Goal: Task Accomplishment & Management: Complete application form

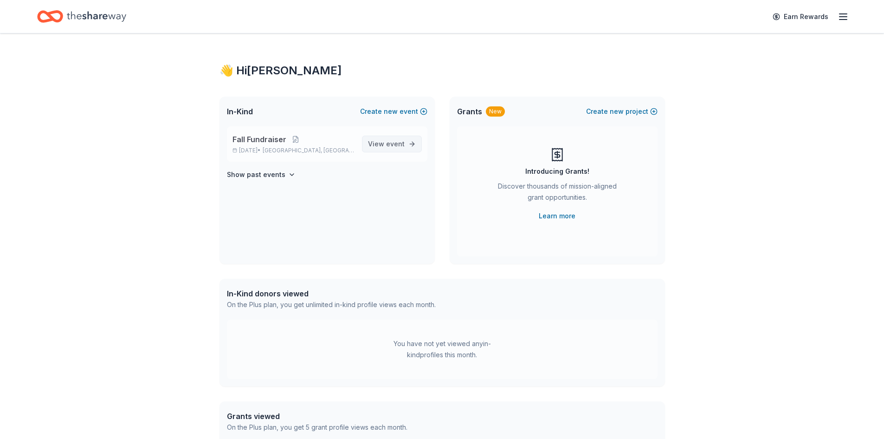
click at [383, 146] on span "View event" at bounding box center [386, 143] width 37 height 11
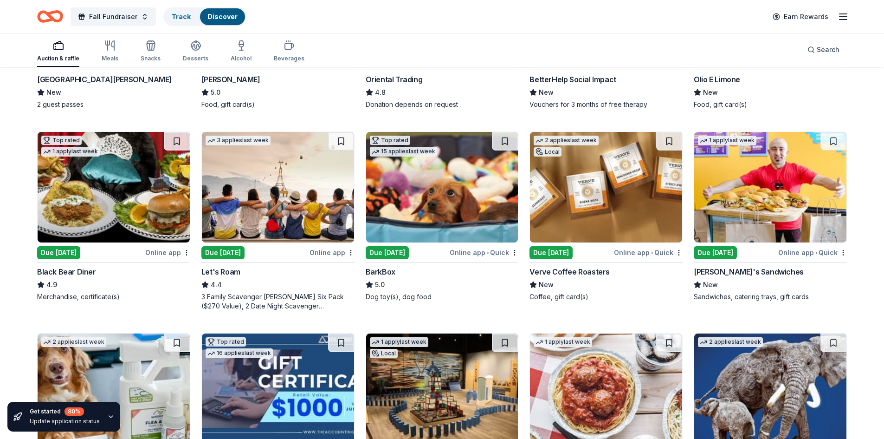
scroll to position [232, 0]
click at [580, 206] on img at bounding box center [606, 186] width 152 height 110
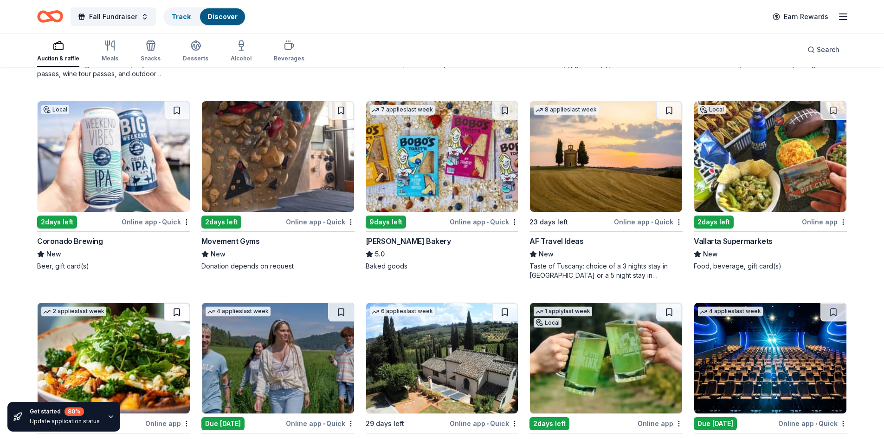
scroll to position [984, 0]
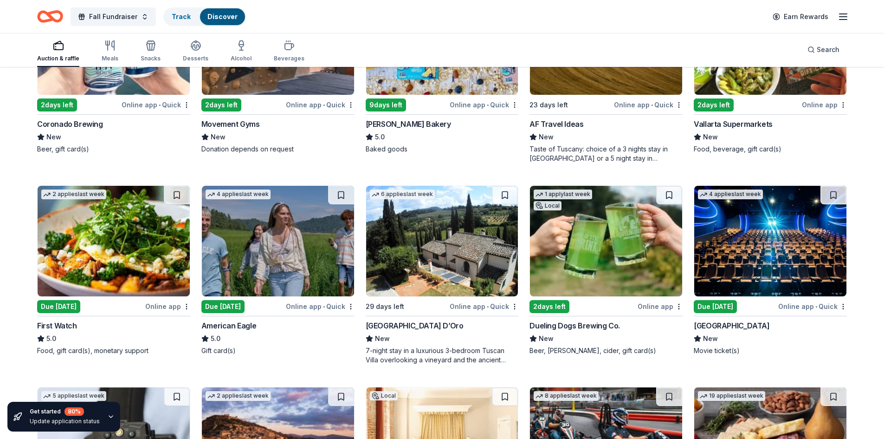
click at [397, 325] on div "Villa Sogni D’Oro" at bounding box center [415, 325] width 98 height 11
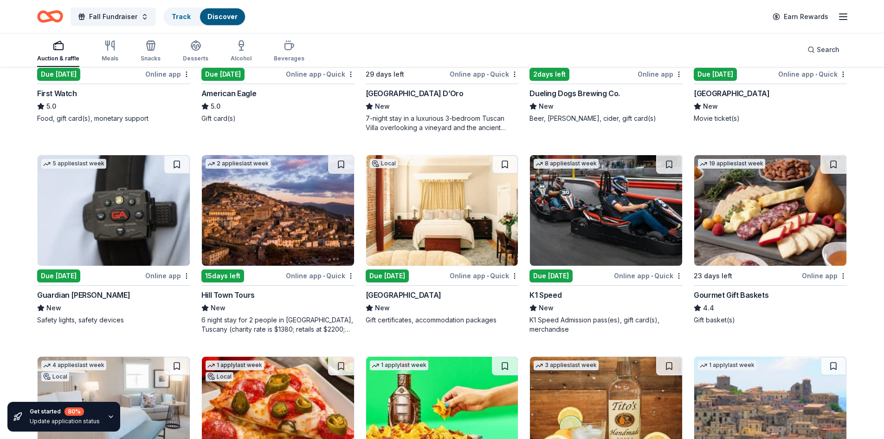
scroll to position [1262, 0]
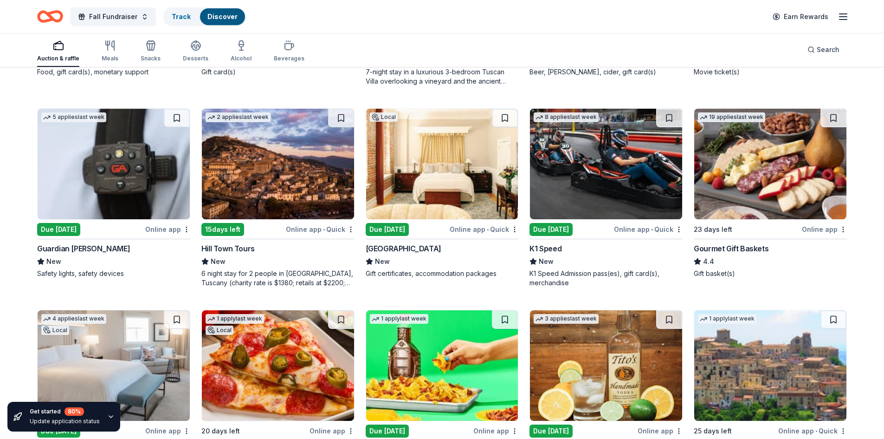
click at [454, 194] on img at bounding box center [442, 164] width 152 height 110
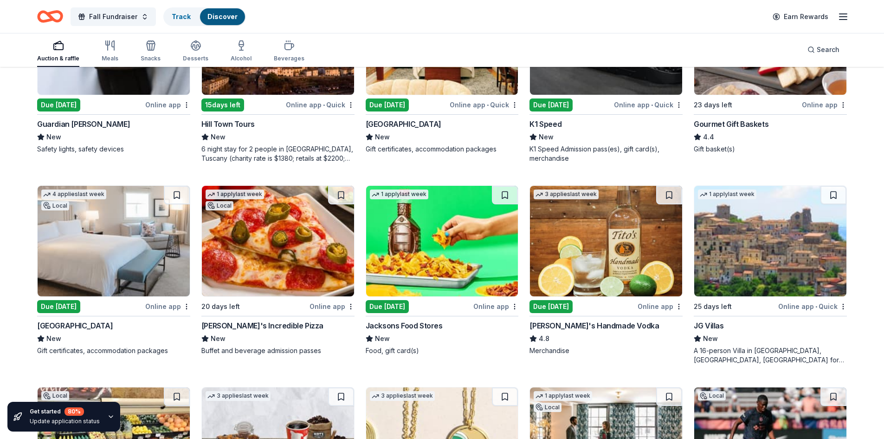
click at [286, 216] on img at bounding box center [278, 241] width 152 height 110
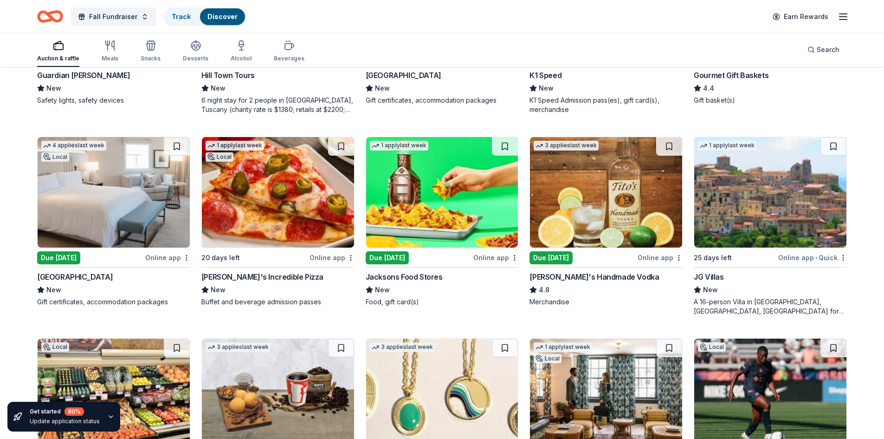
scroll to position [1433, 0]
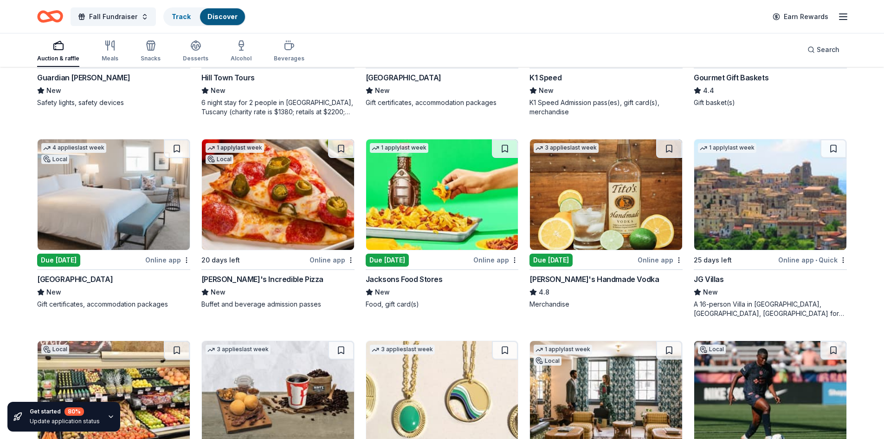
click at [625, 214] on img at bounding box center [606, 194] width 152 height 110
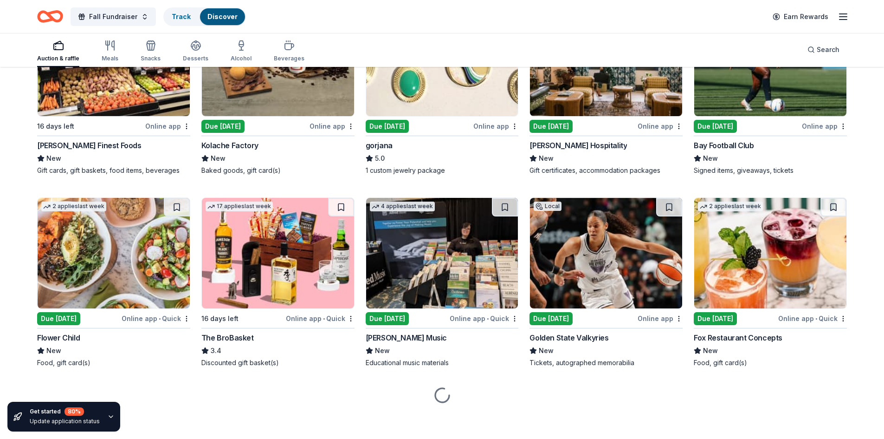
scroll to position [1771, 0]
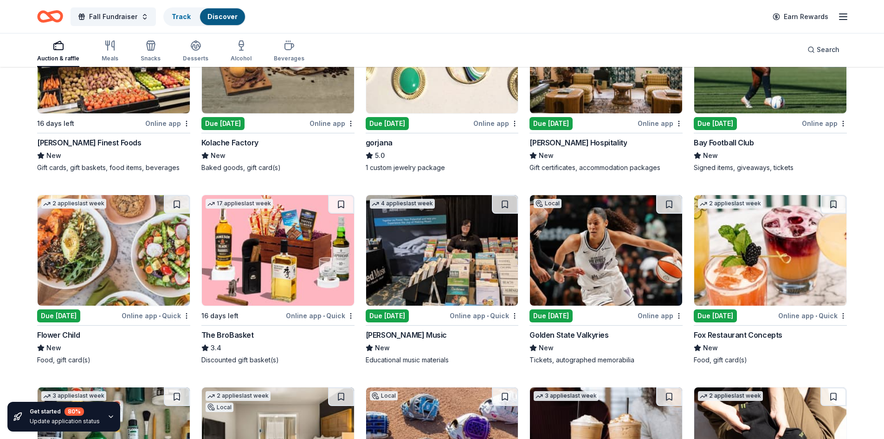
click at [584, 278] on img at bounding box center [606, 250] width 152 height 110
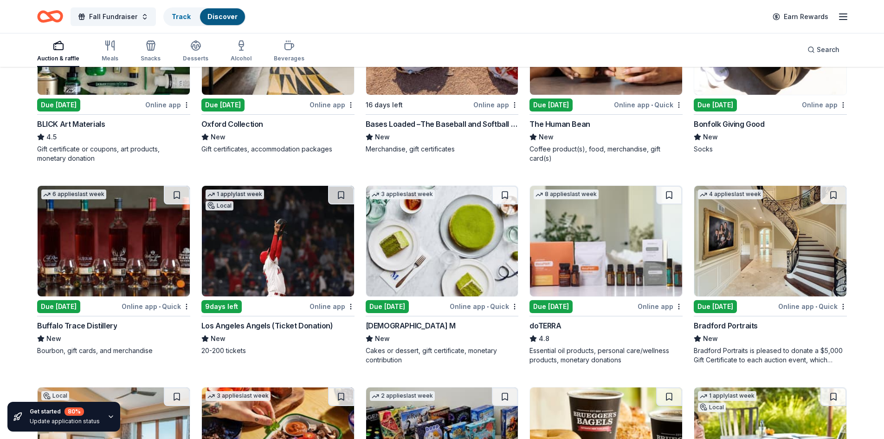
scroll to position [2313, 0]
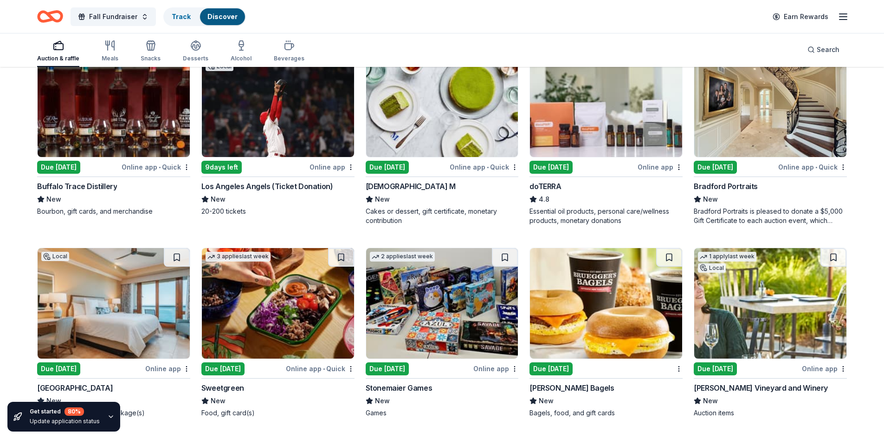
click at [64, 122] on img at bounding box center [114, 101] width 152 height 110
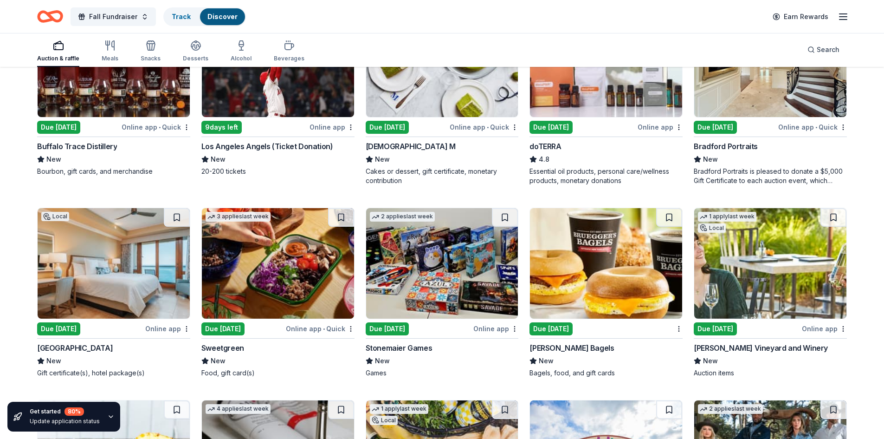
scroll to position [2406, 0]
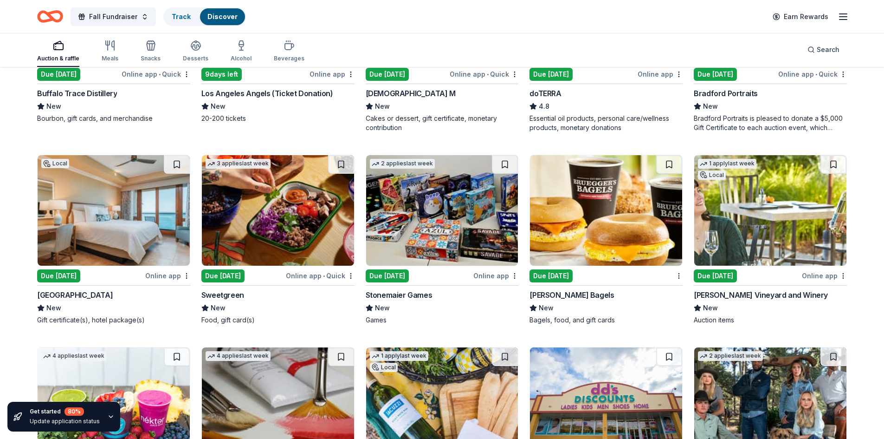
click at [464, 241] on img at bounding box center [442, 210] width 152 height 110
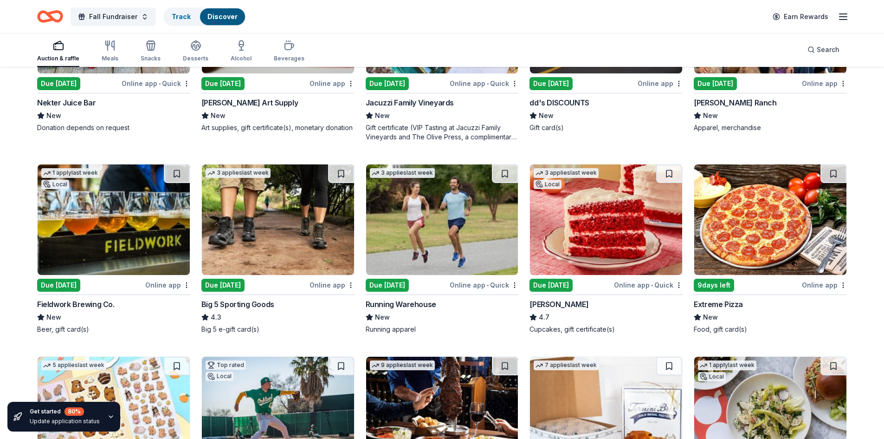
scroll to position [2800, 0]
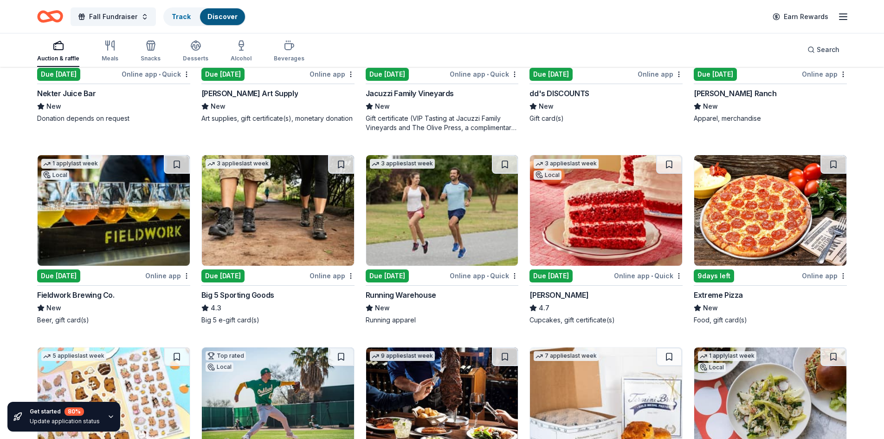
click at [281, 242] on img at bounding box center [278, 210] width 152 height 110
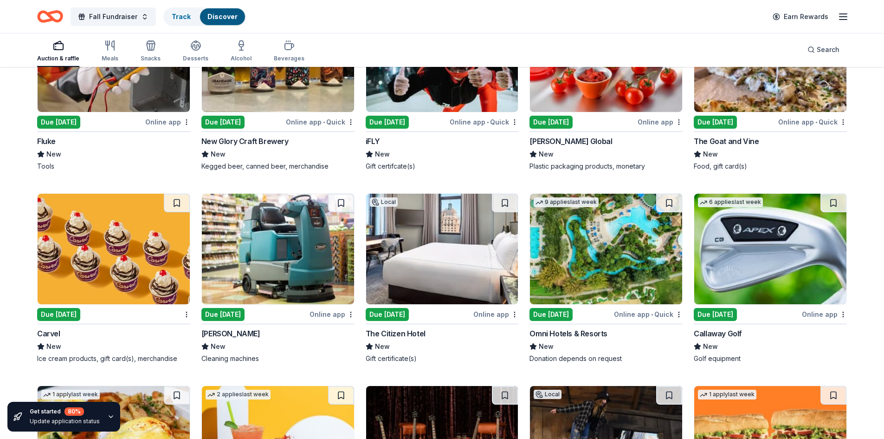
scroll to position [4403, 0]
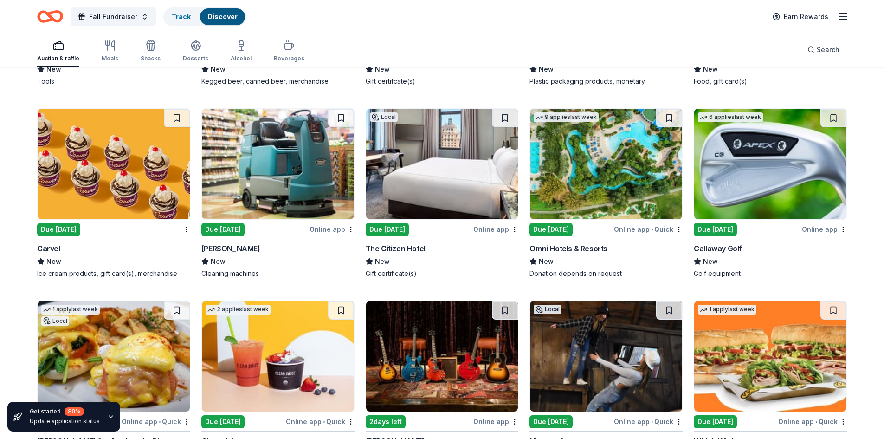
click at [733, 162] on img at bounding box center [771, 164] width 152 height 110
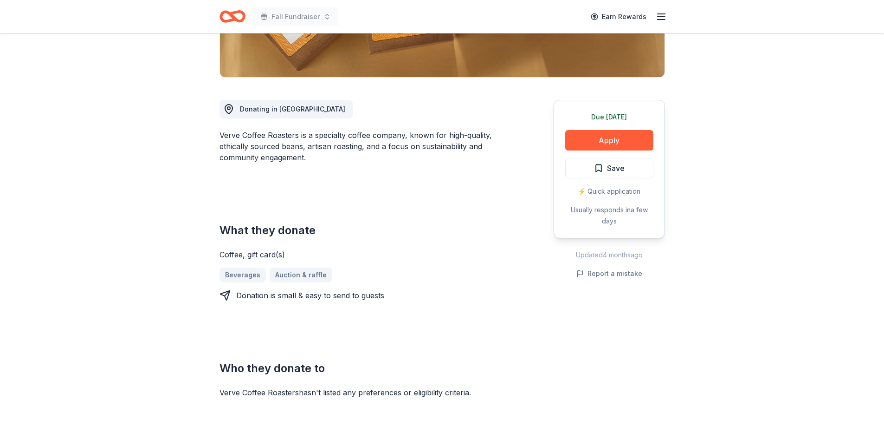
scroll to position [186, 0]
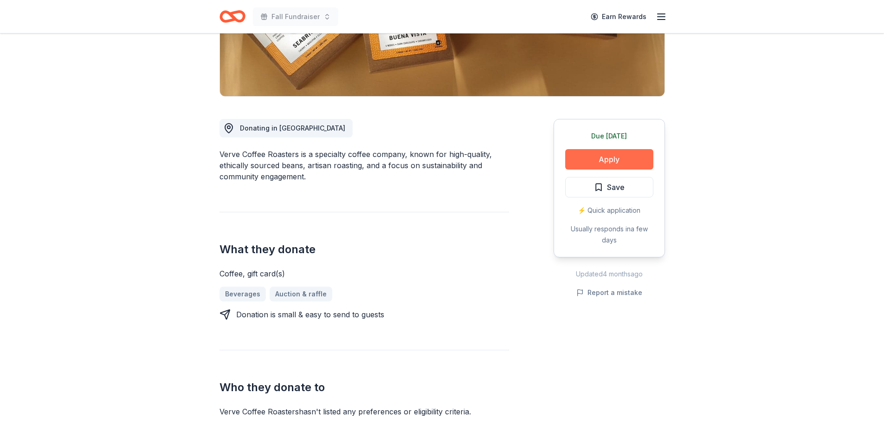
click at [608, 162] on button "Apply" at bounding box center [609, 159] width 88 height 20
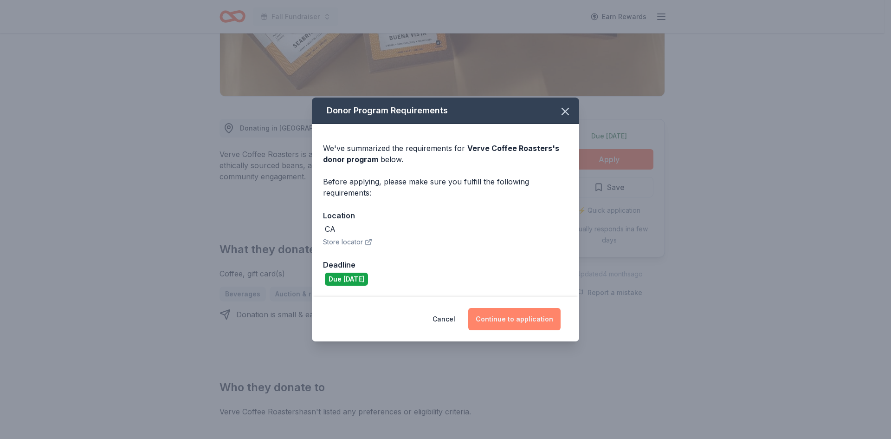
click at [500, 319] on button "Continue to application" at bounding box center [514, 319] width 92 height 22
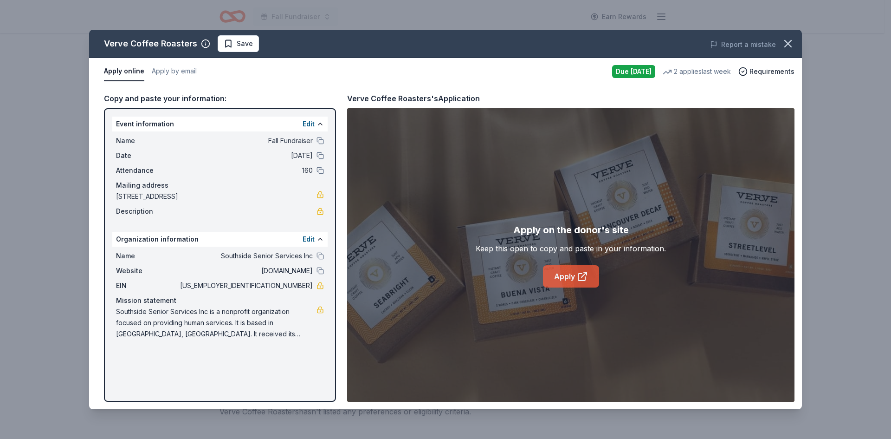
click at [565, 277] on link "Apply" at bounding box center [571, 276] width 56 height 22
click at [566, 276] on link "Apply" at bounding box center [571, 276] width 56 height 22
click at [793, 47] on icon "button" at bounding box center [788, 43] width 13 height 13
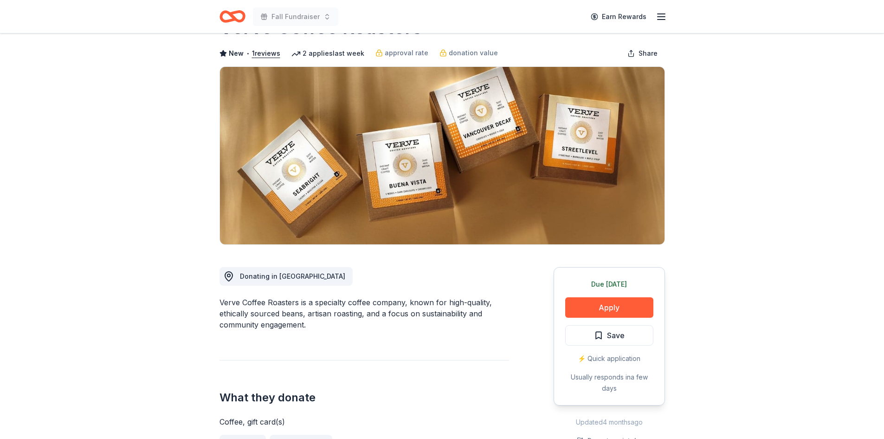
scroll to position [0, 0]
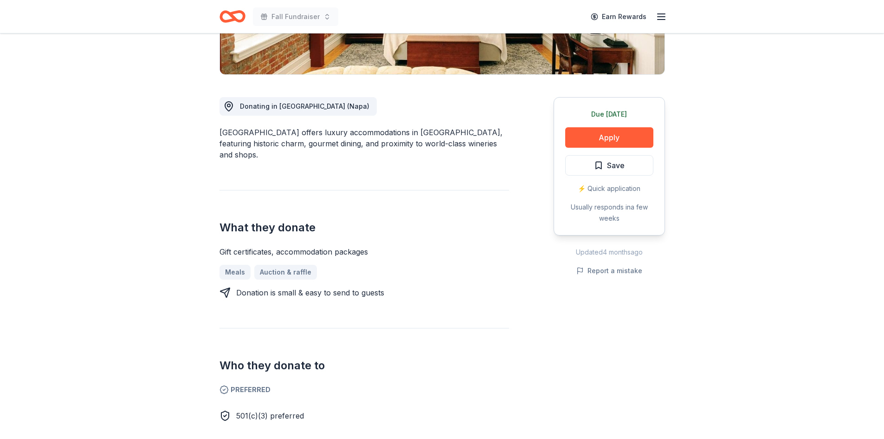
scroll to position [232, 0]
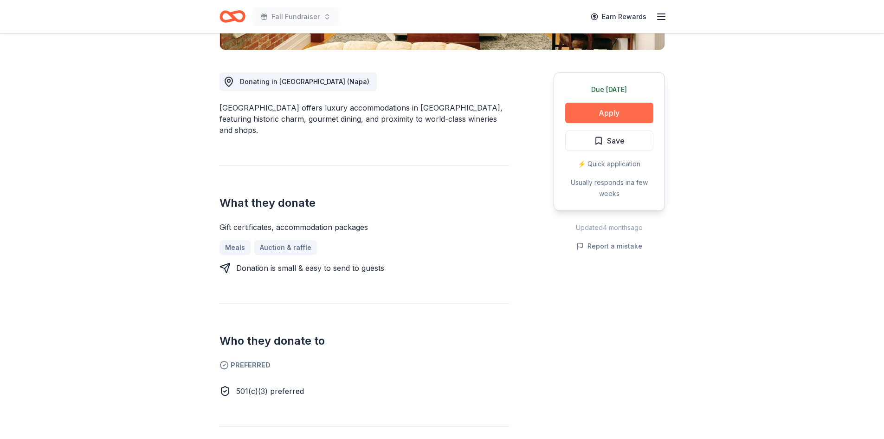
click at [590, 116] on button "Apply" at bounding box center [609, 113] width 88 height 20
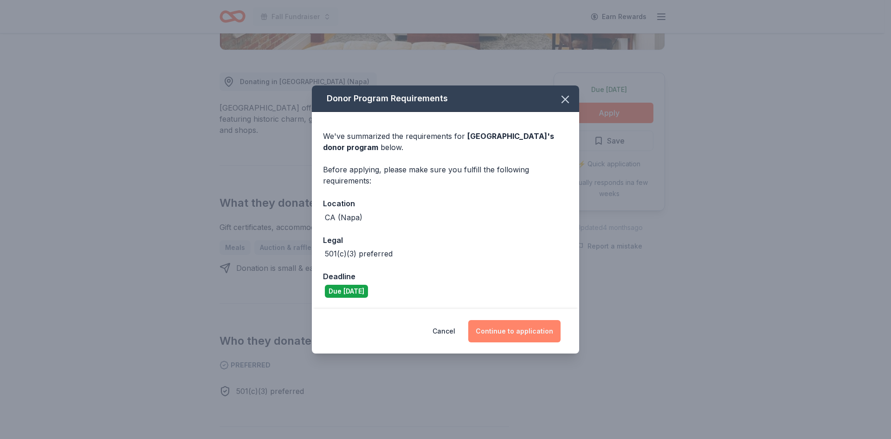
click at [519, 332] on button "Continue to application" at bounding box center [514, 331] width 92 height 22
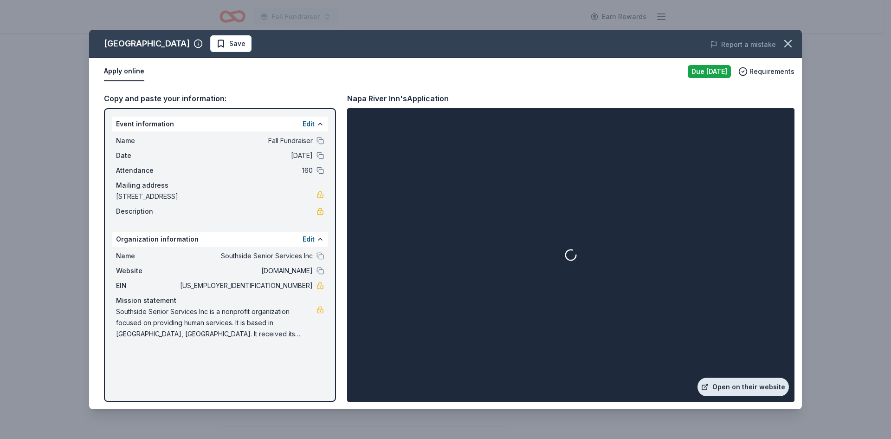
click at [733, 387] on link "Open on their website" at bounding box center [743, 386] width 91 height 19
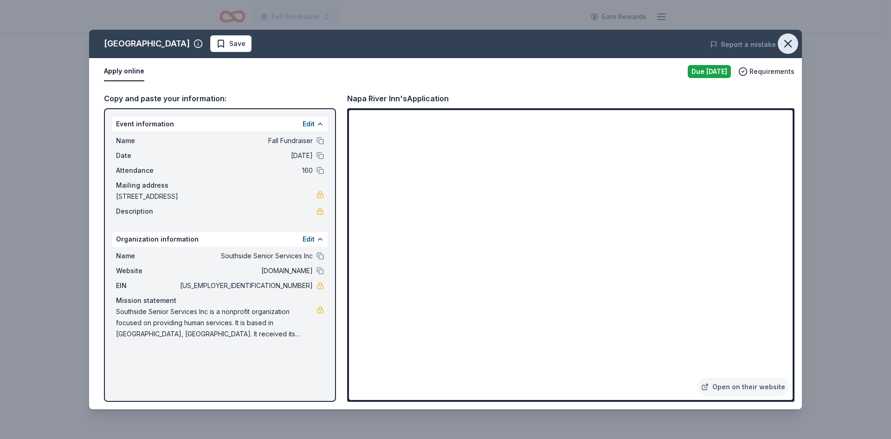
click at [788, 46] on icon "button" at bounding box center [788, 43] width 13 height 13
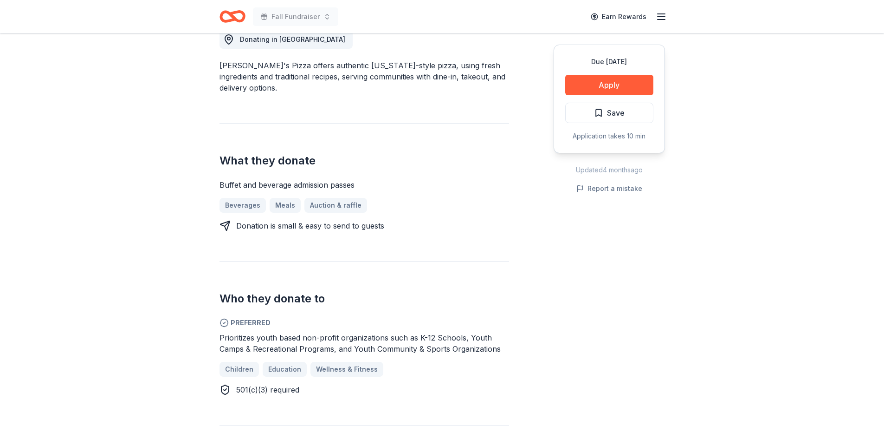
scroll to position [279, 0]
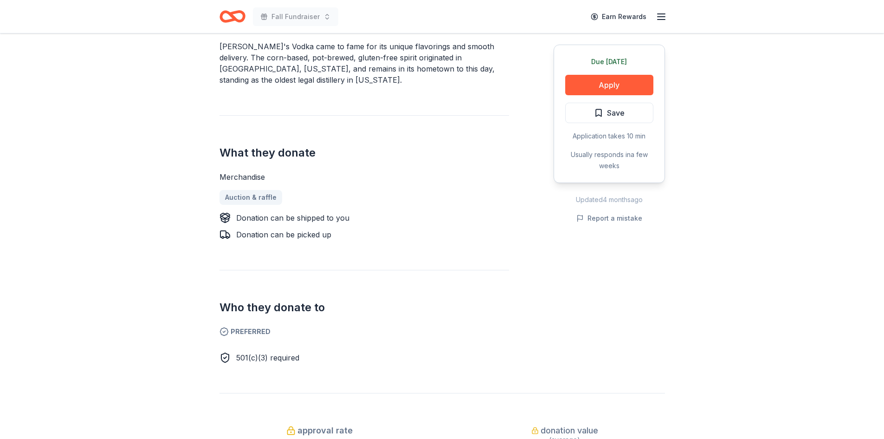
scroll to position [279, 0]
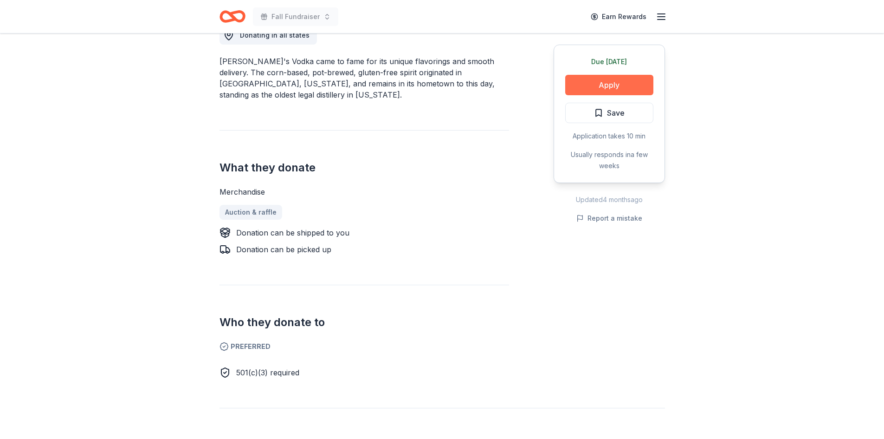
click at [610, 82] on button "Apply" at bounding box center [609, 85] width 88 height 20
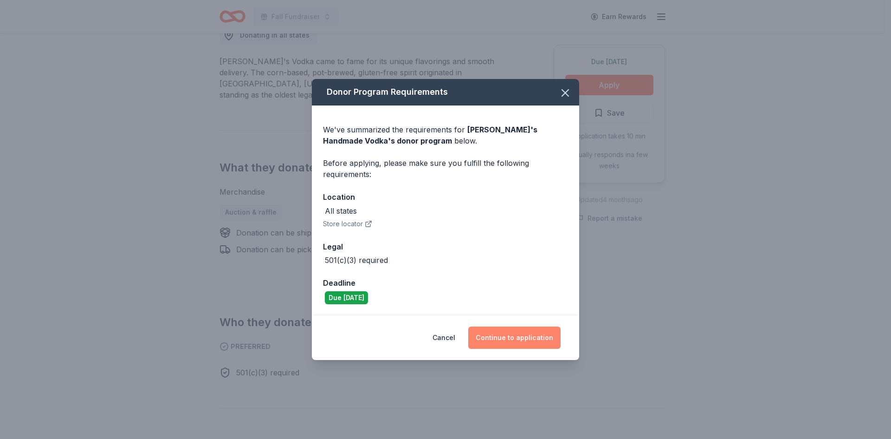
click at [512, 345] on button "Continue to application" at bounding box center [514, 337] width 92 height 22
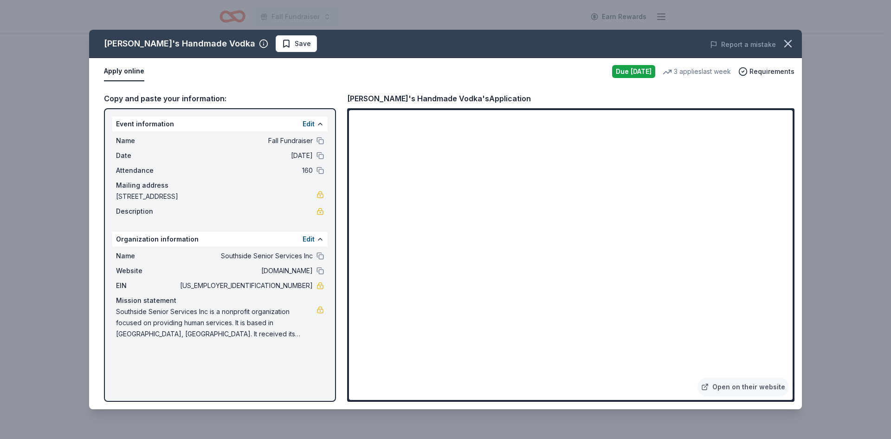
drag, startPoint x: 271, startPoint y: 285, endPoint x: 301, endPoint y: 284, distance: 30.2
click at [301, 284] on span "[US_EMPLOYER_IDENTIFICATION_NUMBER]" at bounding box center [245, 285] width 135 height 11
click at [793, 40] on icon "button" at bounding box center [788, 43] width 13 height 13
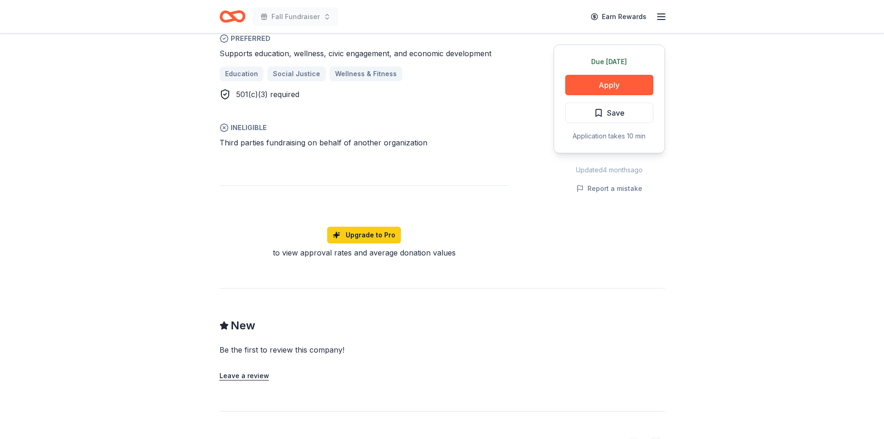
scroll to position [696, 0]
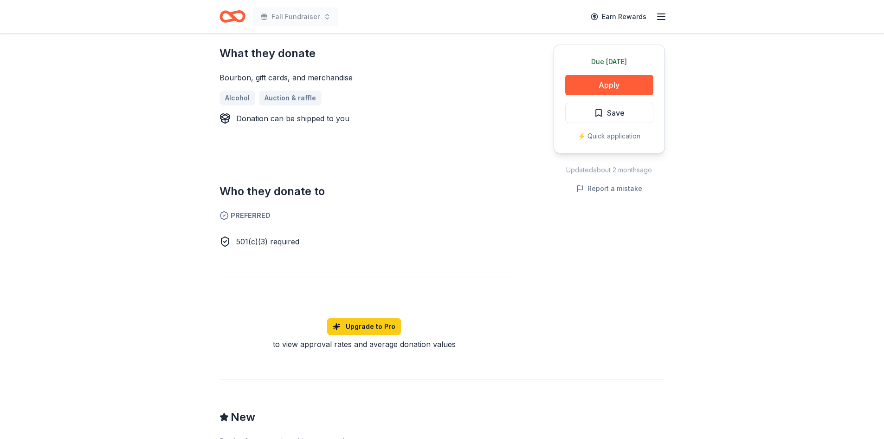
scroll to position [371, 0]
click at [599, 84] on button "Apply" at bounding box center [609, 85] width 88 height 20
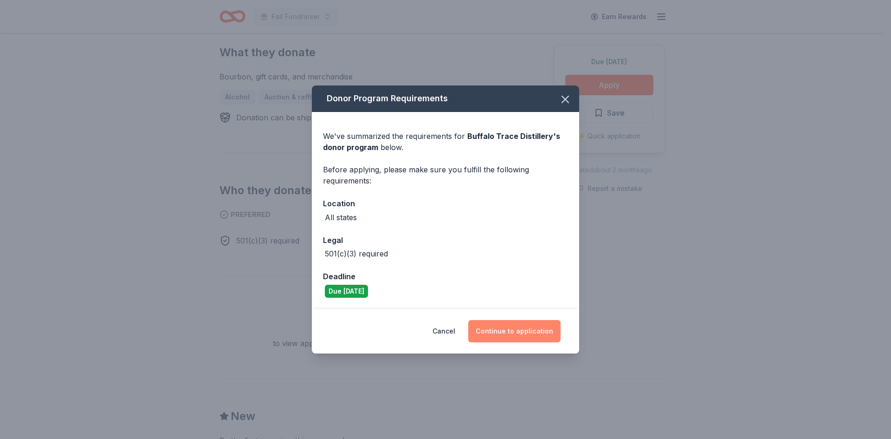
click at [526, 331] on button "Continue to application" at bounding box center [514, 331] width 92 height 22
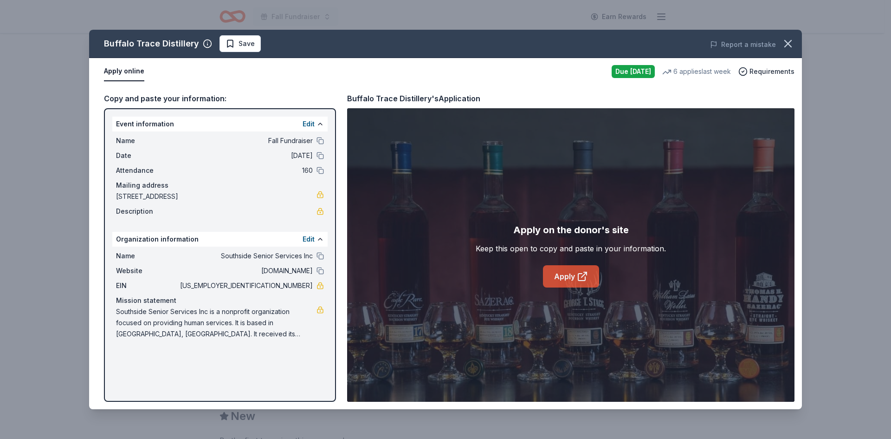
click at [565, 271] on link "Apply" at bounding box center [571, 276] width 56 height 22
click at [784, 46] on icon "button" at bounding box center [788, 43] width 13 height 13
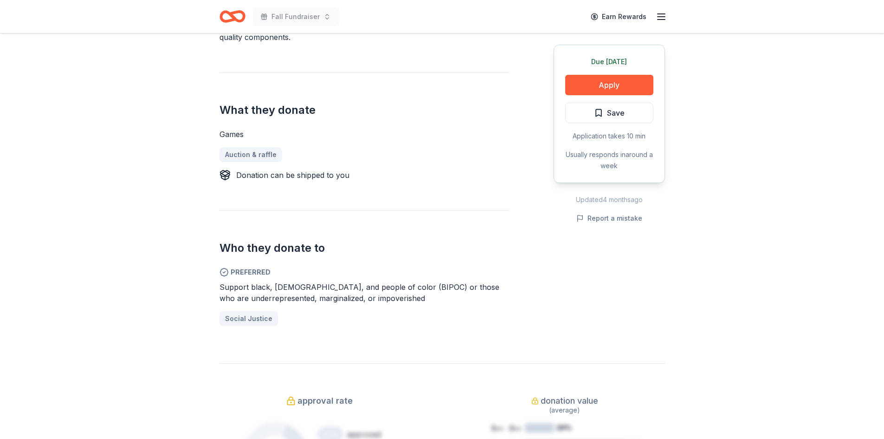
scroll to position [232, 0]
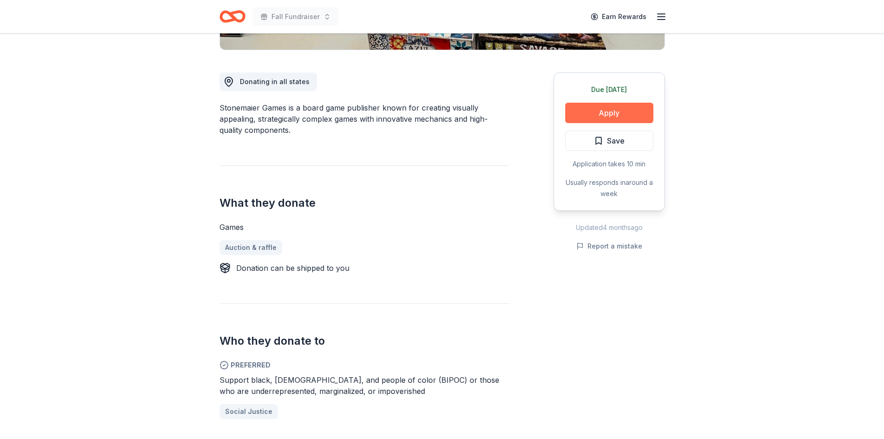
click at [604, 110] on button "Apply" at bounding box center [609, 113] width 88 height 20
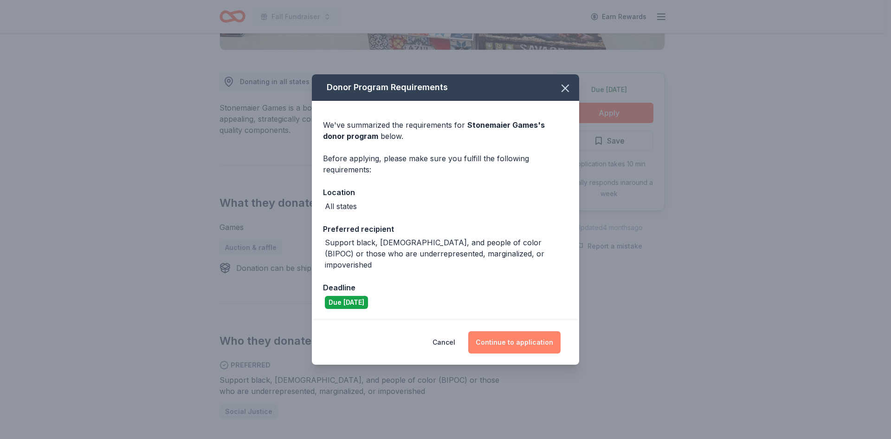
click at [526, 341] on button "Continue to application" at bounding box center [514, 342] width 92 height 22
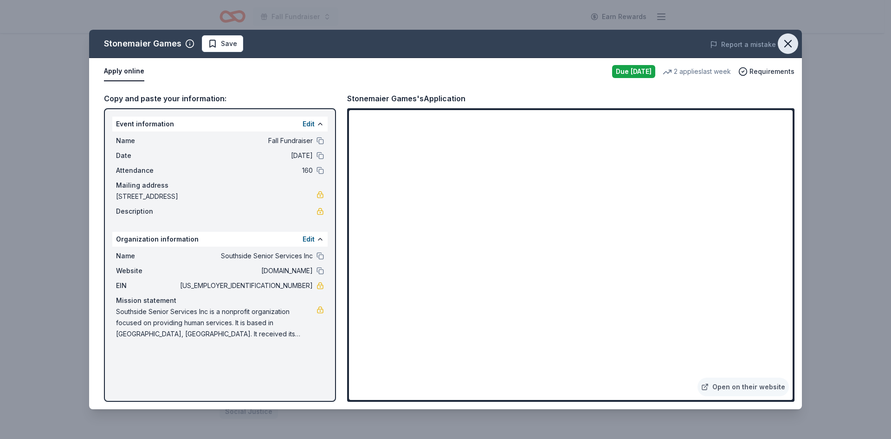
click at [787, 46] on icon "button" at bounding box center [788, 43] width 13 height 13
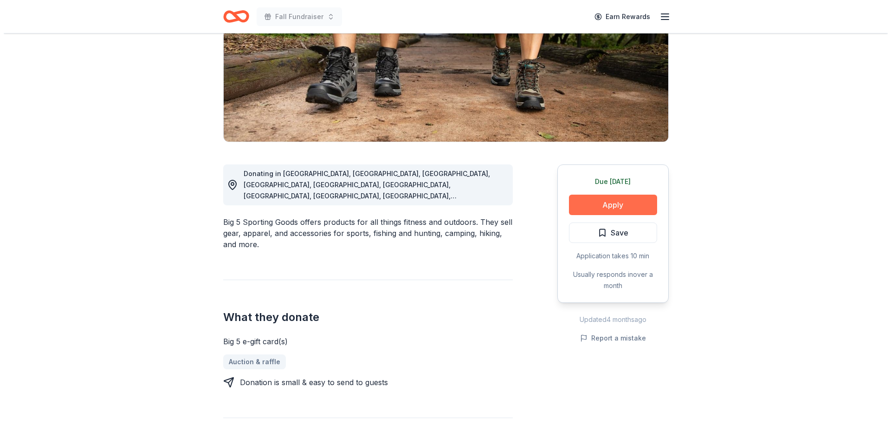
scroll to position [139, 0]
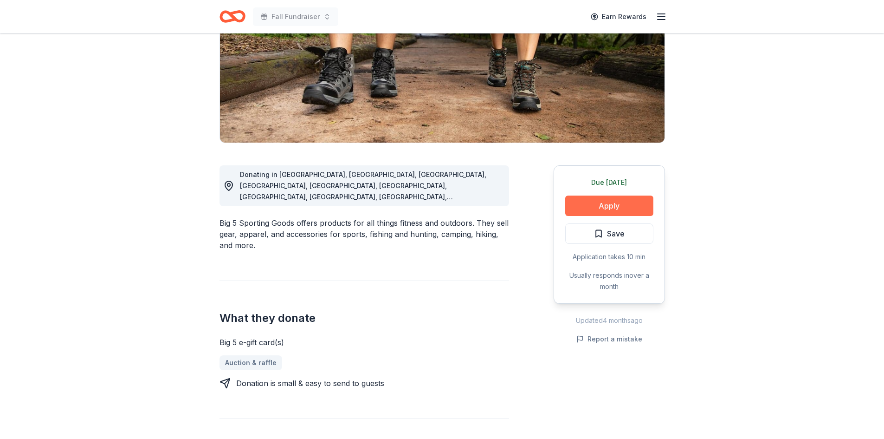
click at [609, 204] on button "Apply" at bounding box center [609, 205] width 88 height 20
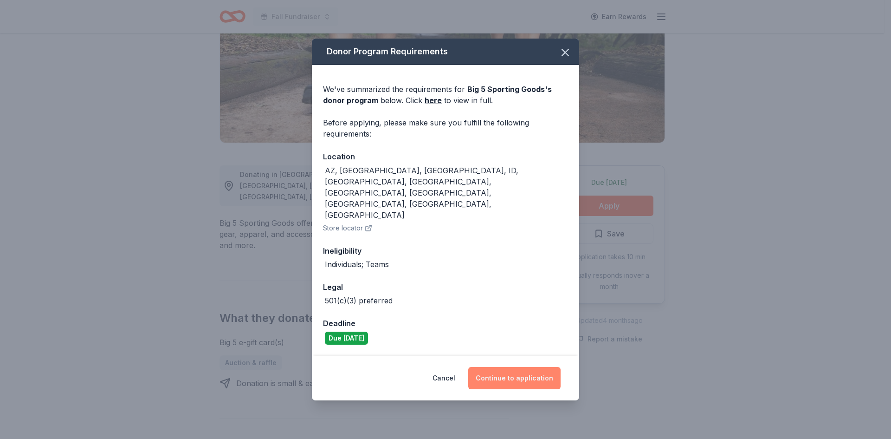
click at [521, 367] on button "Continue to application" at bounding box center [514, 378] width 92 height 22
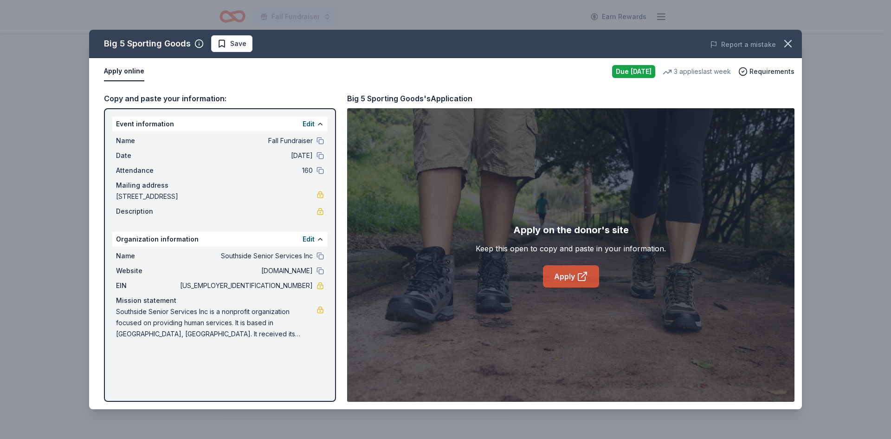
click at [561, 279] on link "Apply" at bounding box center [571, 276] width 56 height 22
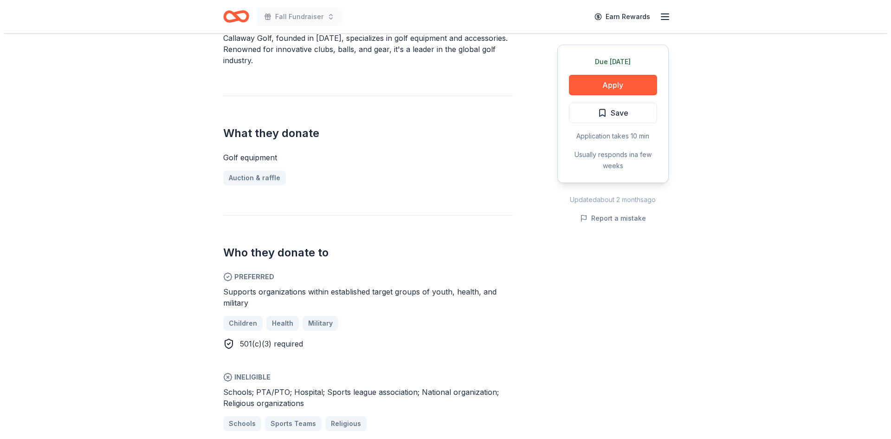
scroll to position [325, 0]
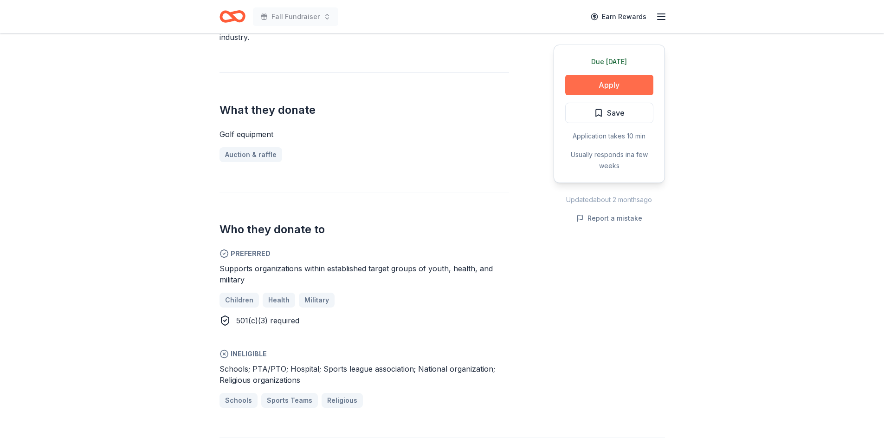
click at [605, 86] on button "Apply" at bounding box center [609, 85] width 88 height 20
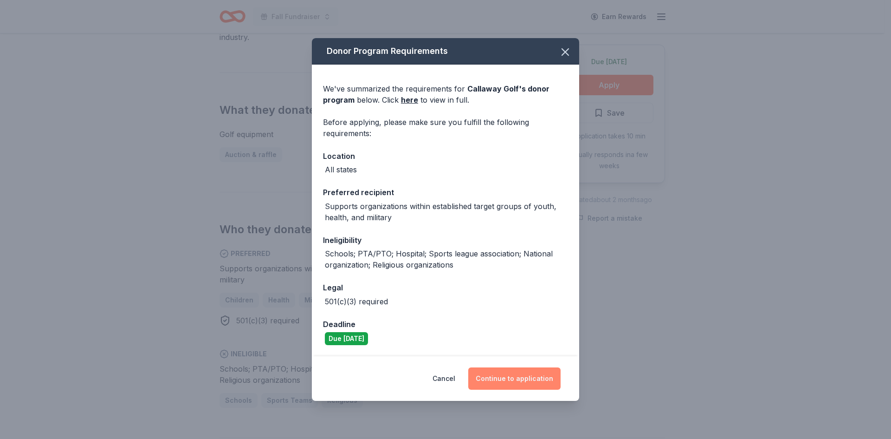
click at [509, 375] on button "Continue to application" at bounding box center [514, 378] width 92 height 22
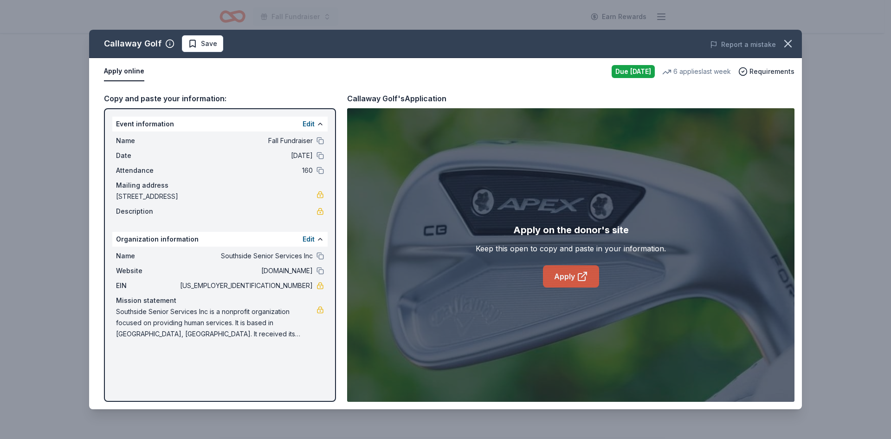
click at [569, 279] on link "Apply" at bounding box center [571, 276] width 56 height 22
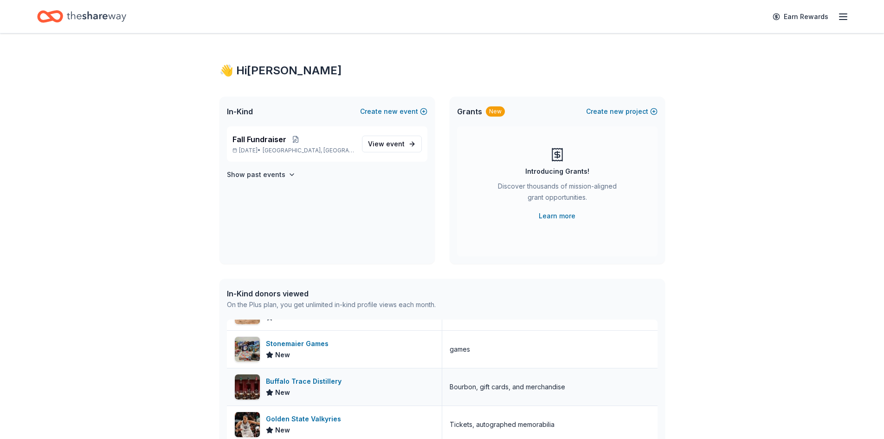
scroll to position [46, 0]
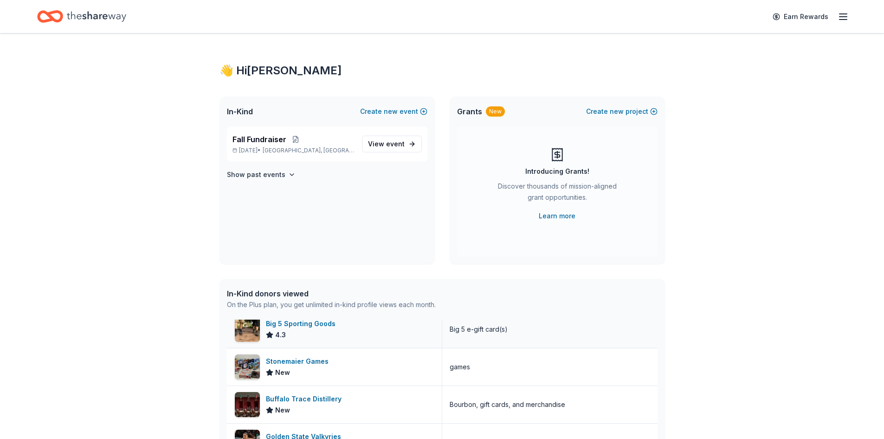
click at [290, 327] on div "Big 5 Sporting Goods" at bounding box center [302, 323] width 73 height 11
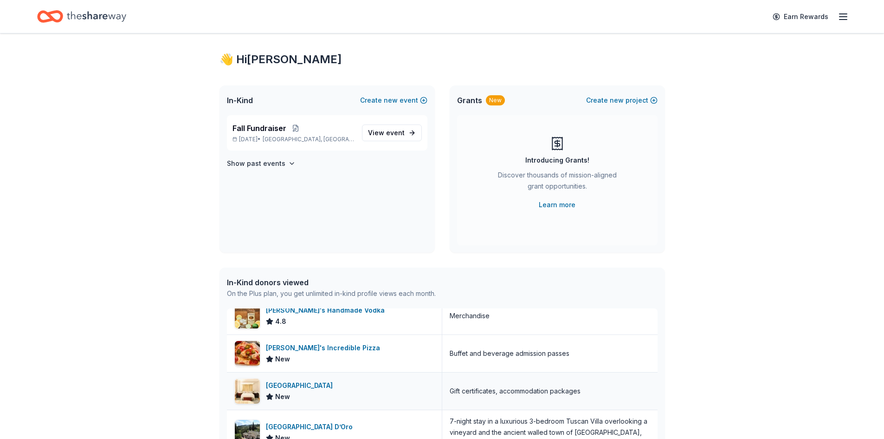
scroll to position [0, 0]
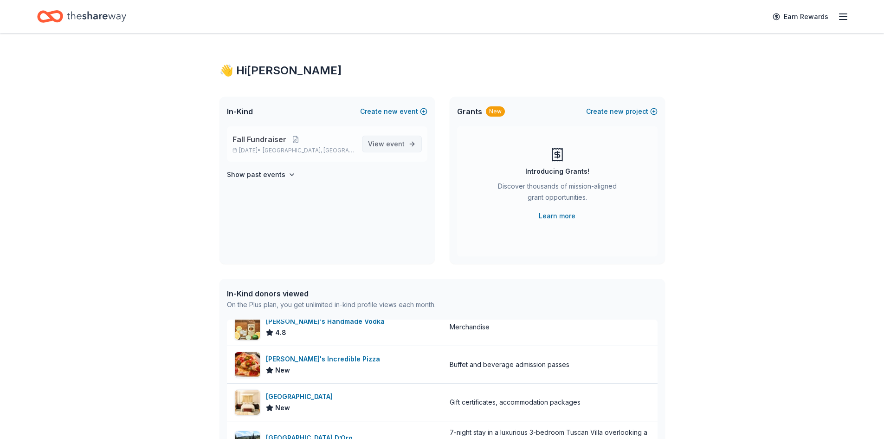
click at [396, 143] on span "event" at bounding box center [395, 144] width 19 height 8
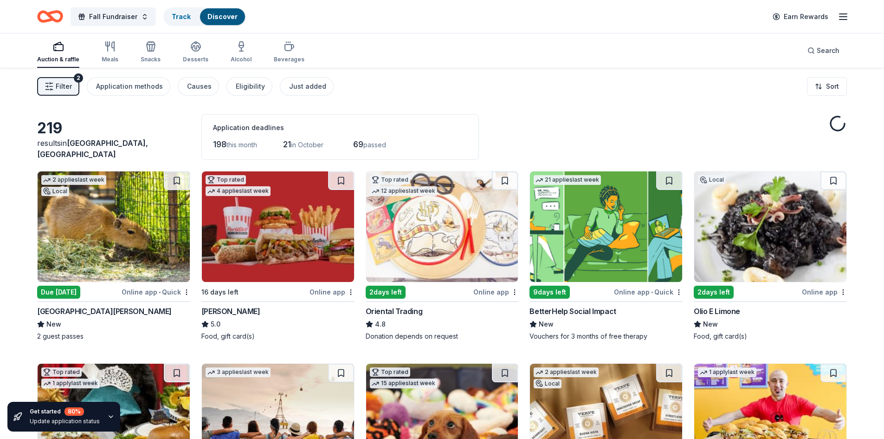
scroll to position [581, 0]
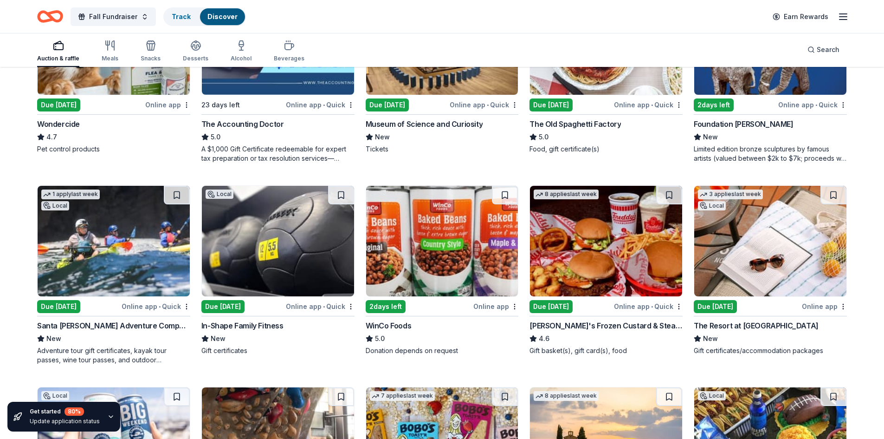
click at [747, 287] on img at bounding box center [771, 241] width 152 height 110
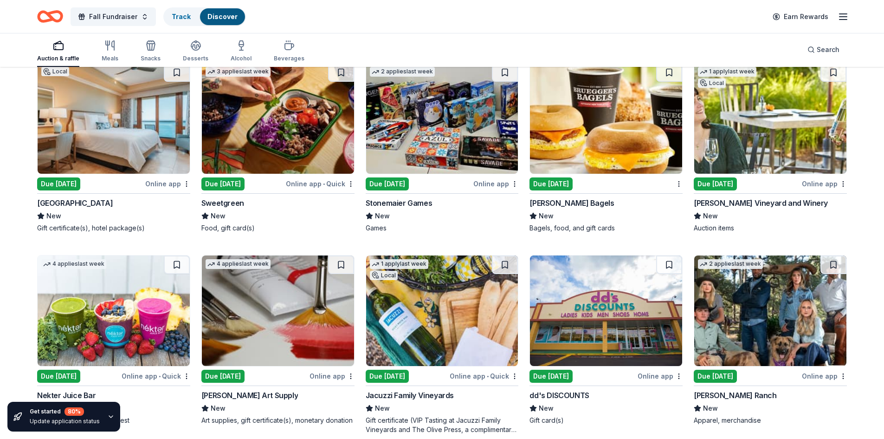
scroll to position [2568, 0]
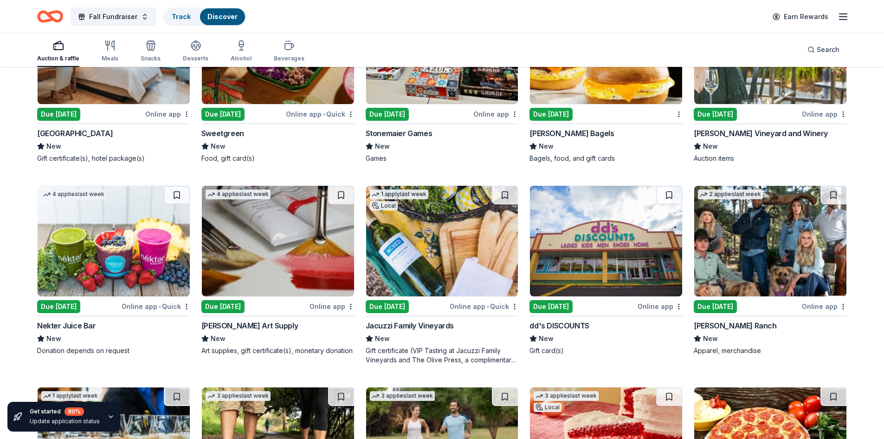
click at [426, 269] on img at bounding box center [442, 241] width 152 height 110
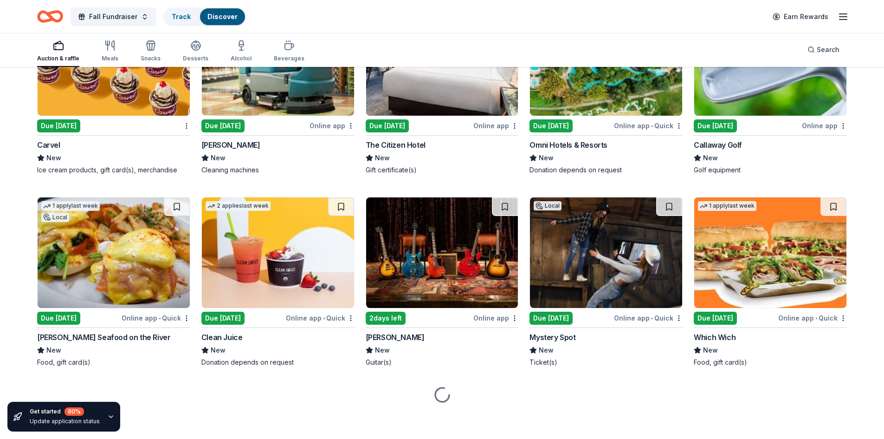
scroll to position [4509, 0]
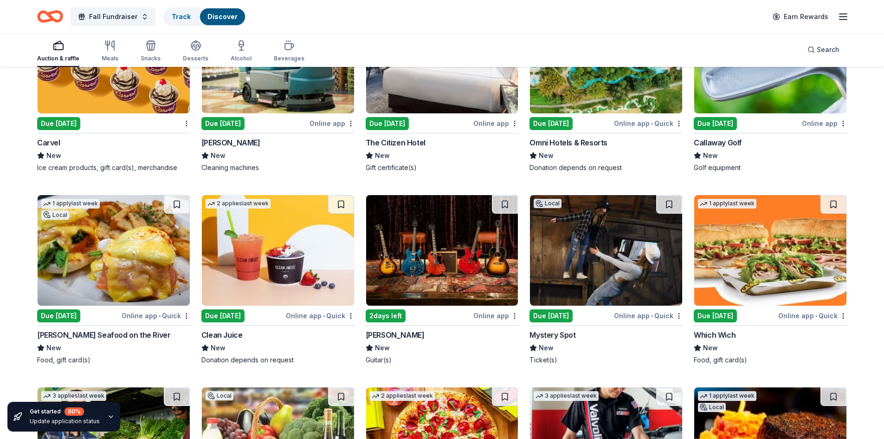
click at [734, 112] on img at bounding box center [771, 58] width 152 height 110
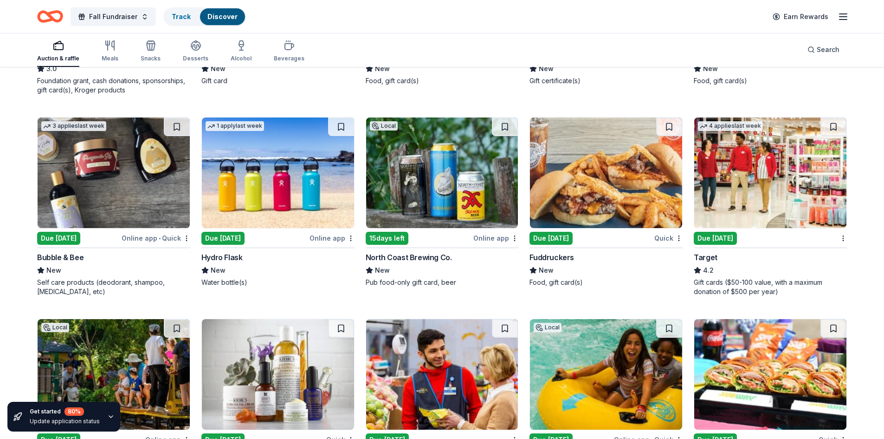
scroll to position [5097, 0]
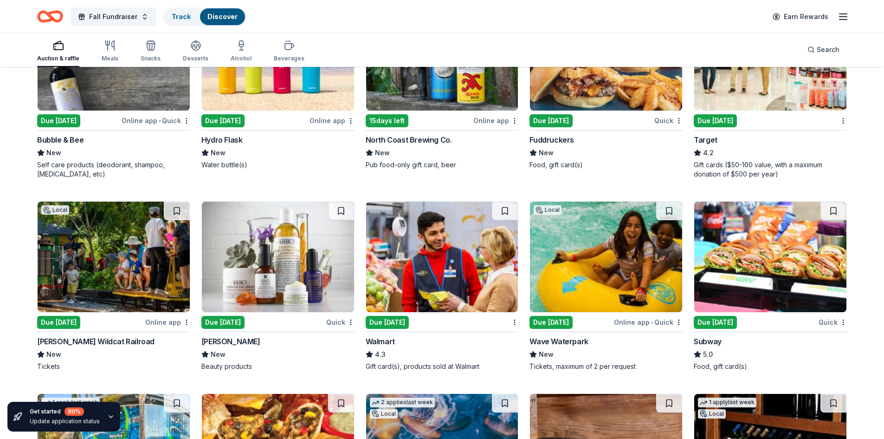
click at [459, 290] on img at bounding box center [442, 256] width 152 height 110
click at [265, 285] on img at bounding box center [278, 256] width 152 height 110
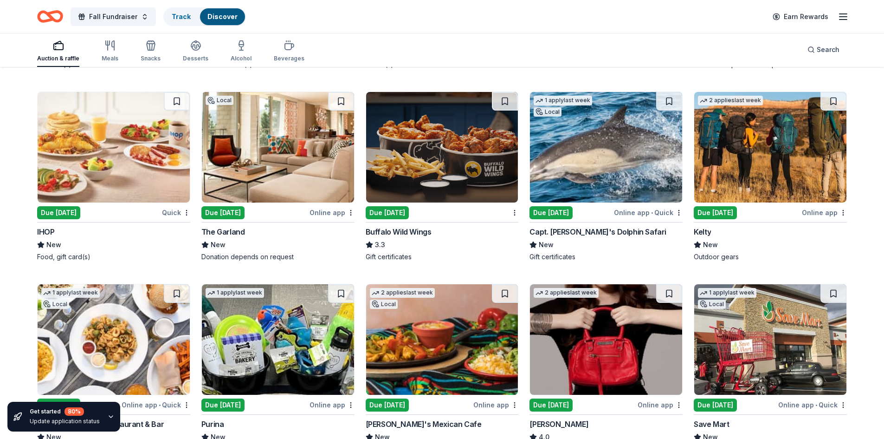
scroll to position [5680, 0]
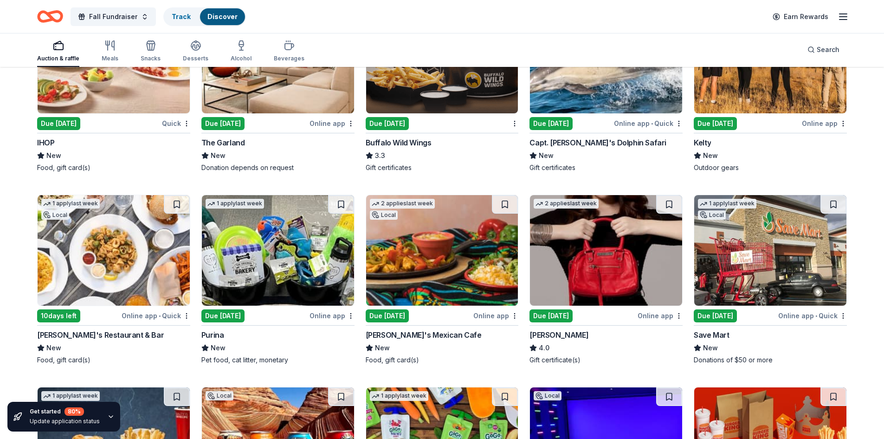
click at [260, 251] on img at bounding box center [278, 250] width 152 height 110
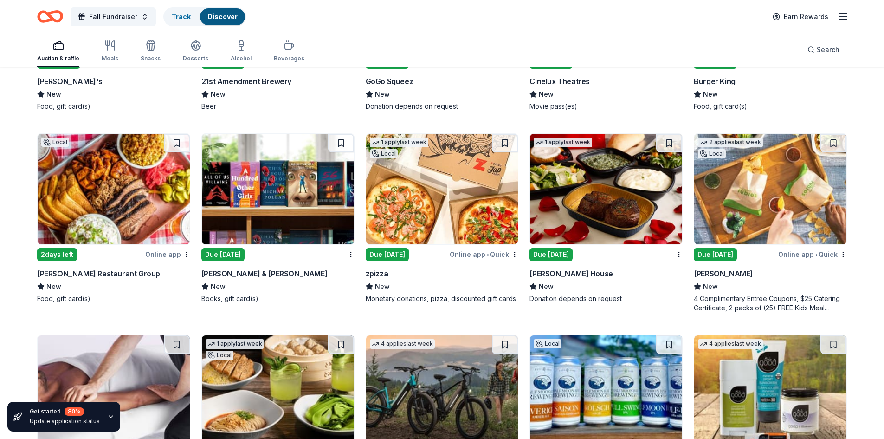
scroll to position [6121, 0]
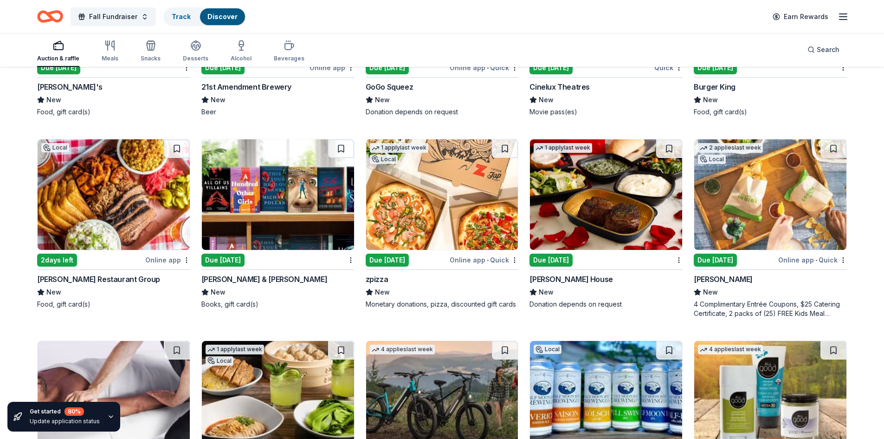
click at [601, 208] on img at bounding box center [606, 194] width 152 height 110
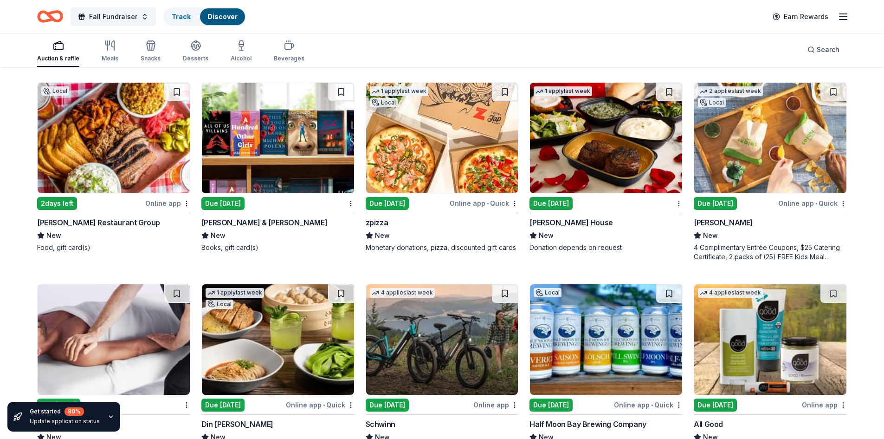
scroll to position [6260, 0]
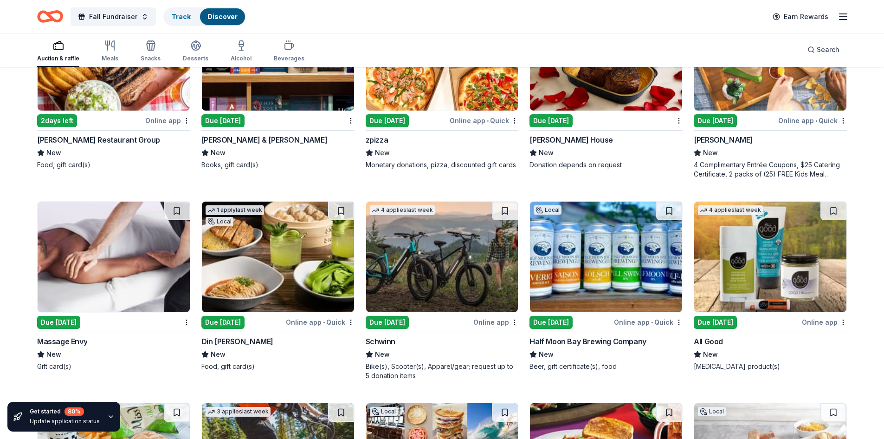
click at [414, 285] on img at bounding box center [442, 256] width 152 height 110
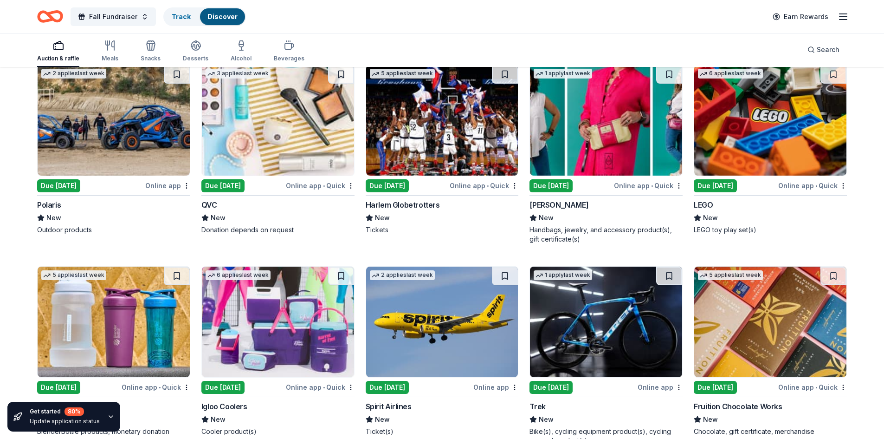
scroll to position [7274, 0]
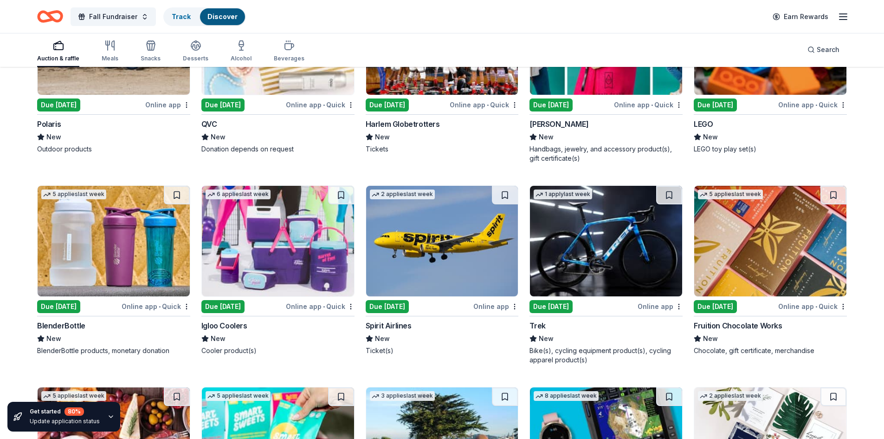
click at [113, 265] on img at bounding box center [114, 241] width 152 height 110
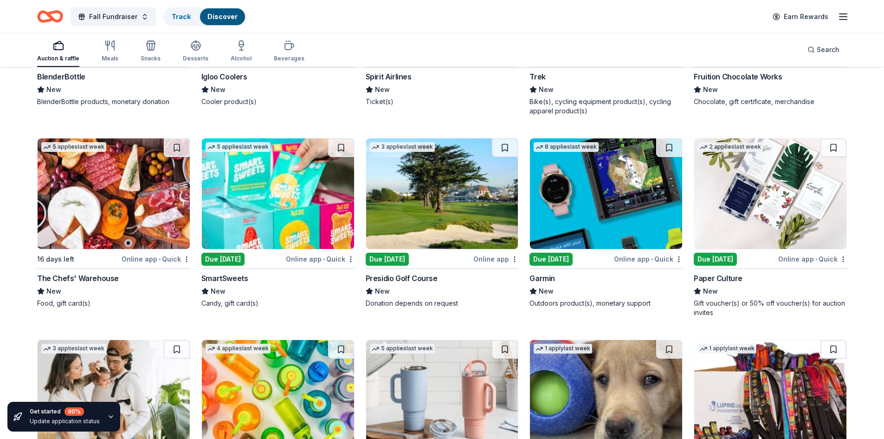
scroll to position [7506, 0]
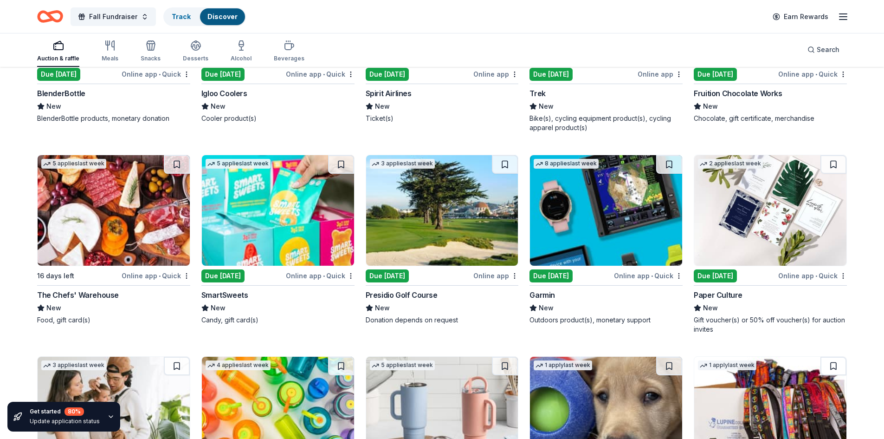
click at [433, 240] on img at bounding box center [442, 210] width 152 height 110
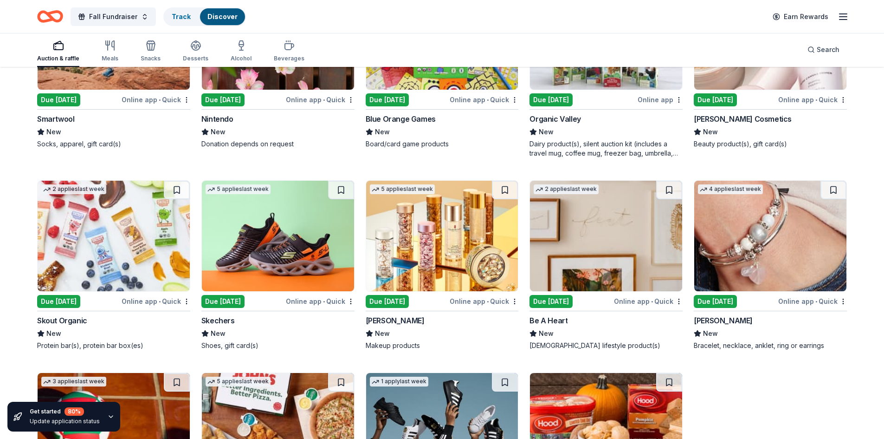
scroll to position [8318, 0]
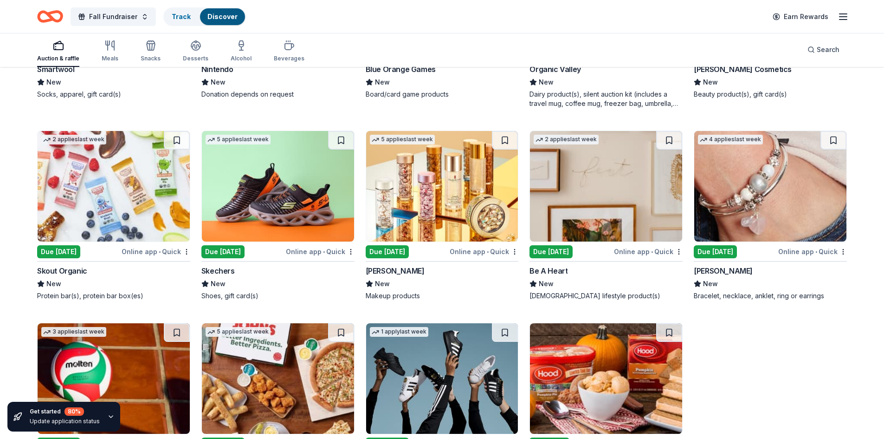
click at [242, 190] on img at bounding box center [278, 186] width 152 height 110
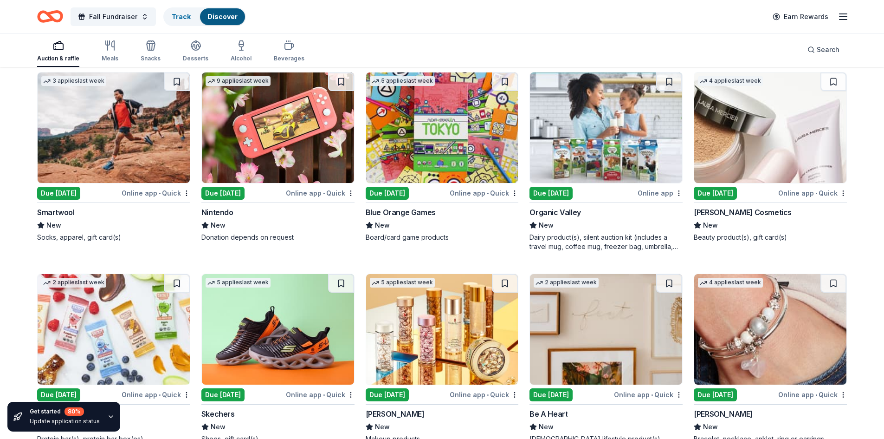
scroll to position [8158, 0]
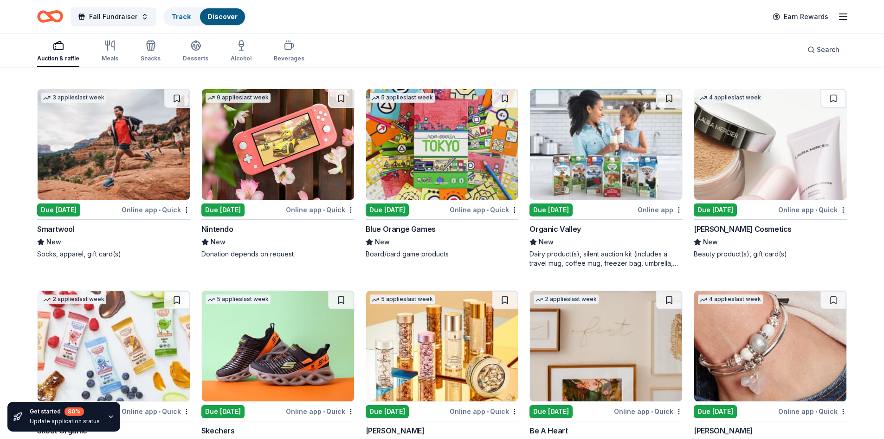
click at [759, 161] on img at bounding box center [771, 144] width 152 height 110
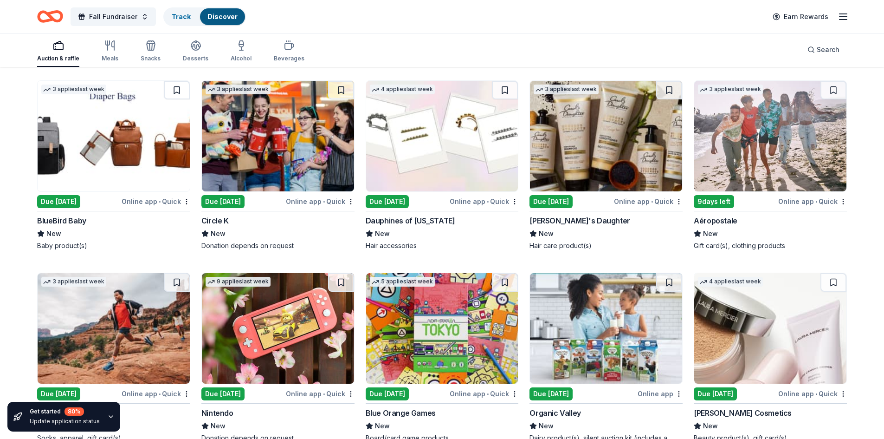
scroll to position [7972, 0]
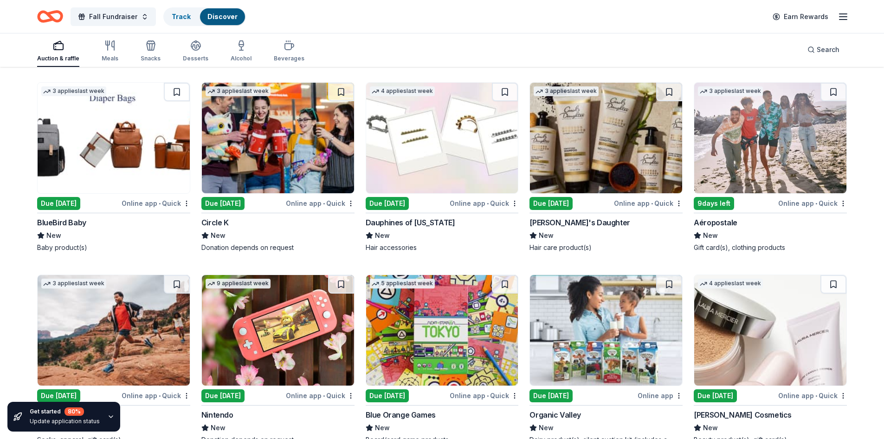
click at [121, 320] on img at bounding box center [114, 330] width 152 height 110
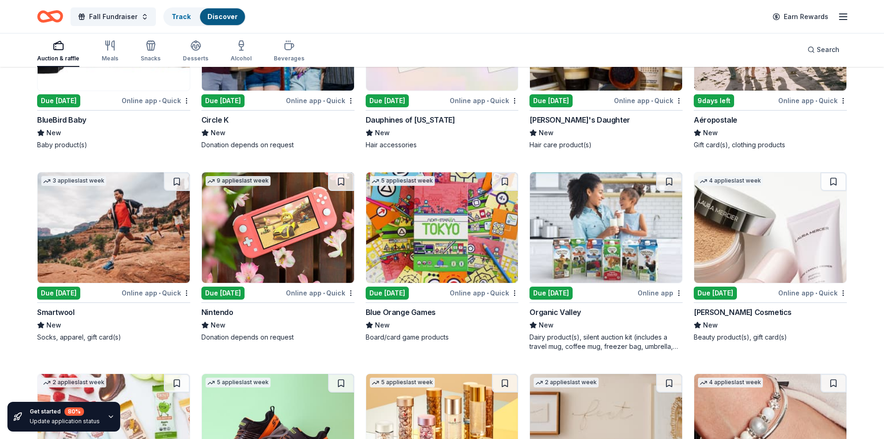
scroll to position [8111, 0]
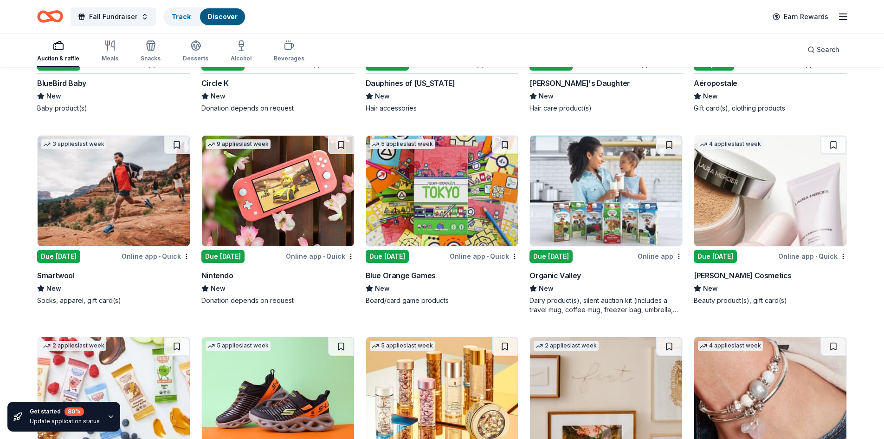
click at [251, 224] on img at bounding box center [278, 191] width 152 height 110
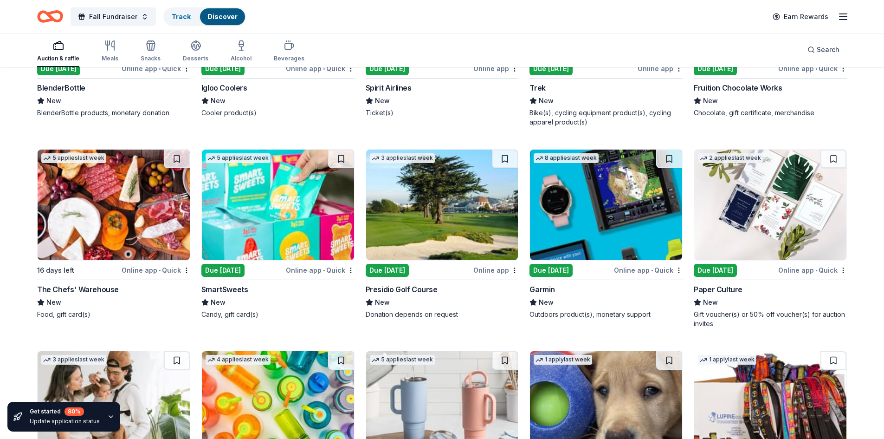
scroll to position [7508, 0]
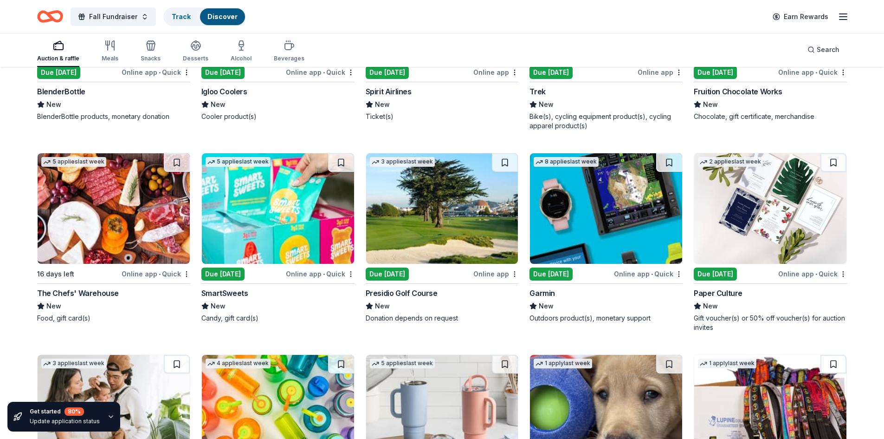
click at [615, 234] on img at bounding box center [606, 208] width 152 height 110
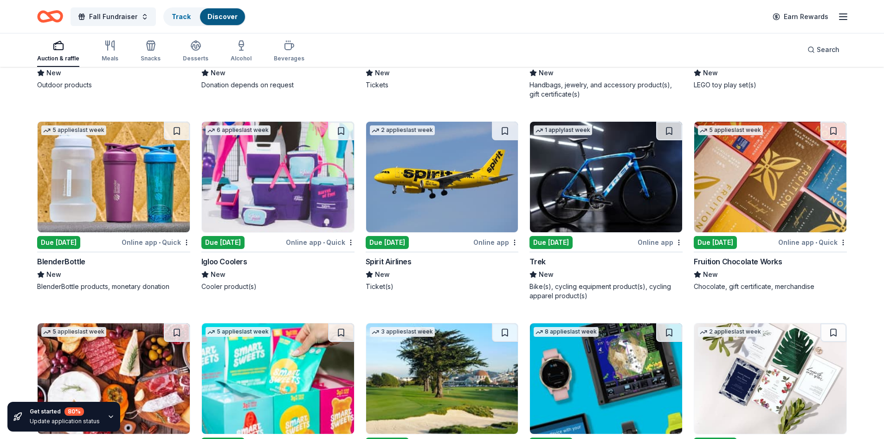
scroll to position [7276, 0]
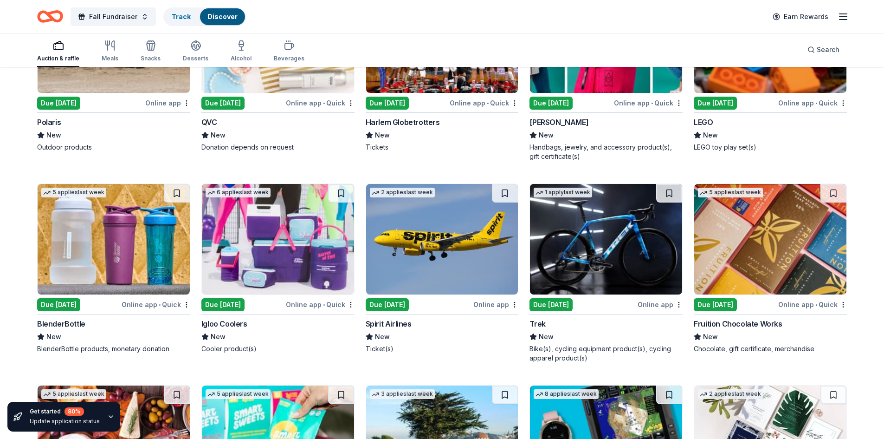
click at [604, 245] on img at bounding box center [606, 239] width 152 height 110
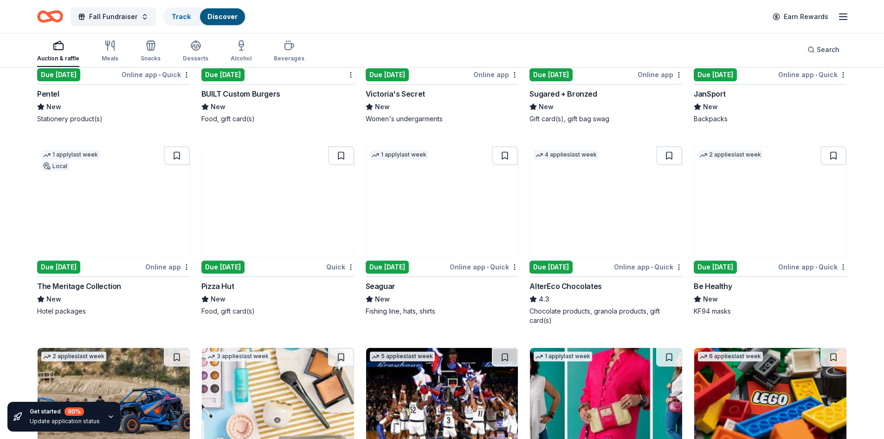
scroll to position [6904, 0]
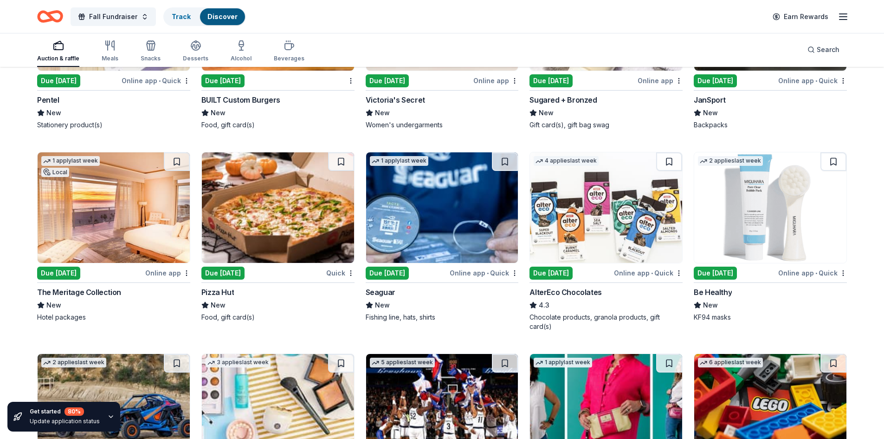
click at [286, 409] on img at bounding box center [278, 409] width 152 height 110
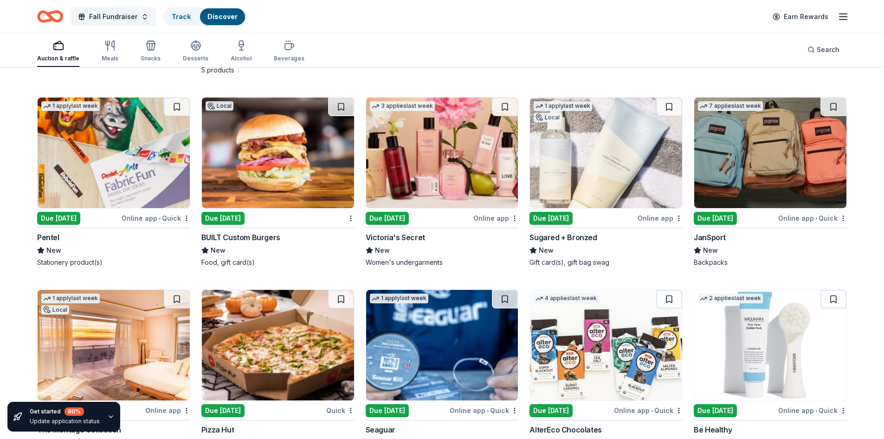
scroll to position [6765, 0]
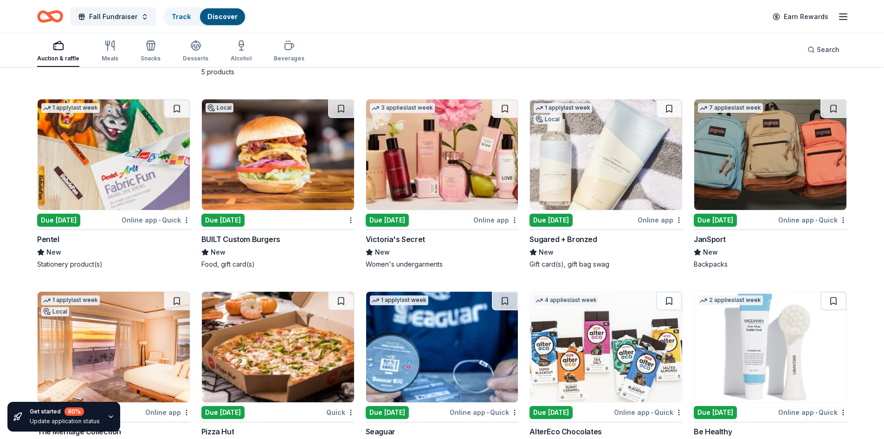
click at [149, 169] on img at bounding box center [114, 154] width 152 height 110
click at [474, 156] on img at bounding box center [442, 154] width 152 height 110
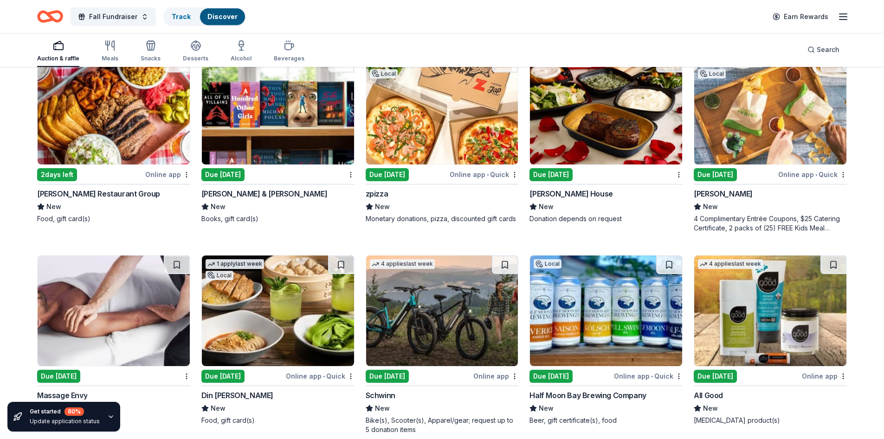
scroll to position [6161, 0]
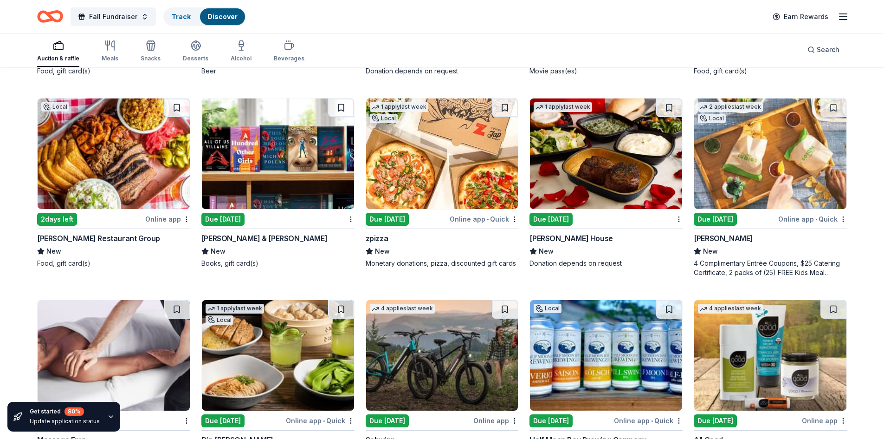
click at [248, 177] on img at bounding box center [278, 153] width 152 height 110
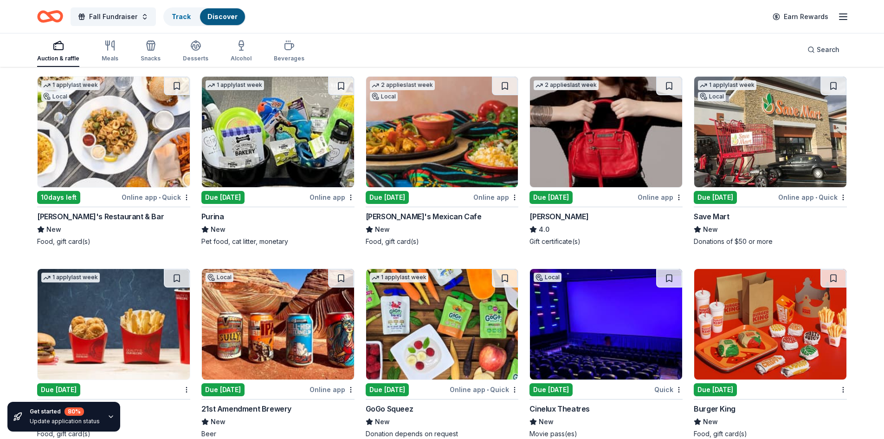
scroll to position [5790, 0]
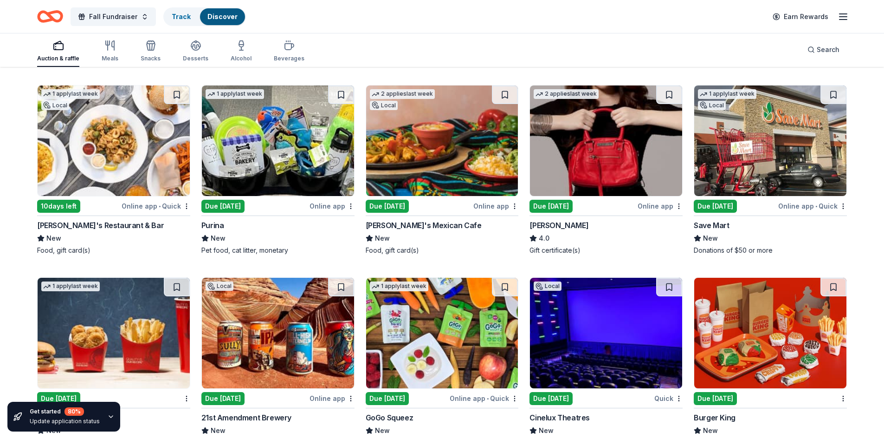
click at [275, 176] on img at bounding box center [278, 140] width 152 height 110
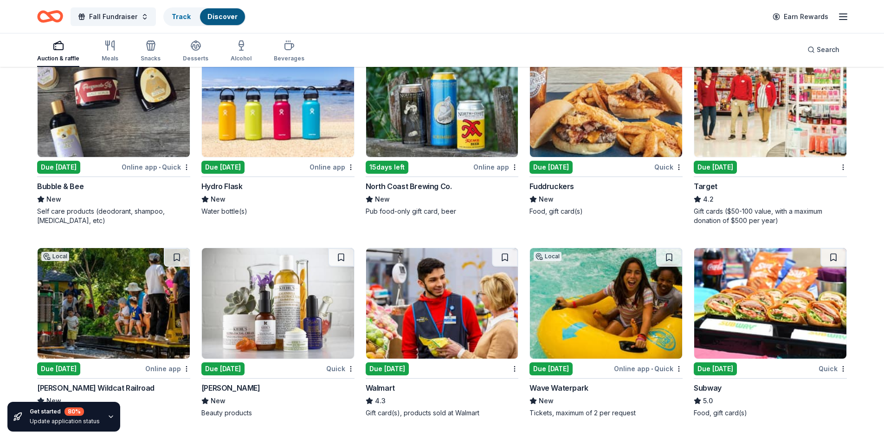
scroll to position [5047, 0]
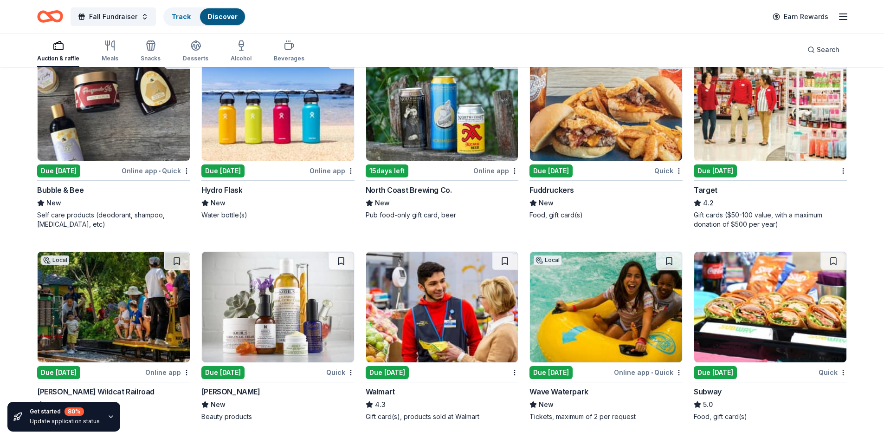
click at [117, 140] on img at bounding box center [114, 105] width 152 height 110
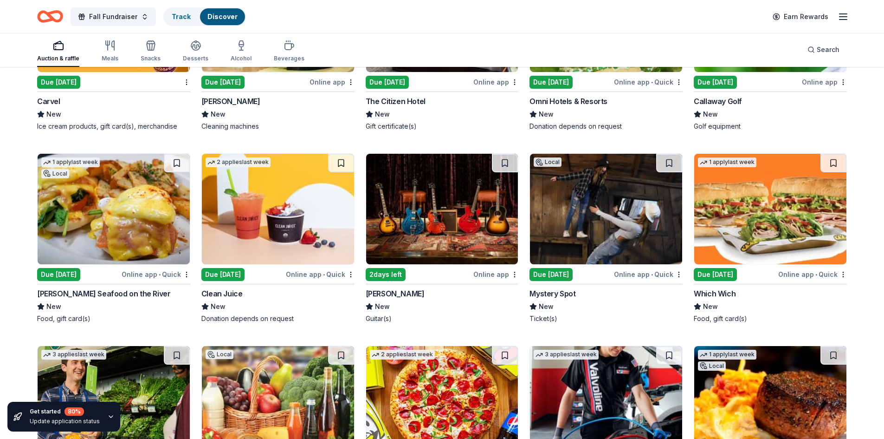
scroll to position [4536, 0]
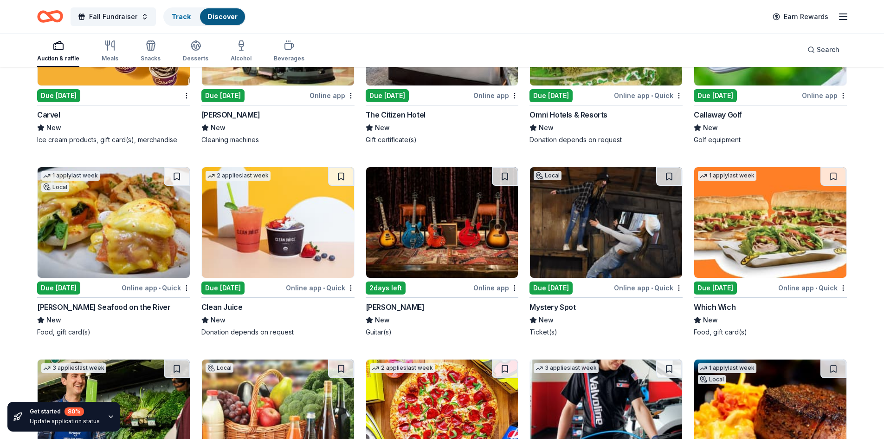
click at [427, 256] on img at bounding box center [442, 222] width 152 height 110
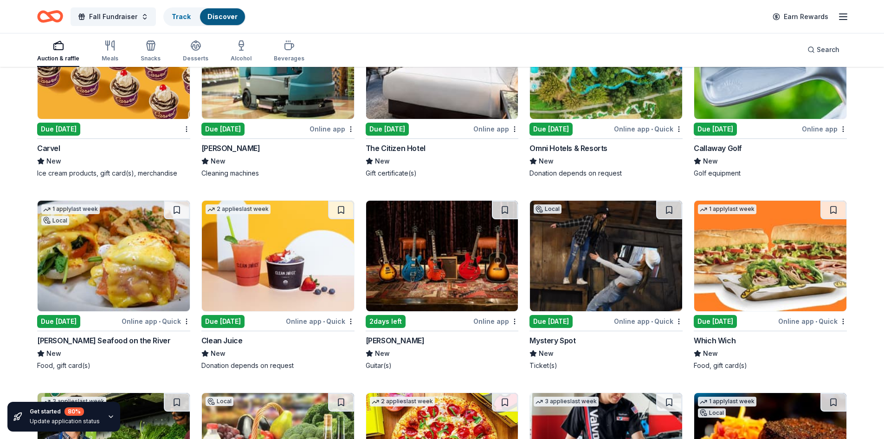
scroll to position [4444, 0]
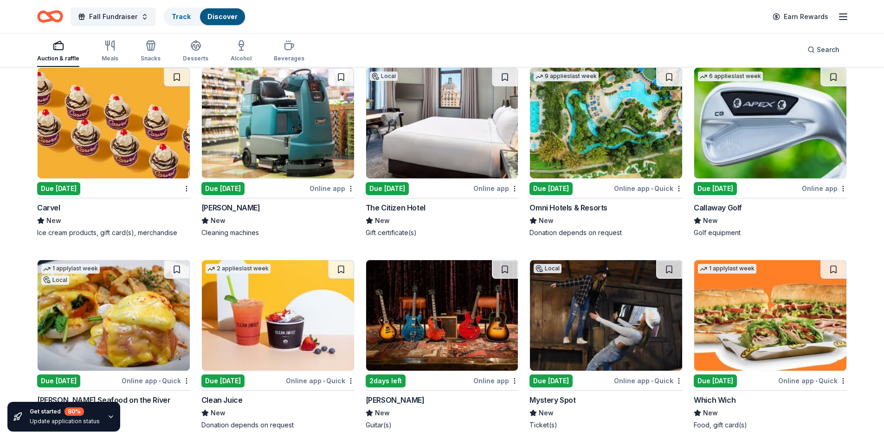
click at [593, 167] on img at bounding box center [606, 123] width 152 height 110
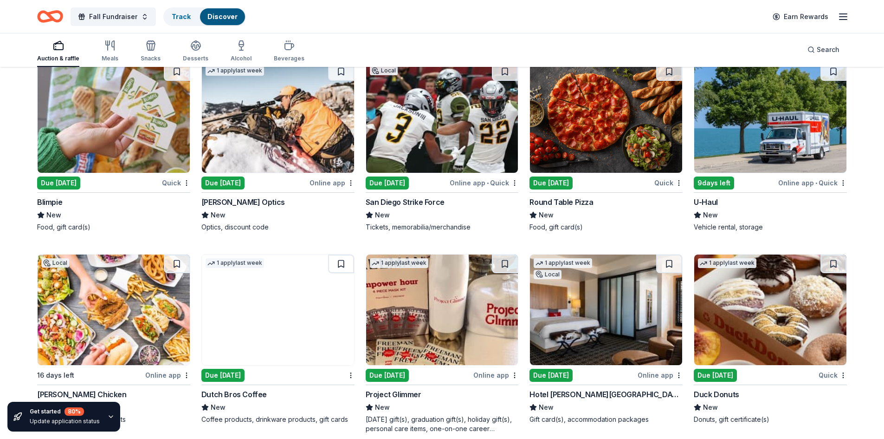
scroll to position [3840, 0]
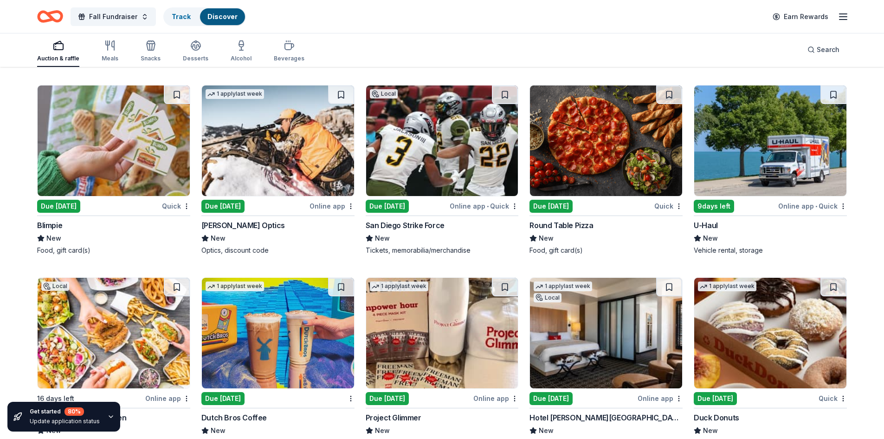
click at [240, 153] on img at bounding box center [278, 140] width 152 height 110
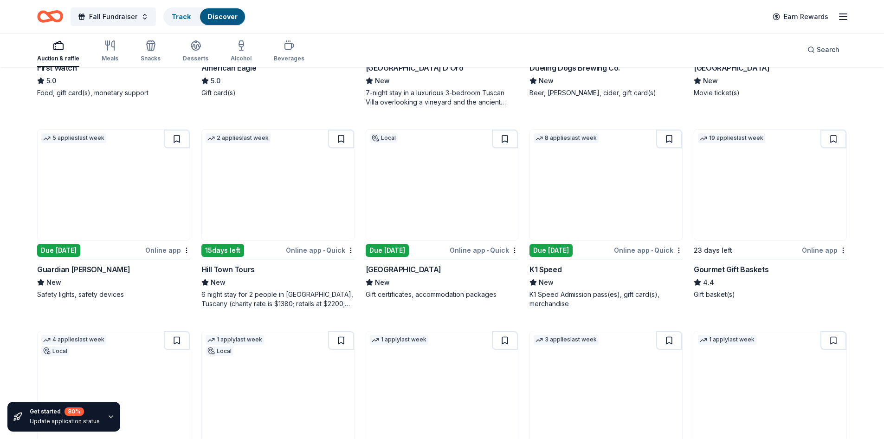
scroll to position [1240, 0]
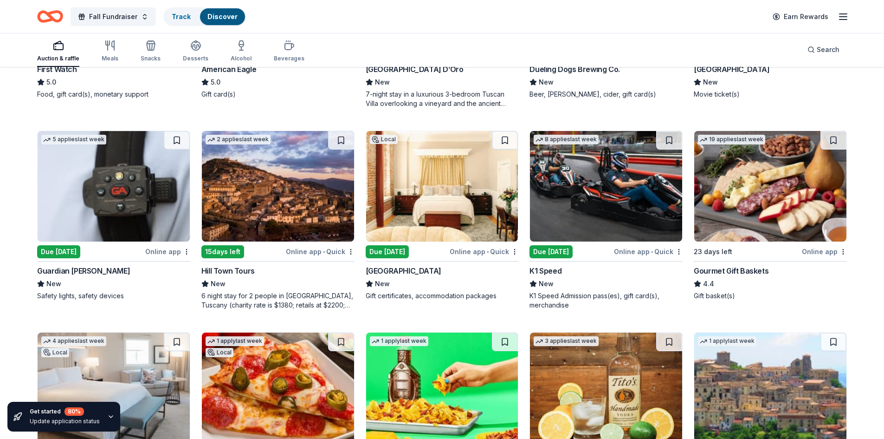
click at [95, 186] on img at bounding box center [114, 186] width 152 height 110
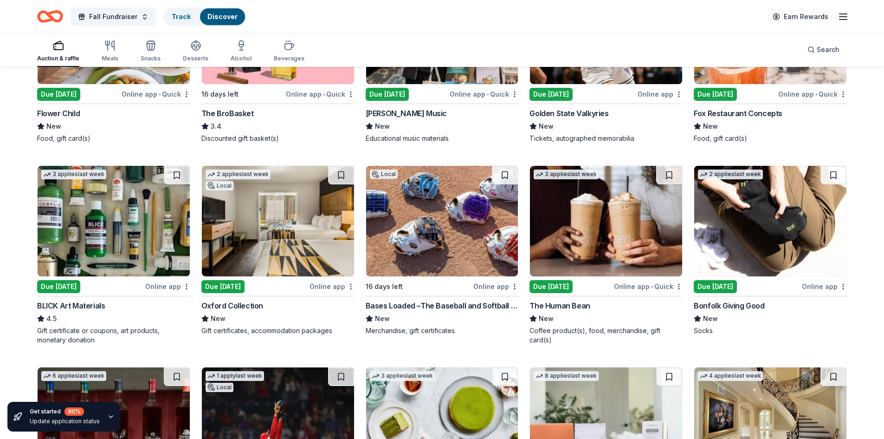
scroll to position [1857, 0]
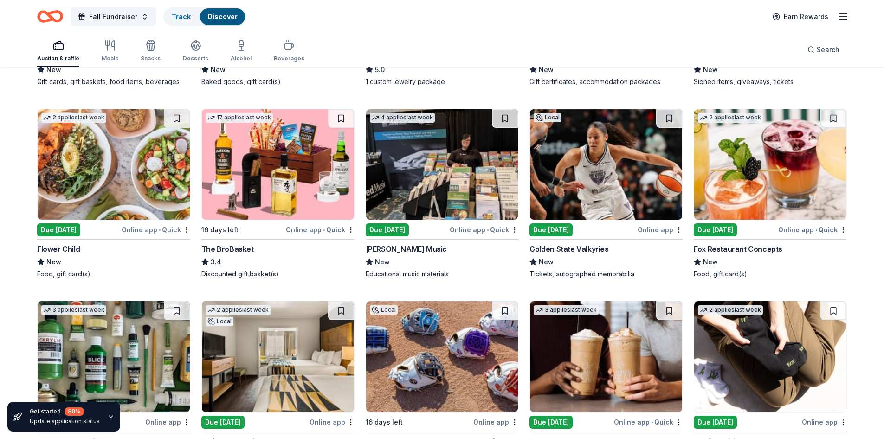
click at [290, 169] on img at bounding box center [278, 164] width 152 height 110
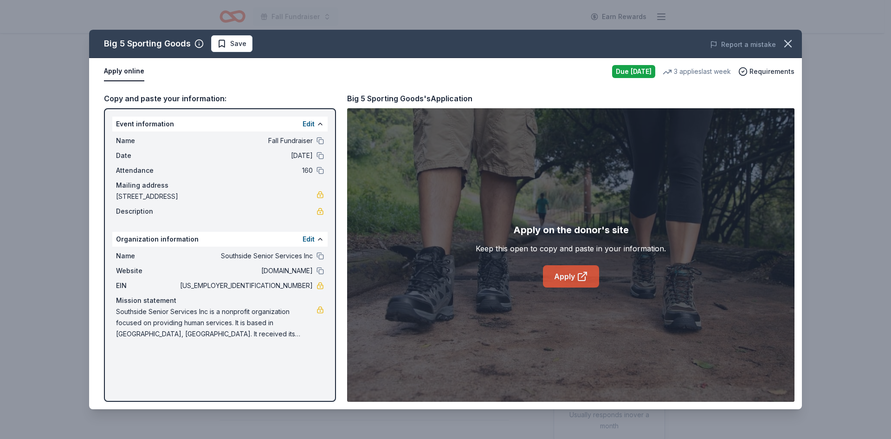
click at [570, 273] on link "Apply" at bounding box center [571, 276] width 56 height 22
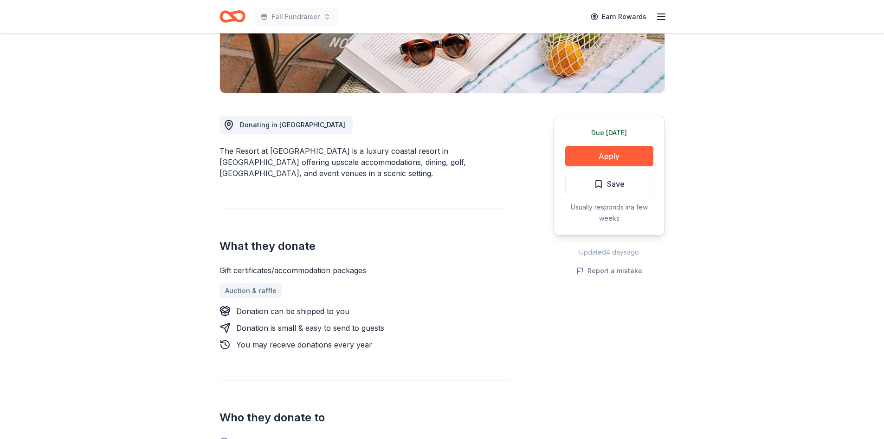
scroll to position [279, 0]
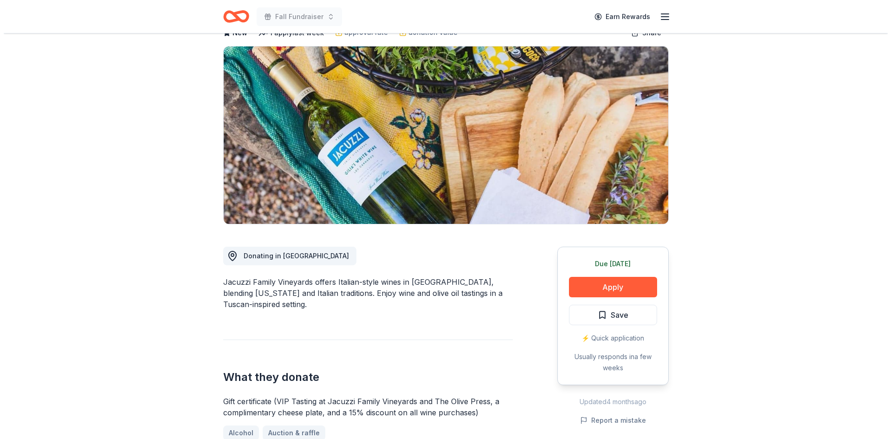
scroll to position [46, 0]
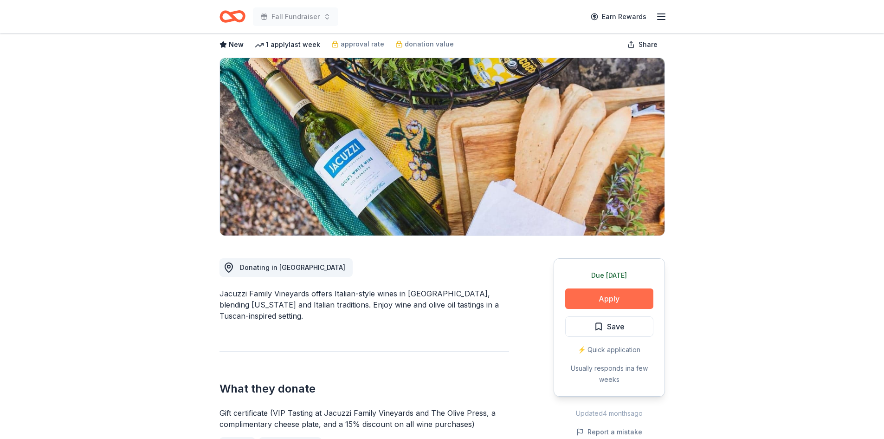
click at [601, 294] on button "Apply" at bounding box center [609, 298] width 88 height 20
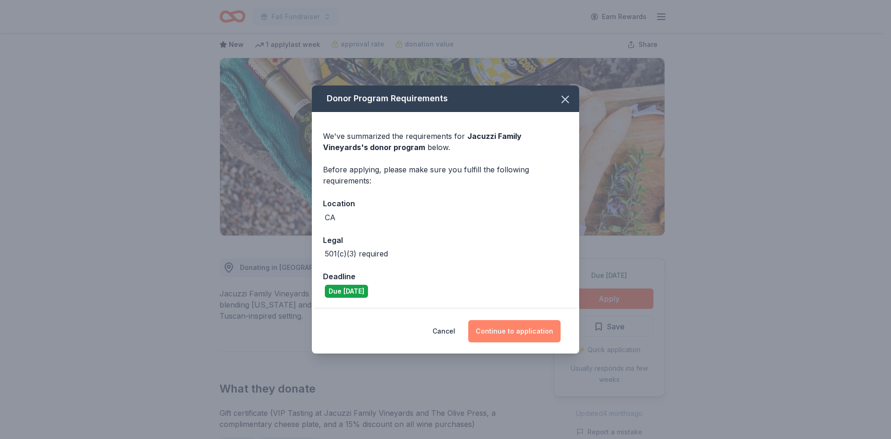
click at [501, 331] on button "Continue to application" at bounding box center [514, 331] width 92 height 22
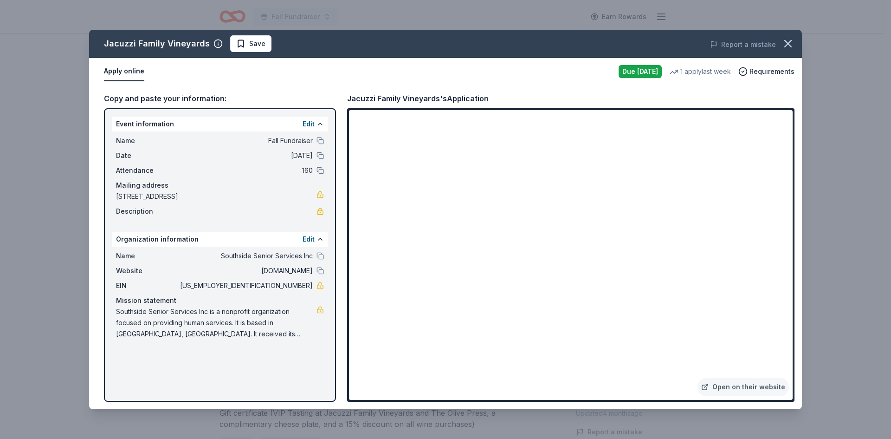
drag, startPoint x: 115, startPoint y: 312, endPoint x: 216, endPoint y: 320, distance: 101.1
click at [216, 320] on div "Name Southside Senior Services Inc Website www.southsidecommunityconnections.or…" at bounding box center [219, 295] width 215 height 97
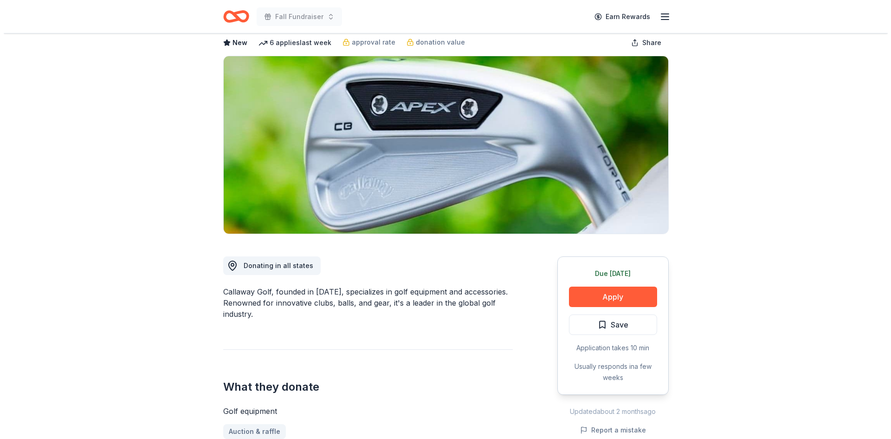
scroll to position [93, 0]
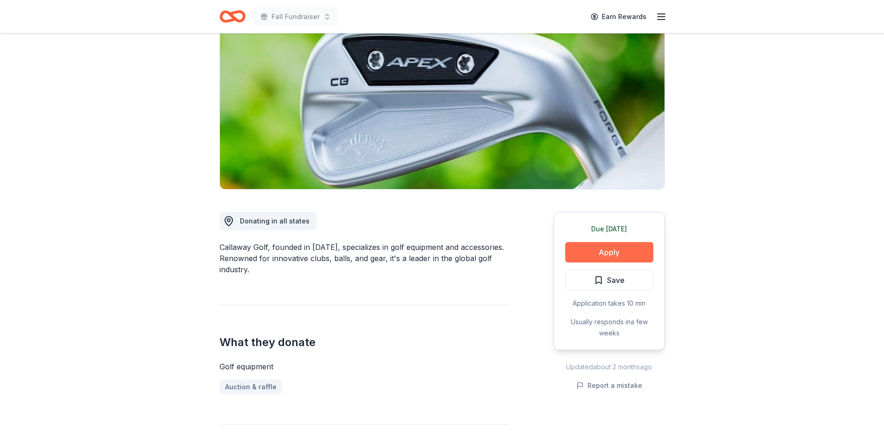
click at [600, 258] on button "Apply" at bounding box center [609, 252] width 88 height 20
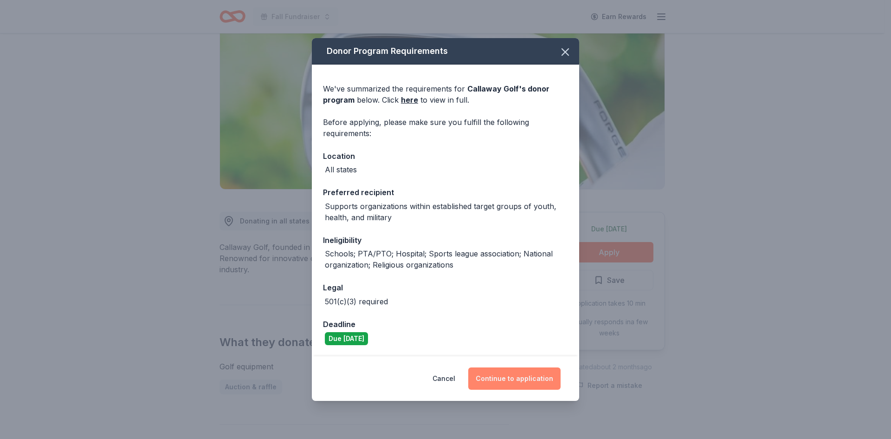
click at [514, 372] on button "Continue to application" at bounding box center [514, 378] width 92 height 22
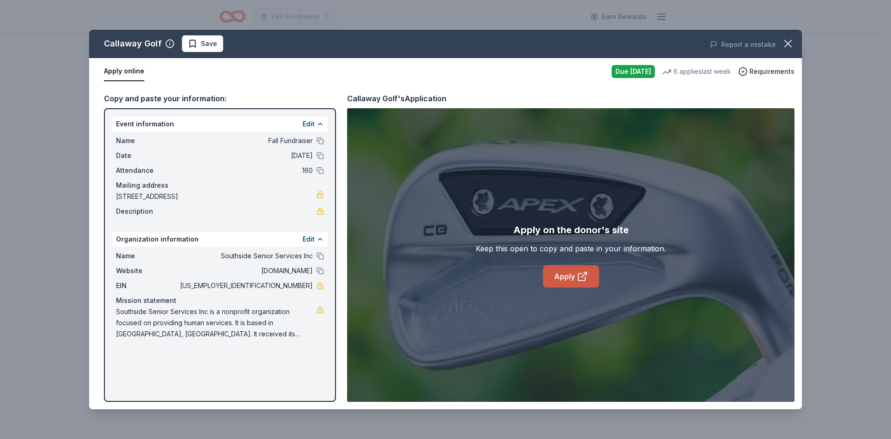
click at [566, 279] on link "Apply" at bounding box center [571, 276] width 56 height 22
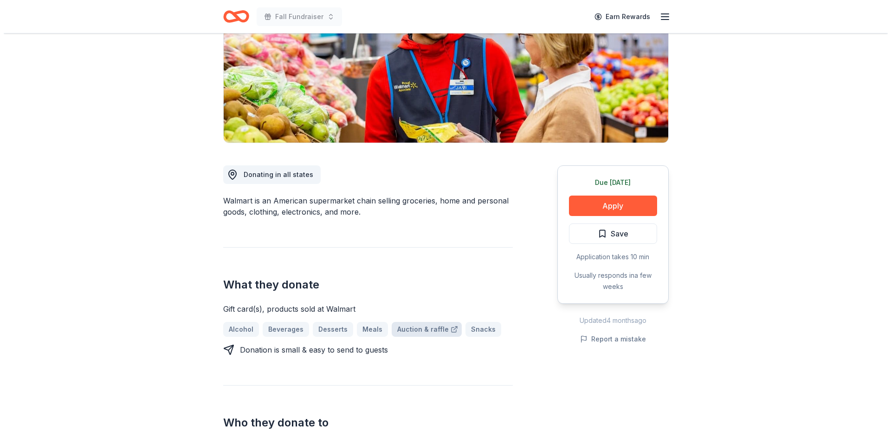
scroll to position [232, 0]
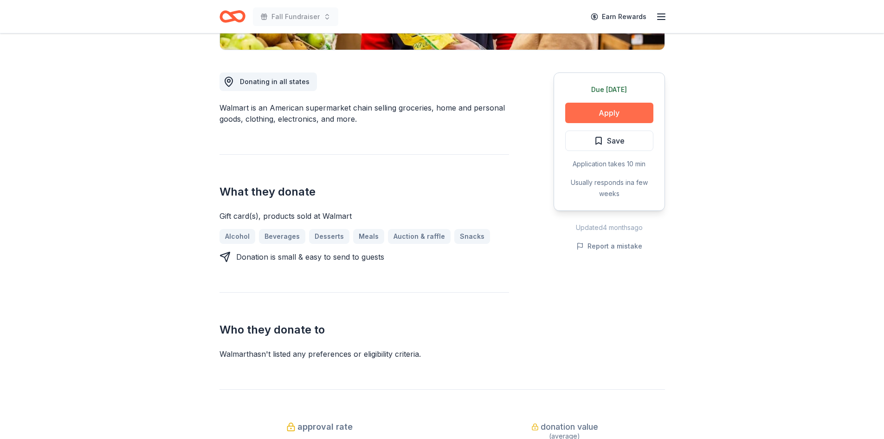
click at [616, 111] on button "Apply" at bounding box center [609, 113] width 88 height 20
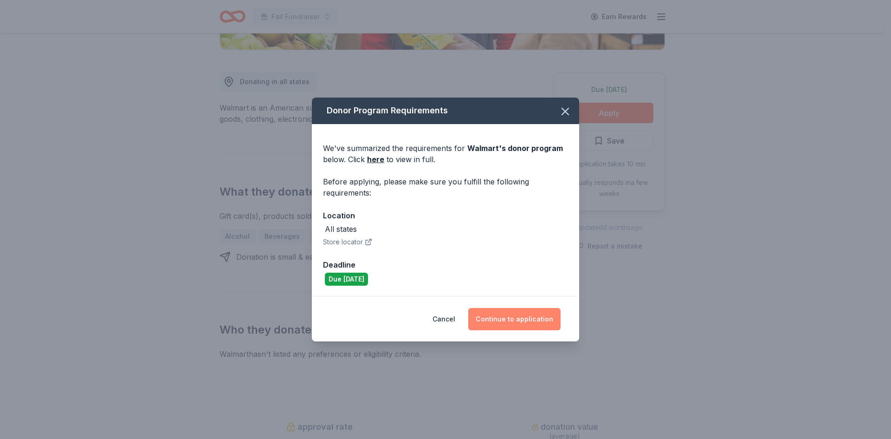
click at [507, 325] on button "Continue to application" at bounding box center [514, 319] width 92 height 22
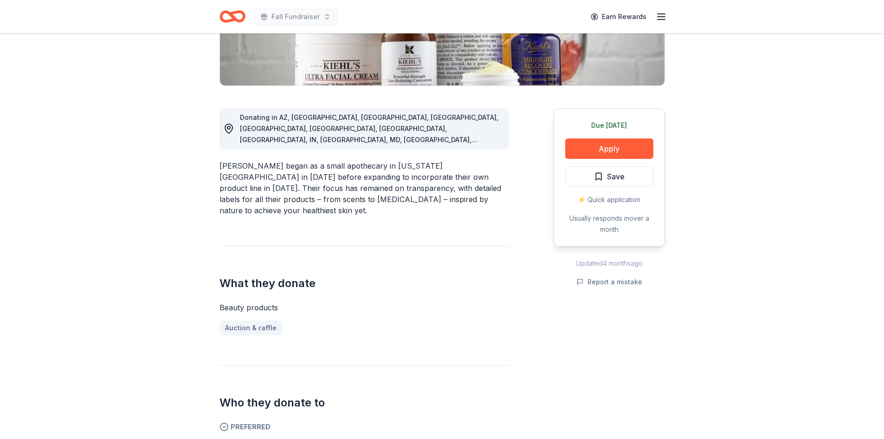
scroll to position [93, 0]
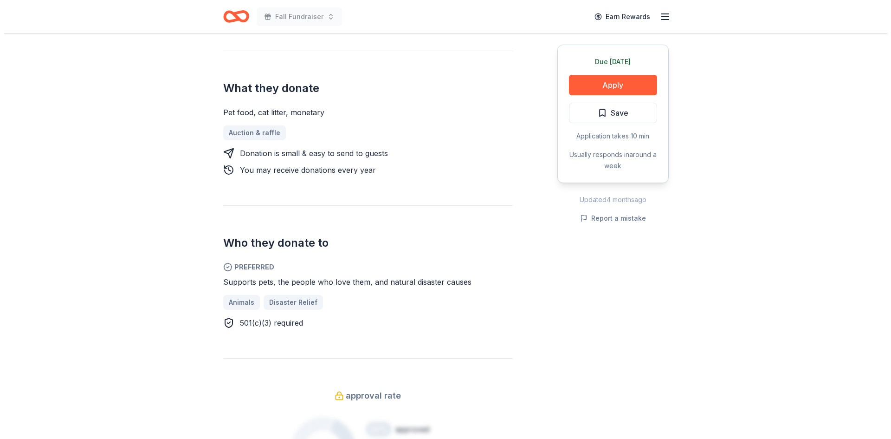
scroll to position [279, 0]
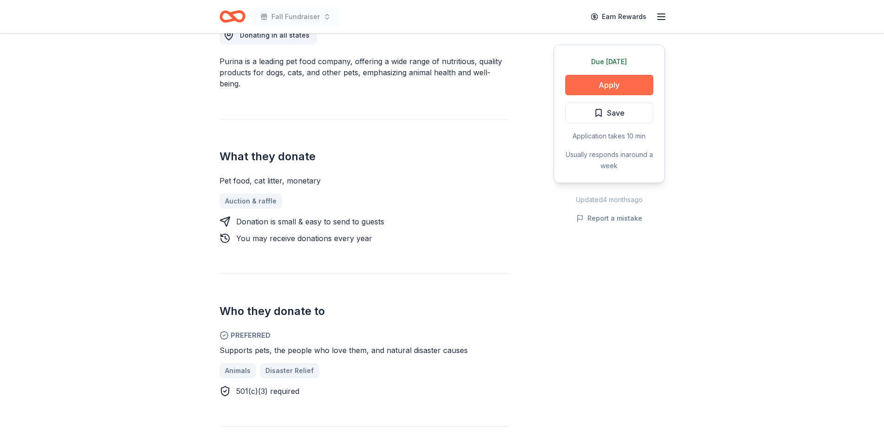
click at [611, 85] on button "Apply" at bounding box center [609, 85] width 88 height 20
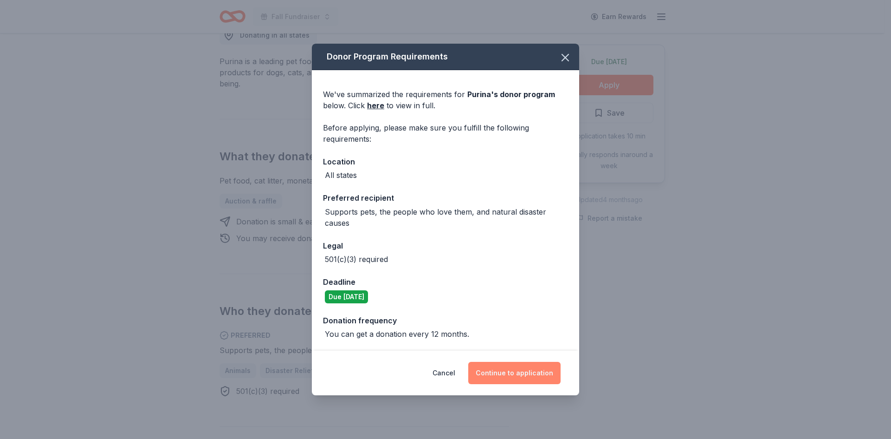
click at [523, 377] on button "Continue to application" at bounding box center [514, 373] width 92 height 22
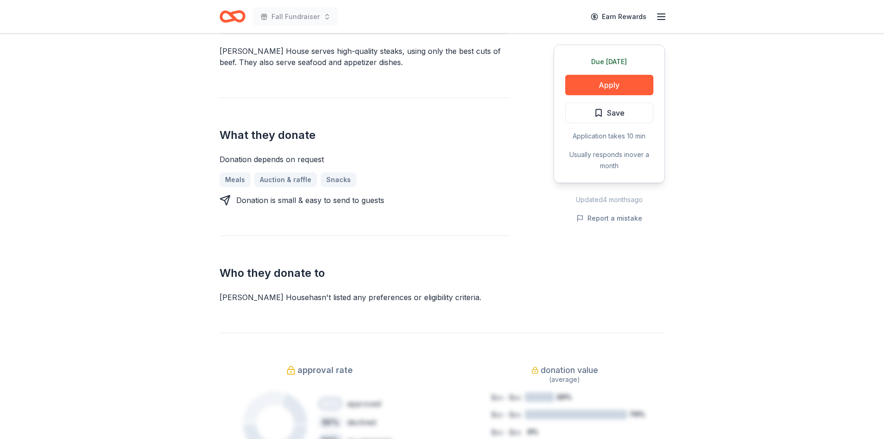
scroll to position [325, 0]
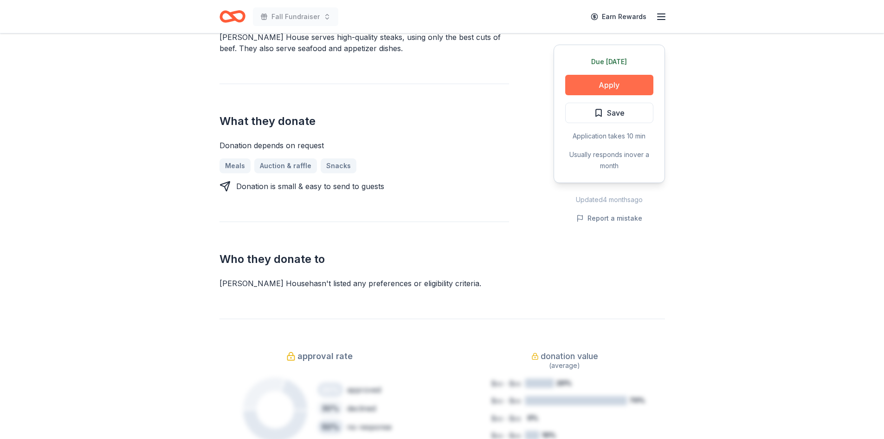
click at [615, 84] on button "Apply" at bounding box center [609, 85] width 88 height 20
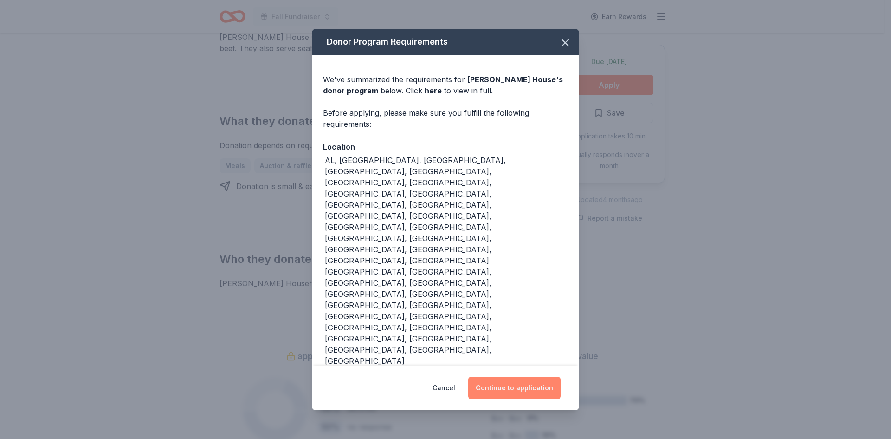
click at [514, 377] on button "Continue to application" at bounding box center [514, 388] width 92 height 22
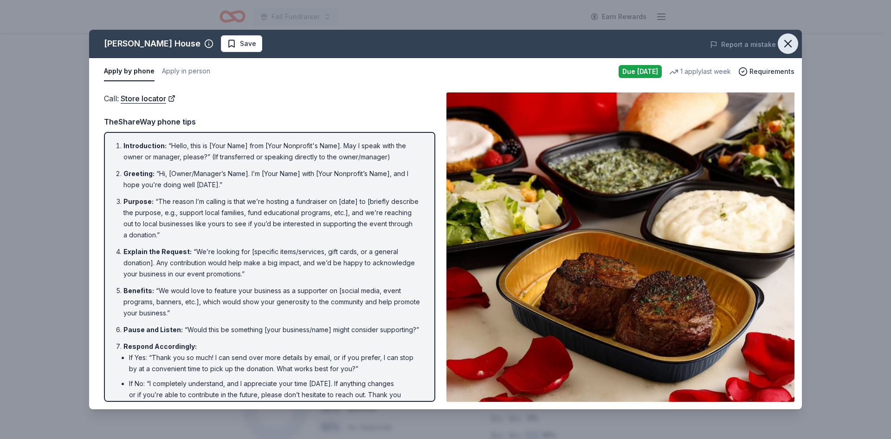
click at [787, 43] on icon "button" at bounding box center [788, 43] width 6 height 6
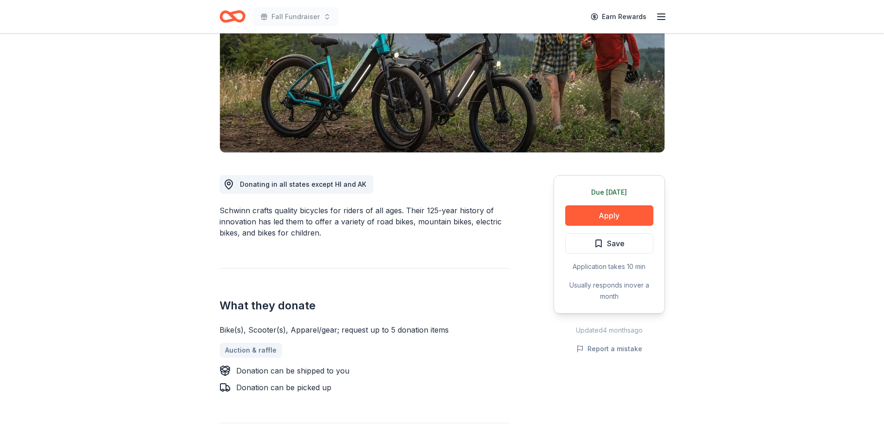
scroll to position [46, 0]
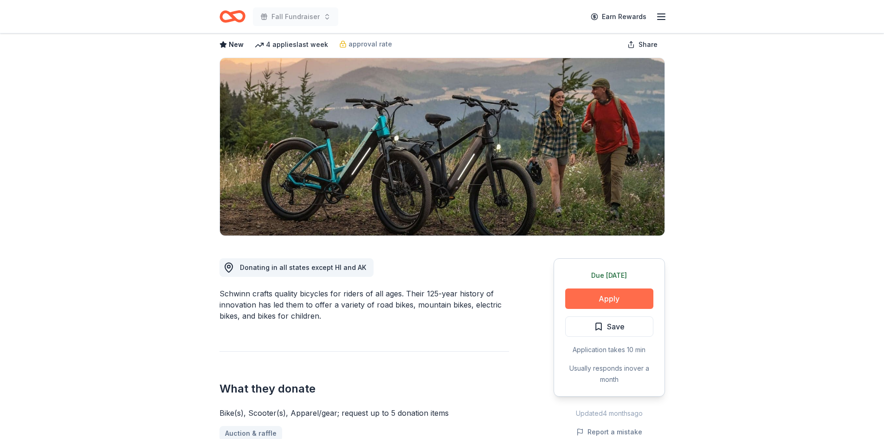
click at [593, 299] on button "Apply" at bounding box center [609, 298] width 88 height 20
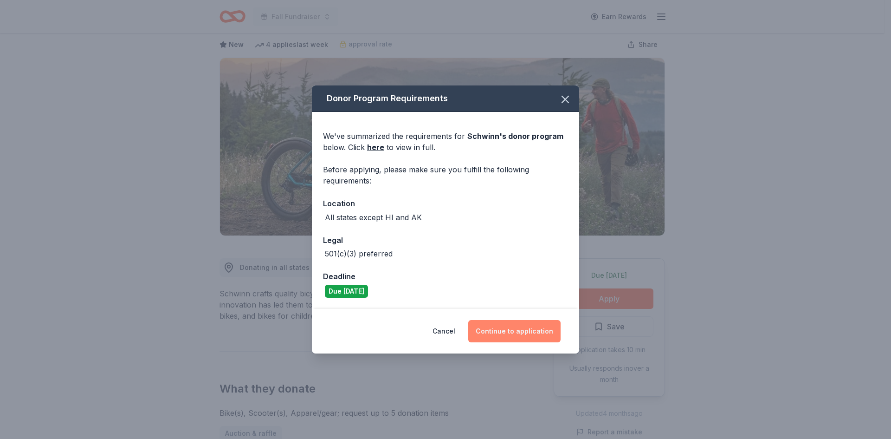
click at [506, 333] on button "Continue to application" at bounding box center [514, 331] width 92 height 22
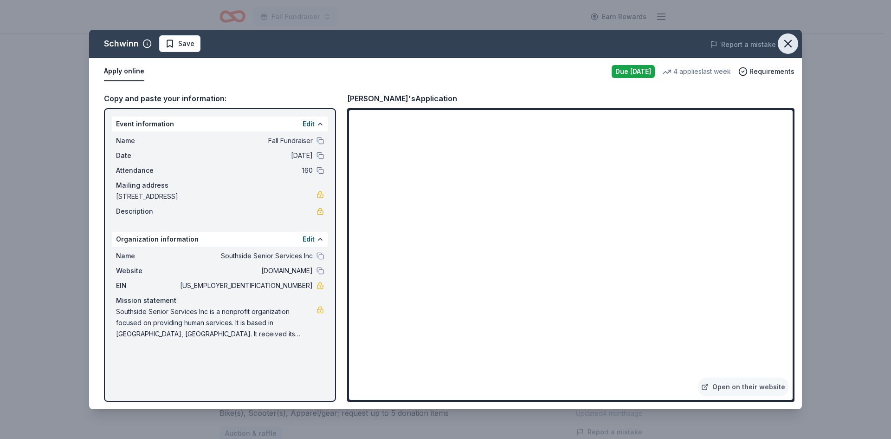
click at [787, 47] on icon "button" at bounding box center [788, 43] width 13 height 13
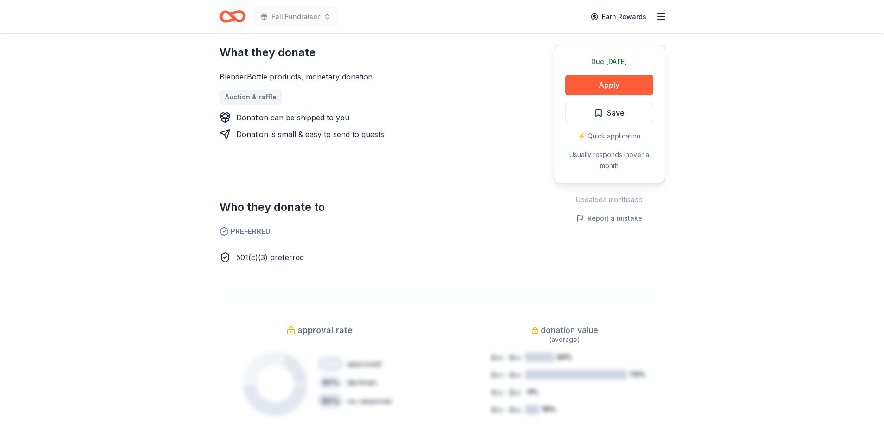
scroll to position [186, 0]
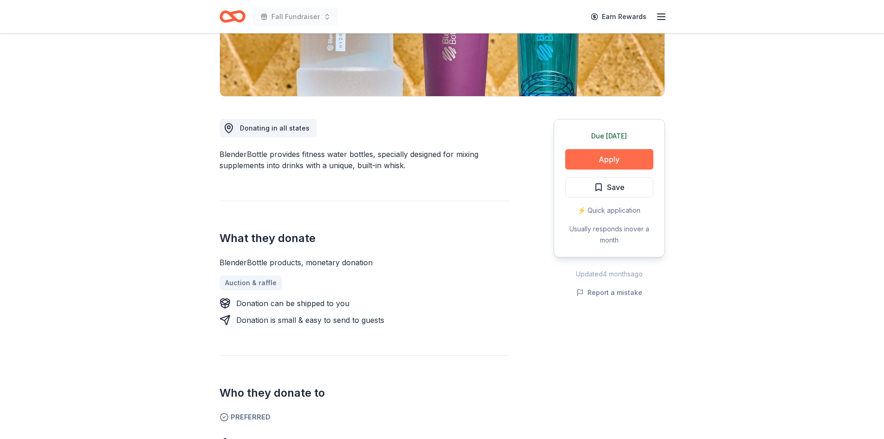
click at [618, 164] on button "Apply" at bounding box center [609, 159] width 88 height 20
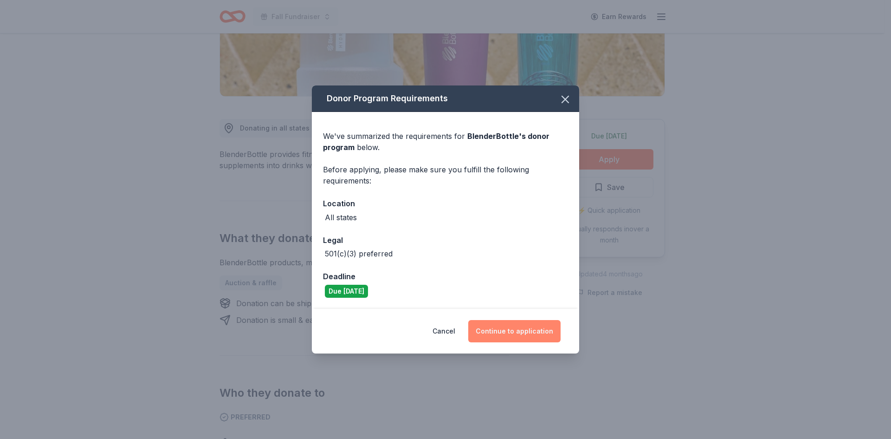
click at [525, 333] on button "Continue to application" at bounding box center [514, 331] width 92 height 22
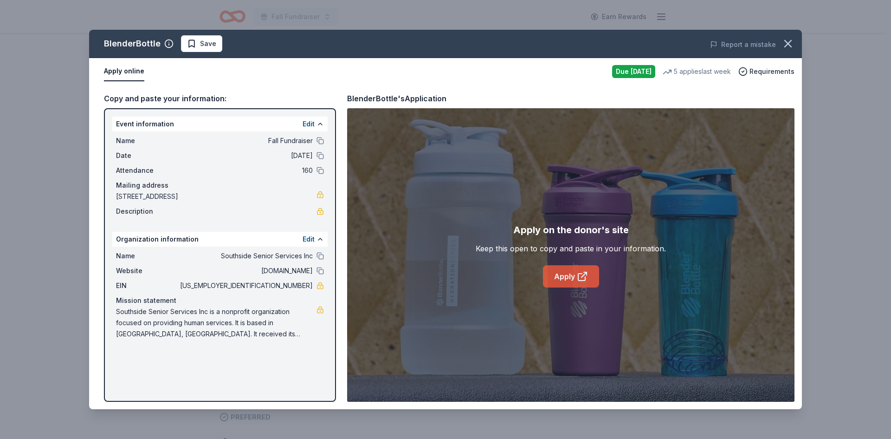
click at [564, 279] on link "Apply" at bounding box center [571, 276] width 56 height 22
click at [790, 44] on icon "button" at bounding box center [788, 43] width 13 height 13
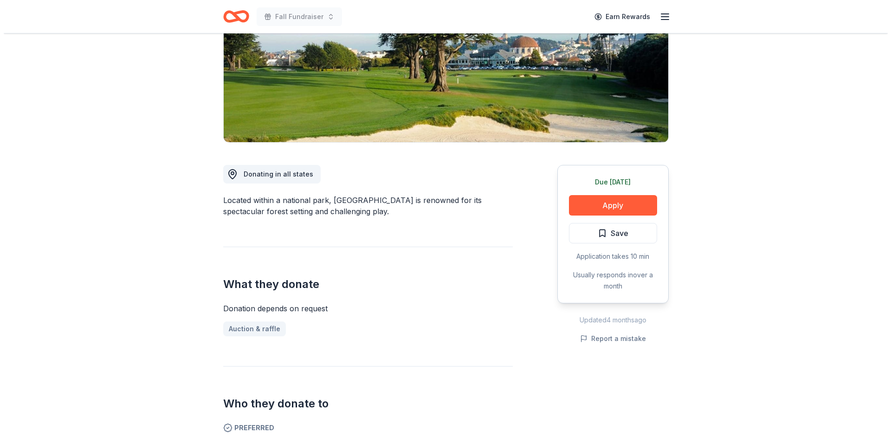
scroll to position [139, 0]
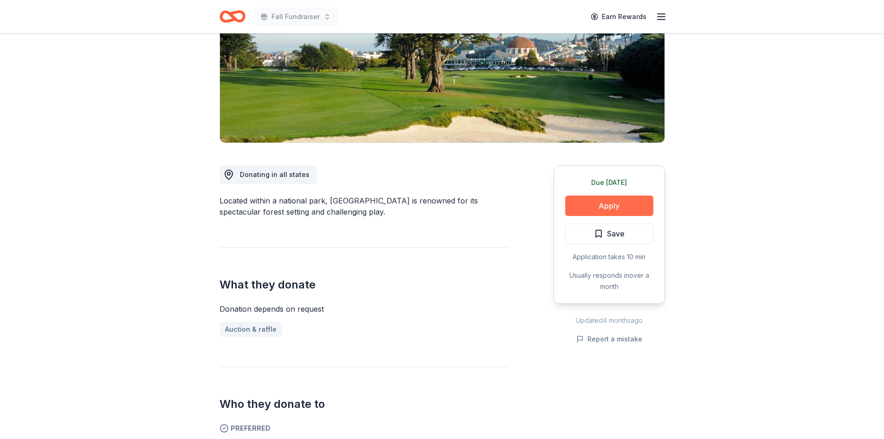
click at [605, 206] on button "Apply" at bounding box center [609, 205] width 88 height 20
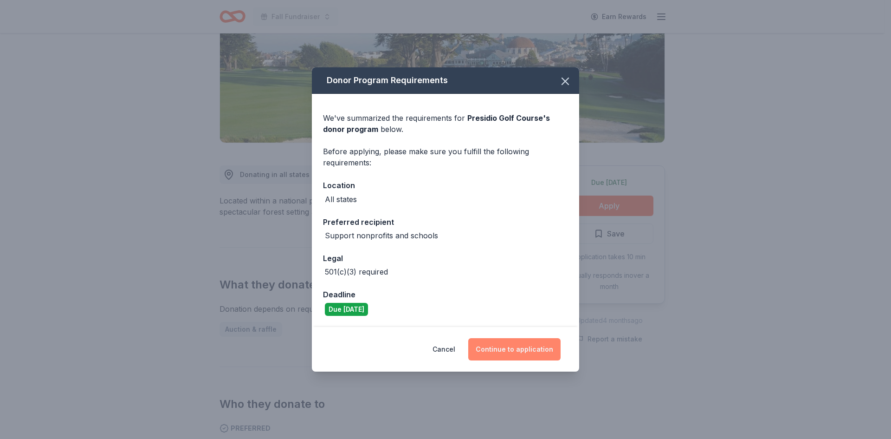
click at [513, 344] on button "Continue to application" at bounding box center [514, 349] width 92 height 22
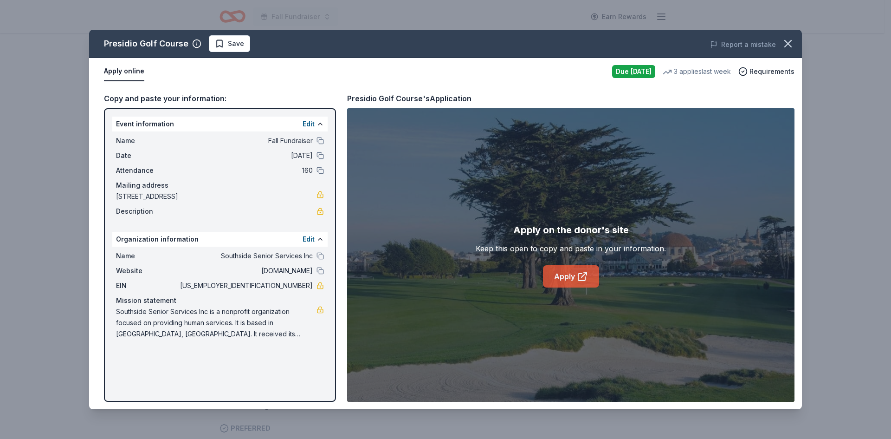
click at [564, 278] on link "Apply" at bounding box center [571, 276] width 56 height 22
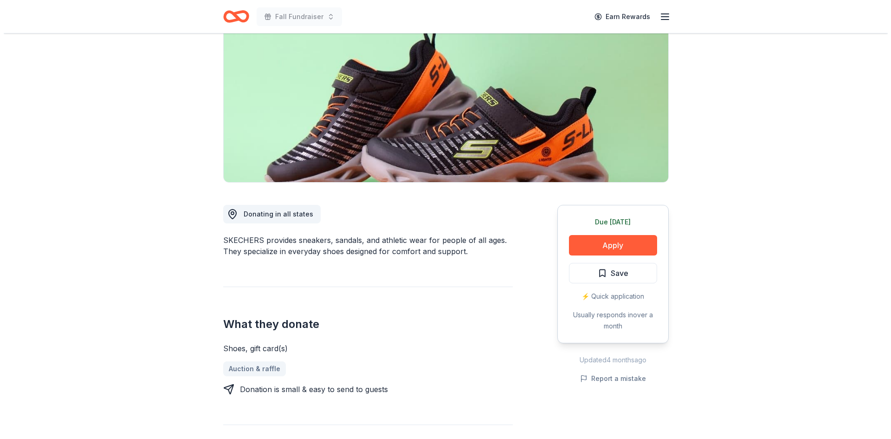
scroll to position [232, 0]
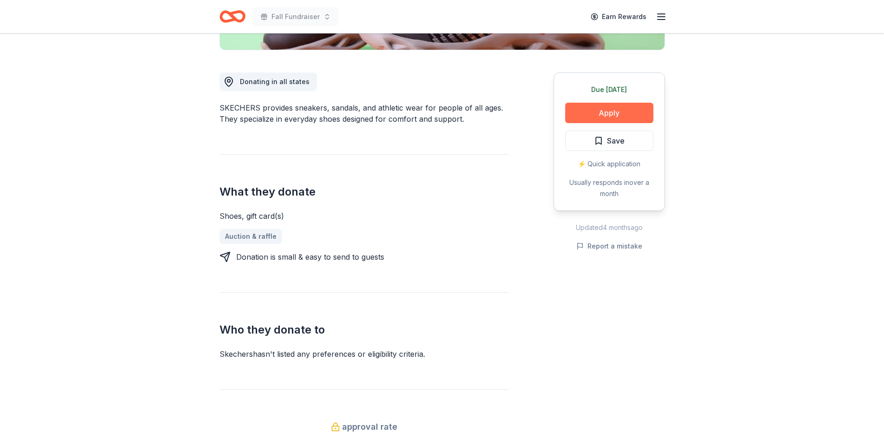
click at [604, 118] on button "Apply" at bounding box center [609, 113] width 88 height 20
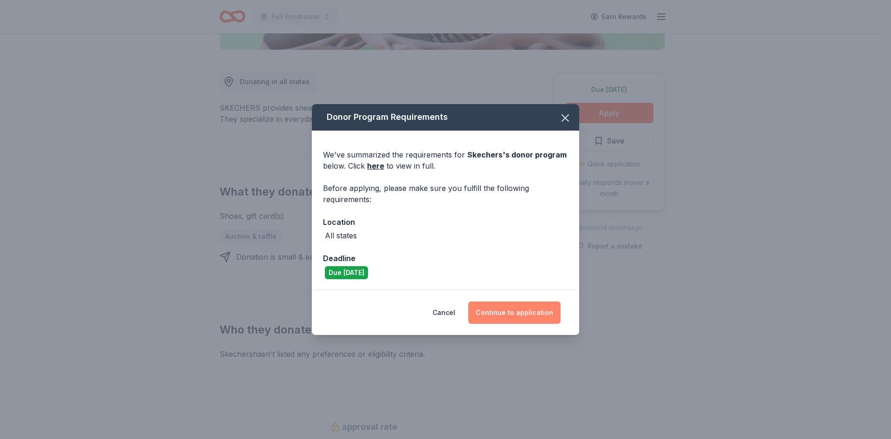
click at [512, 315] on button "Continue to application" at bounding box center [514, 312] width 92 height 22
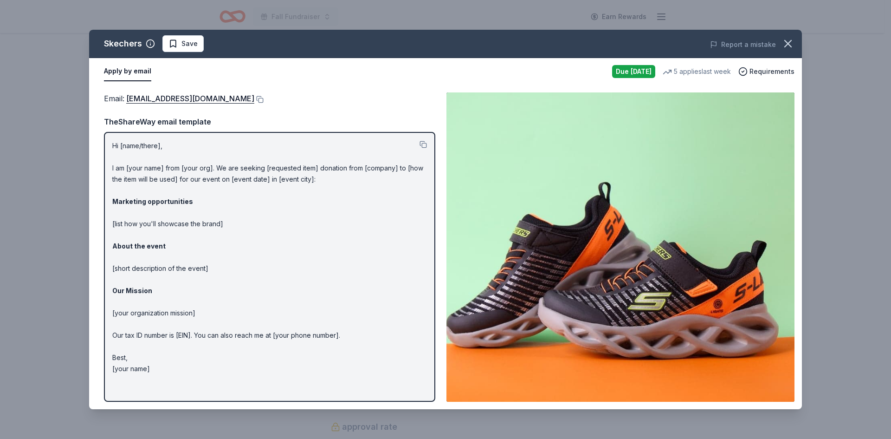
click at [250, 380] on div "Hi [name/there], I am [your name] from [your org]. We are seeking [requested it…" at bounding box center [269, 267] width 331 height 270
drag, startPoint x: 110, startPoint y: 143, endPoint x: 232, endPoint y: 317, distance: 213.3
click at [232, 317] on div "Hi [name/there], I am [your name] from [your org]. We are seeking [requested it…" at bounding box center [269, 267] width 331 height 270
drag, startPoint x: 197, startPoint y: 366, endPoint x: 131, endPoint y: 102, distance: 272.3
click at [116, 134] on div "Hi [name/there], I am [your name] from [your org]. We are seeking [requested it…" at bounding box center [269, 267] width 331 height 270
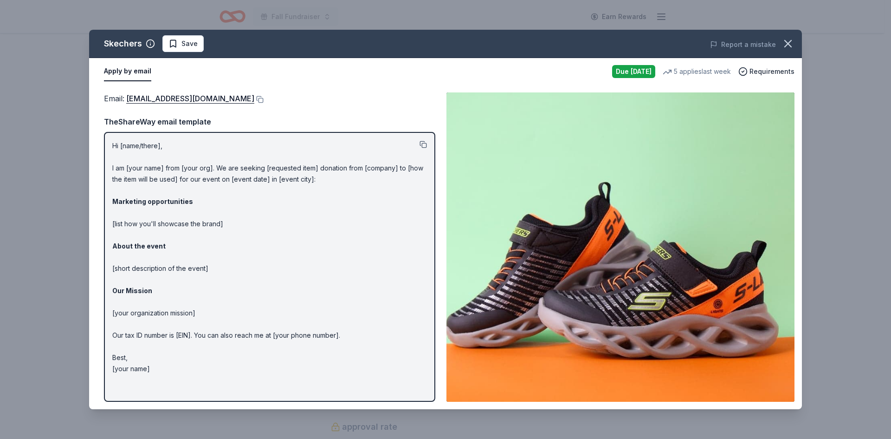
click at [421, 145] on button at bounding box center [423, 144] width 7 height 7
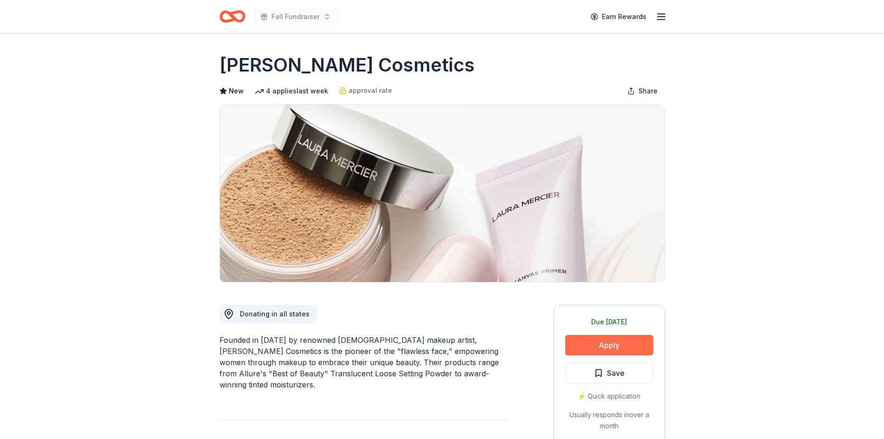
click at [596, 344] on button "Apply" at bounding box center [609, 345] width 88 height 20
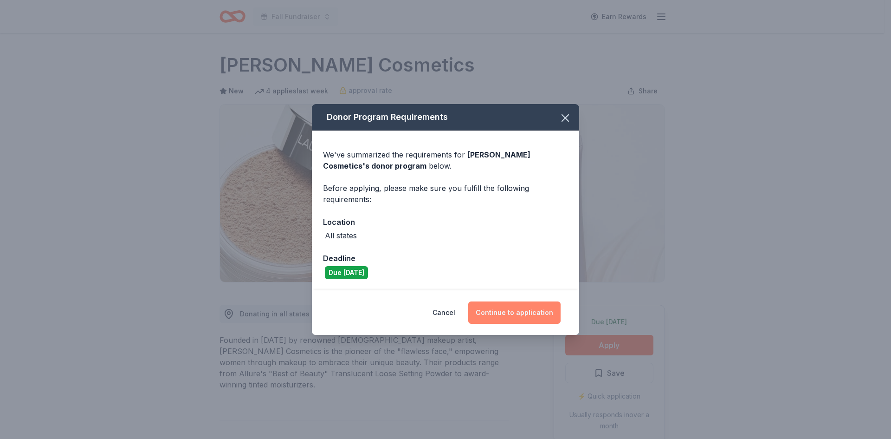
click at [504, 312] on button "Continue to application" at bounding box center [514, 312] width 92 height 22
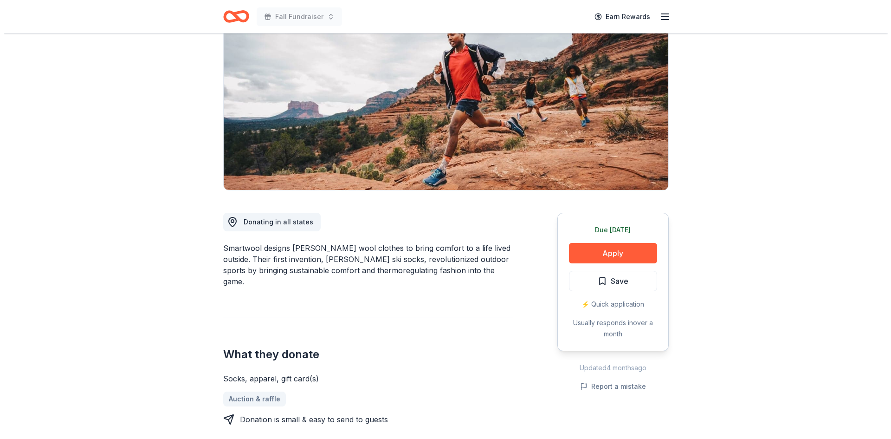
scroll to position [93, 0]
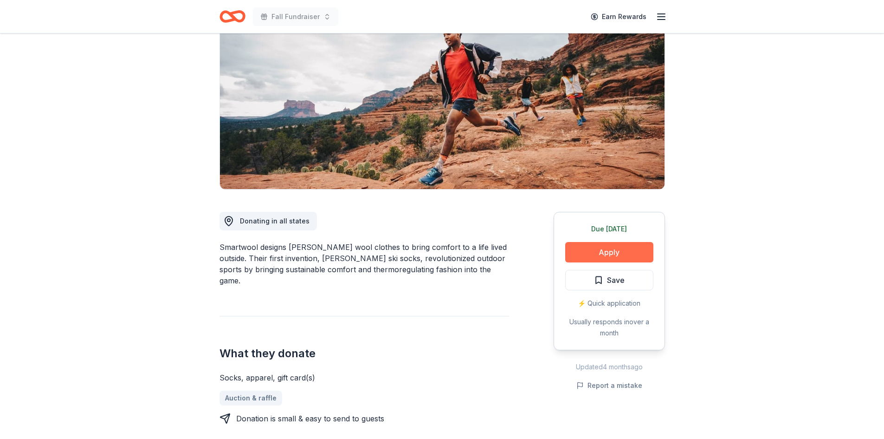
click at [611, 255] on button "Apply" at bounding box center [609, 252] width 88 height 20
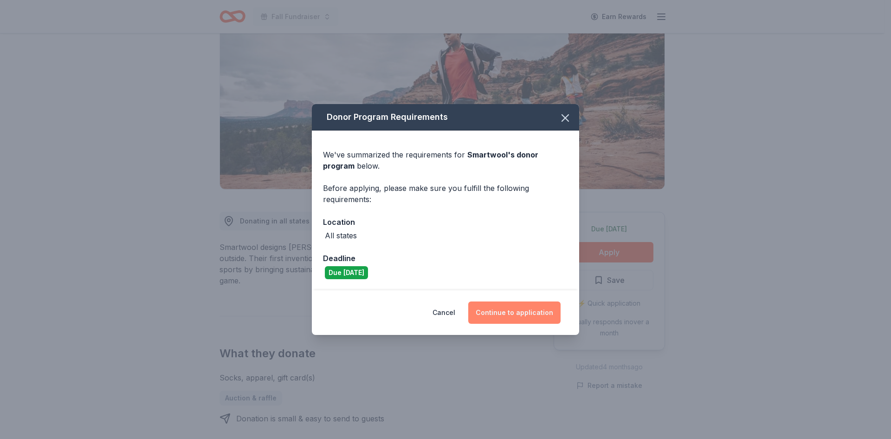
click at [532, 312] on button "Continue to application" at bounding box center [514, 312] width 92 height 22
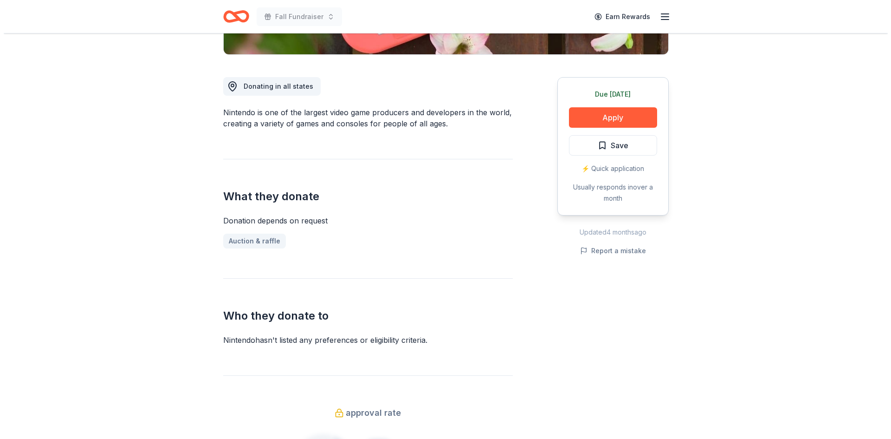
scroll to position [232, 0]
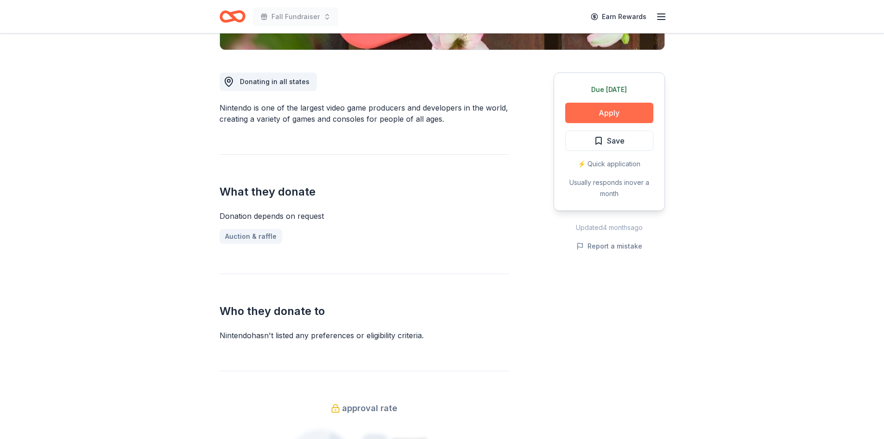
click at [607, 109] on button "Apply" at bounding box center [609, 113] width 88 height 20
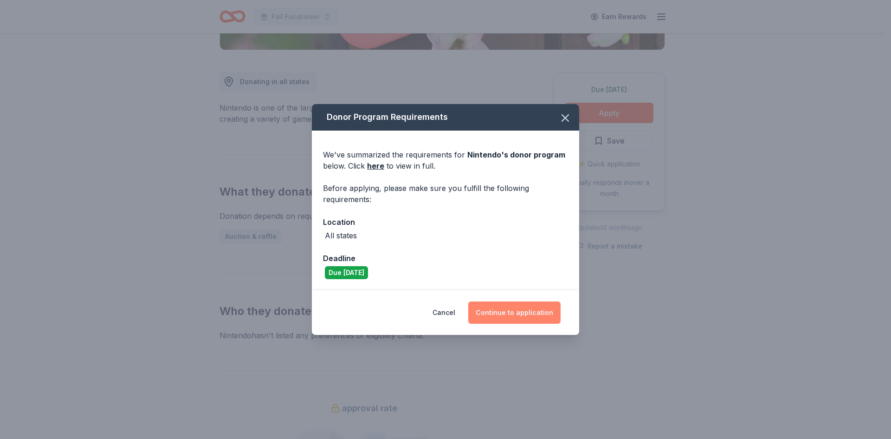
click at [520, 311] on button "Continue to application" at bounding box center [514, 312] width 92 height 22
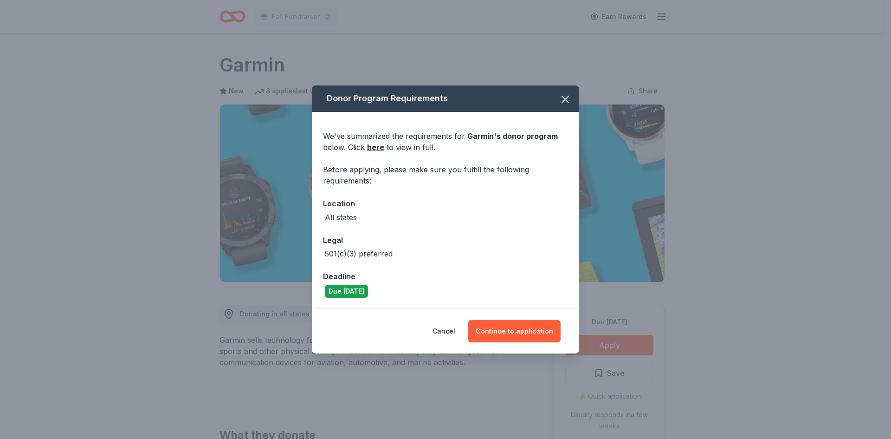
click at [512, 334] on button "Continue to application" at bounding box center [514, 331] width 92 height 22
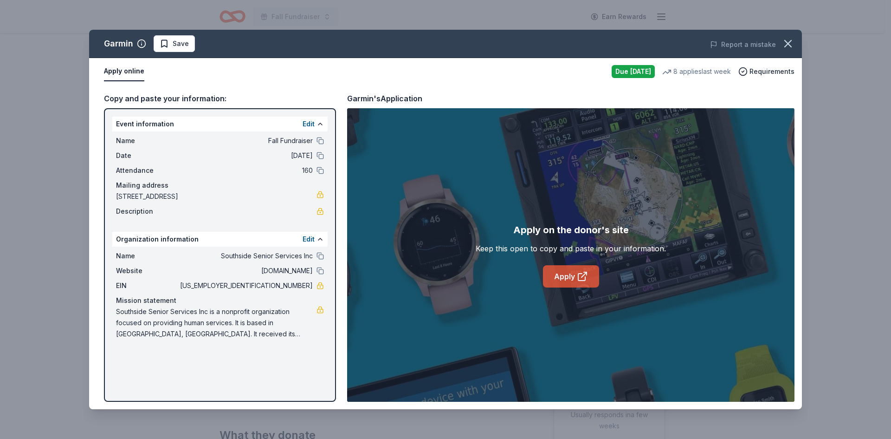
click at [564, 280] on link "Apply" at bounding box center [571, 276] width 56 height 22
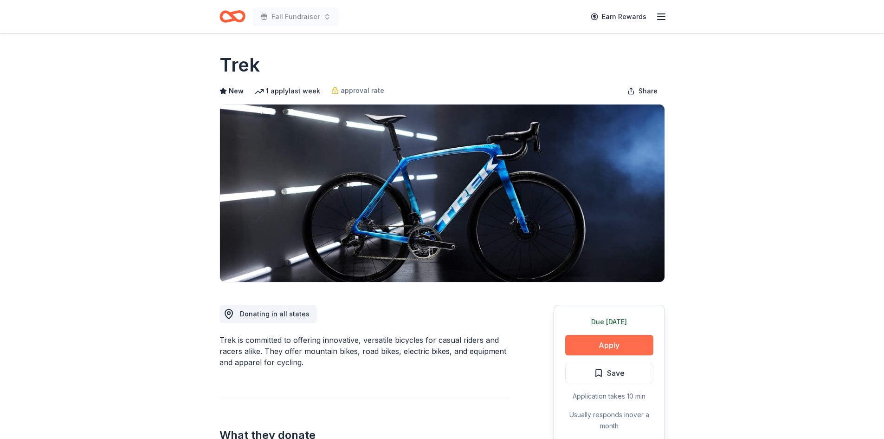
click at [605, 342] on button "Apply" at bounding box center [609, 345] width 88 height 20
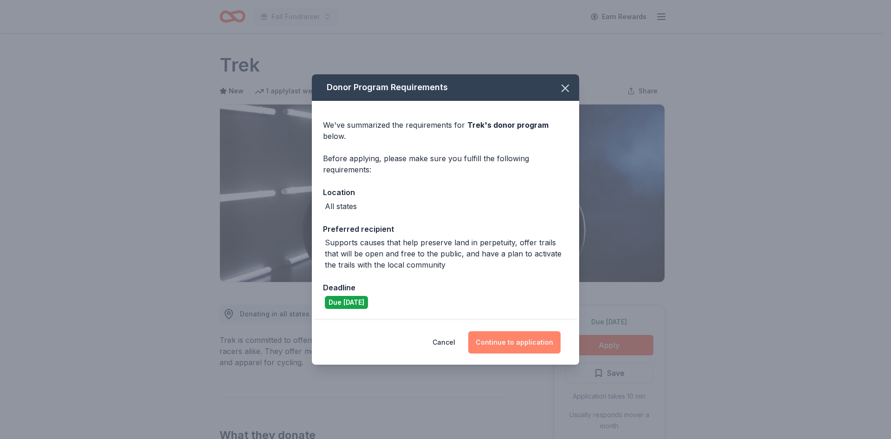
click at [525, 343] on button "Continue to application" at bounding box center [514, 342] width 92 height 22
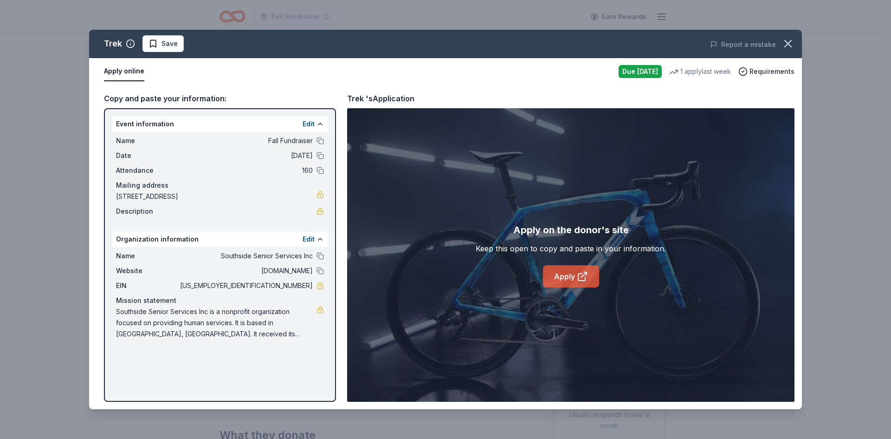
click at [562, 278] on link "Apply" at bounding box center [571, 276] width 56 height 22
click at [792, 44] on icon "button" at bounding box center [788, 43] width 13 height 13
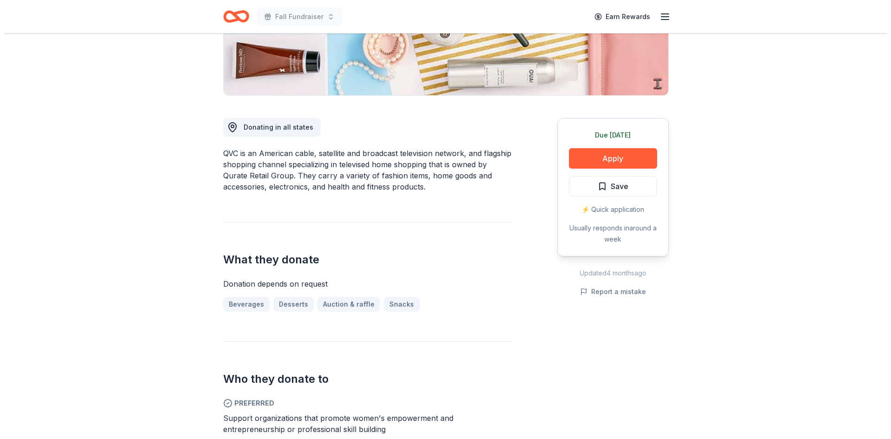
scroll to position [186, 0]
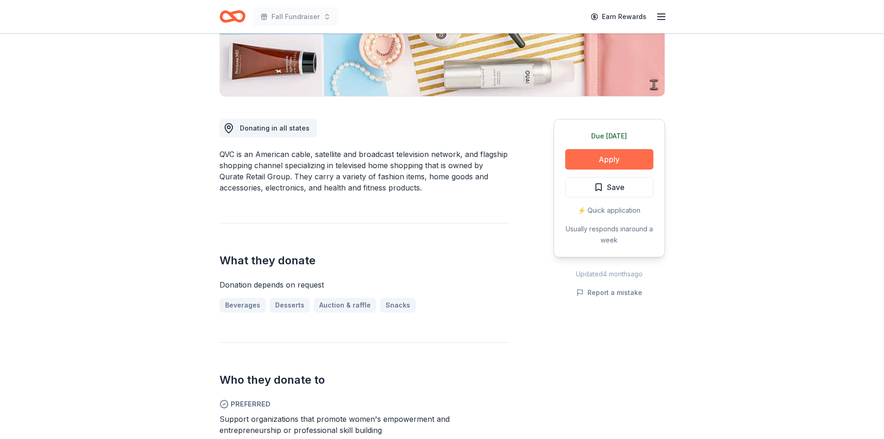
click at [607, 158] on button "Apply" at bounding box center [609, 159] width 88 height 20
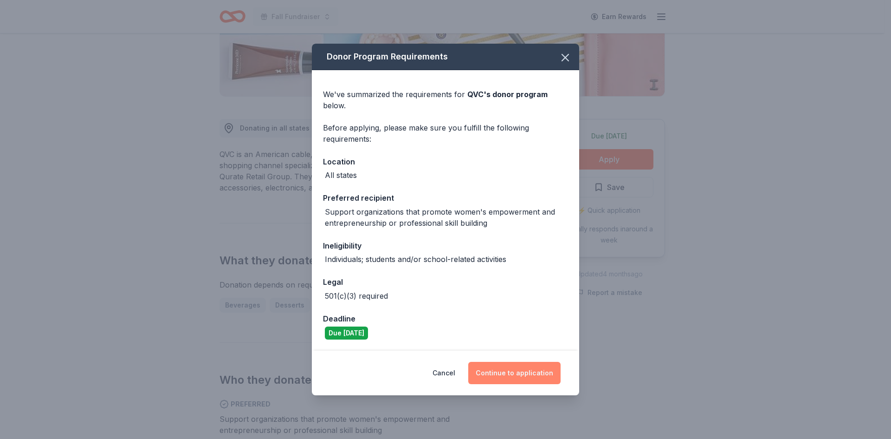
click at [535, 362] on button "Continue to application" at bounding box center [514, 373] width 92 height 22
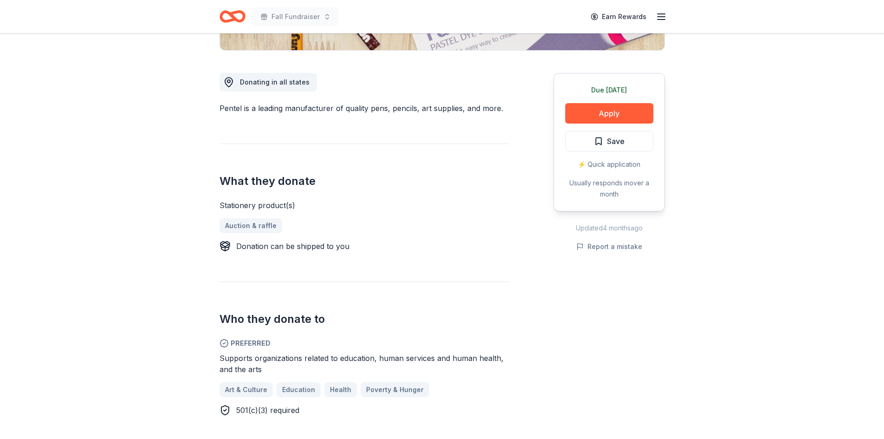
scroll to position [232, 0]
click at [603, 116] on button "Apply" at bounding box center [609, 113] width 88 height 20
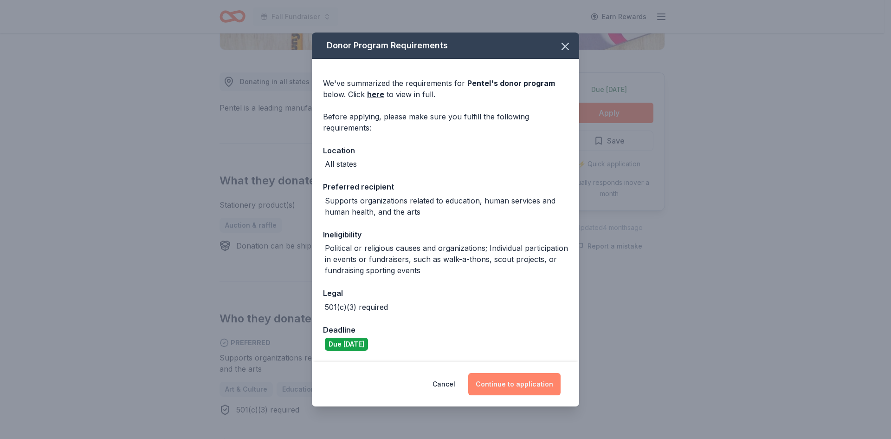
click at [525, 390] on button "Continue to application" at bounding box center [514, 384] width 92 height 22
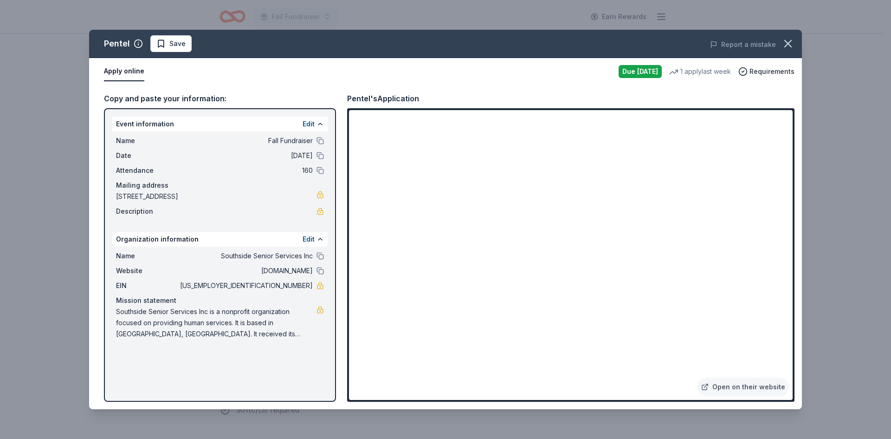
click at [532, 17] on div "Pentel Save Report a mistake Apply online Due [DATE] 1 apply last week Requirem…" at bounding box center [445, 219] width 891 height 439
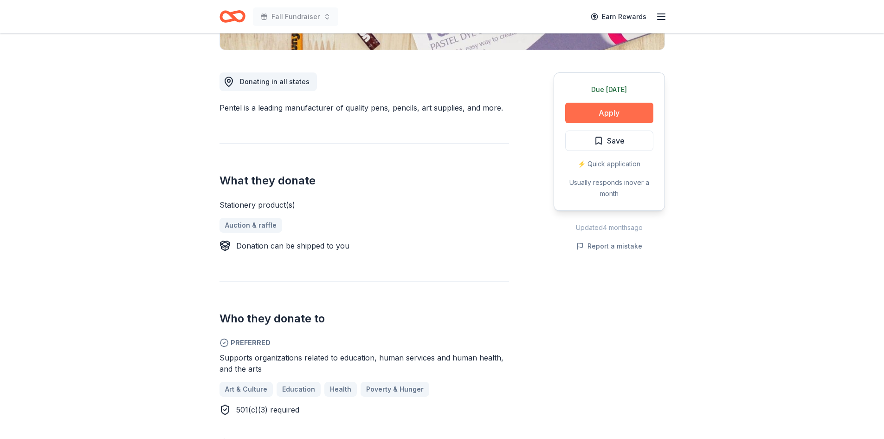
click at [589, 111] on button "Apply" at bounding box center [609, 113] width 88 height 20
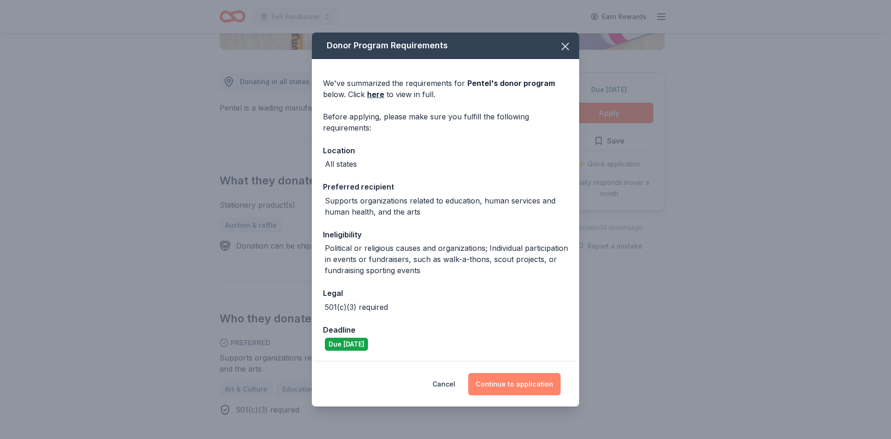
click at [514, 388] on button "Continue to application" at bounding box center [514, 384] width 92 height 22
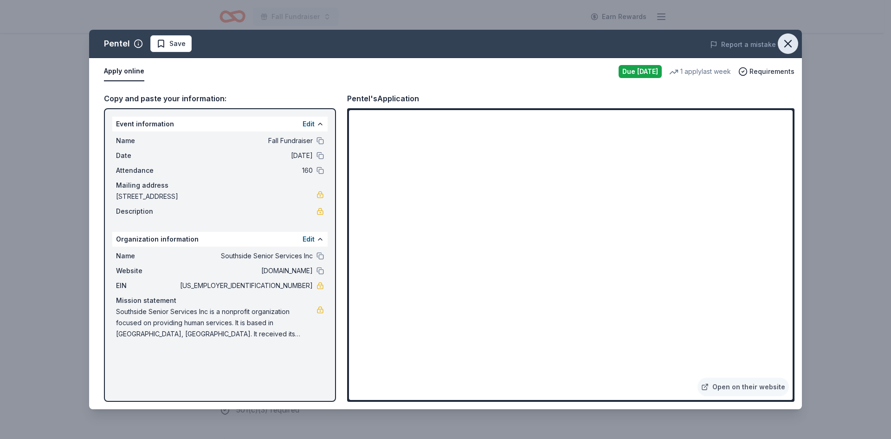
click at [787, 44] on icon "button" at bounding box center [788, 43] width 13 height 13
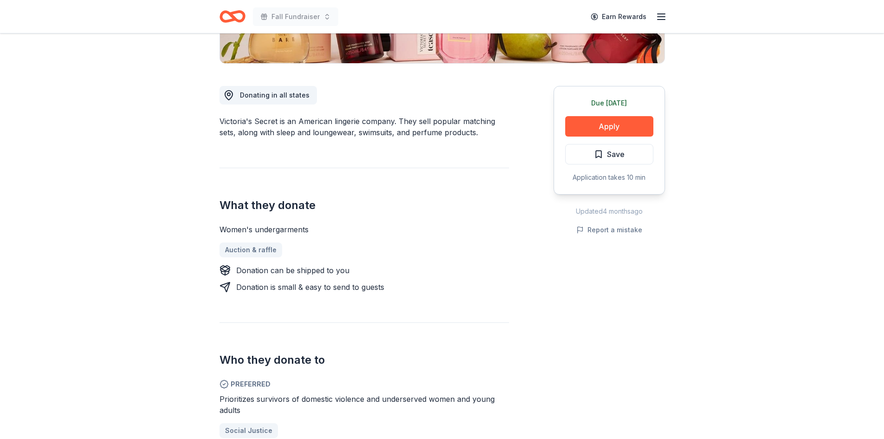
scroll to position [232, 0]
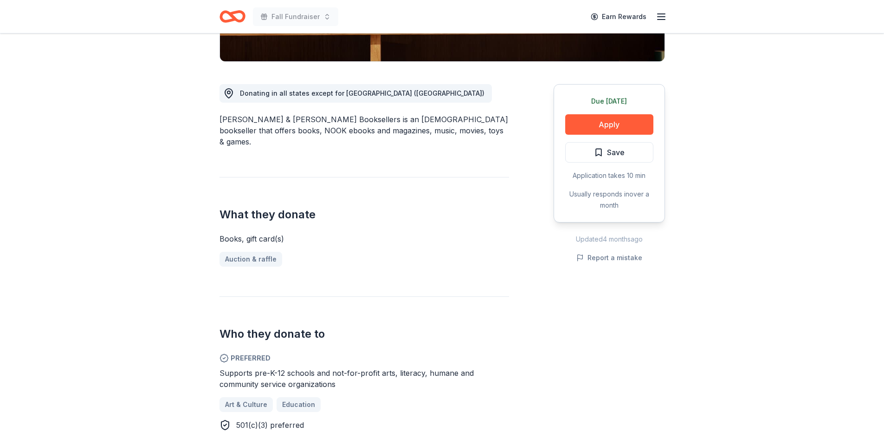
scroll to position [232, 0]
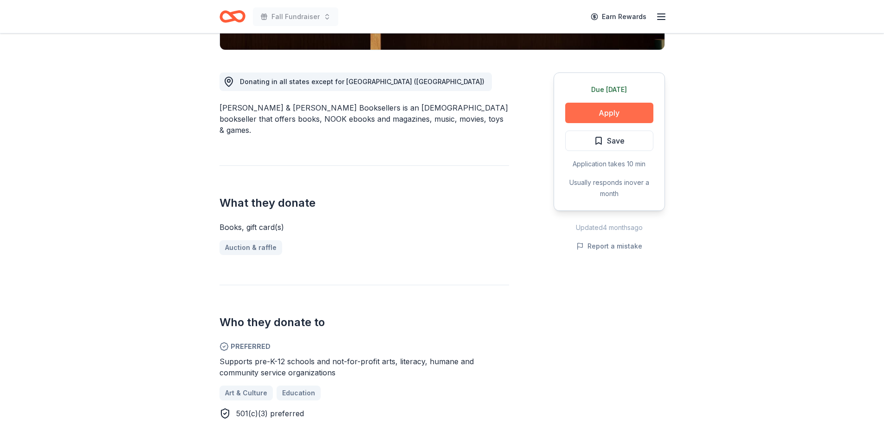
click at [617, 110] on button "Apply" at bounding box center [609, 113] width 88 height 20
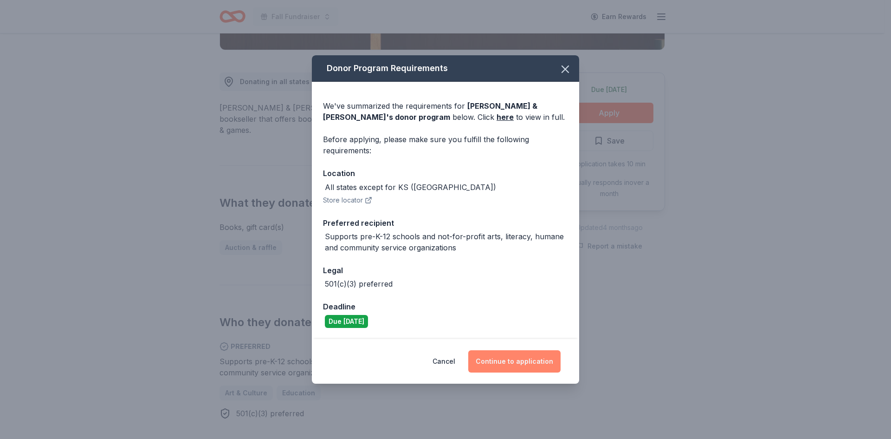
click at [504, 360] on button "Continue to application" at bounding box center [514, 361] width 92 height 22
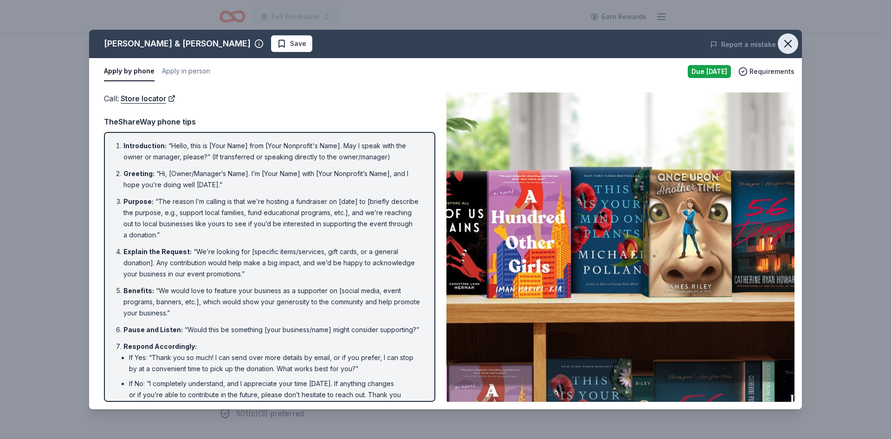
click at [789, 42] on icon "button" at bounding box center [788, 43] width 6 height 6
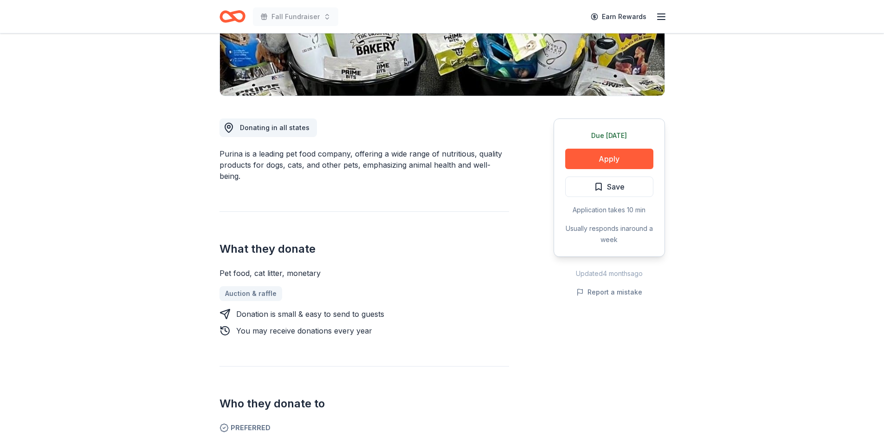
scroll to position [186, 0]
click at [622, 157] on button "Apply" at bounding box center [609, 159] width 88 height 20
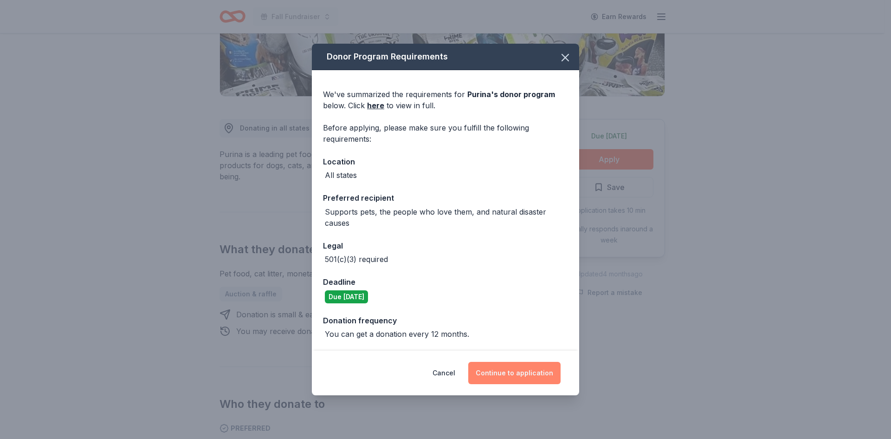
click at [513, 377] on button "Continue to application" at bounding box center [514, 373] width 92 height 22
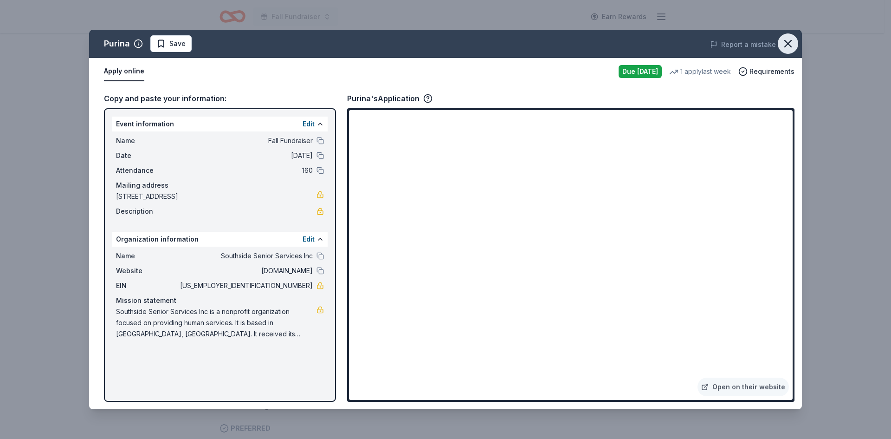
click at [786, 43] on icon "button" at bounding box center [788, 43] width 13 height 13
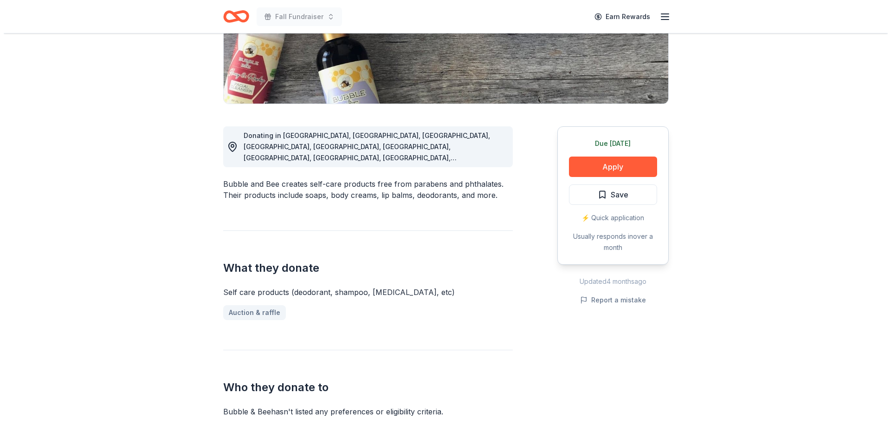
scroll to position [186, 0]
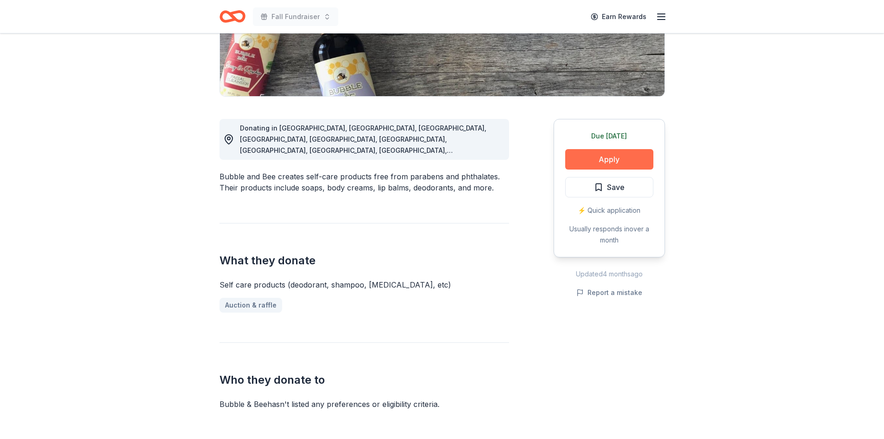
click at [596, 163] on button "Apply" at bounding box center [609, 159] width 88 height 20
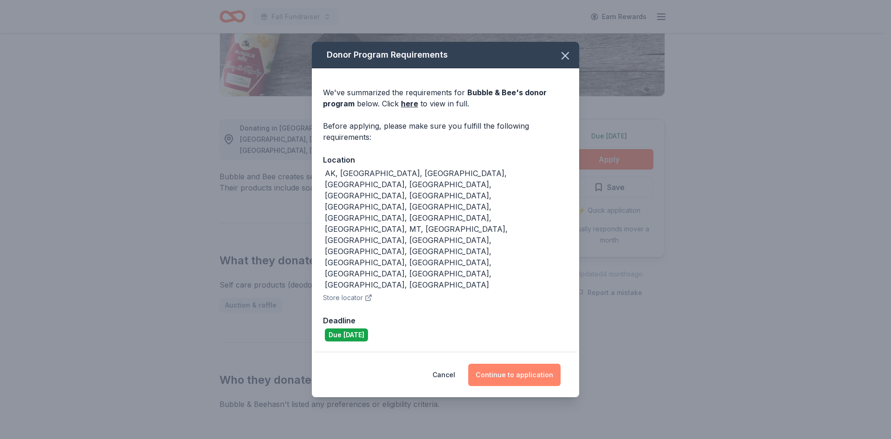
click at [516, 364] on button "Continue to application" at bounding box center [514, 375] width 92 height 22
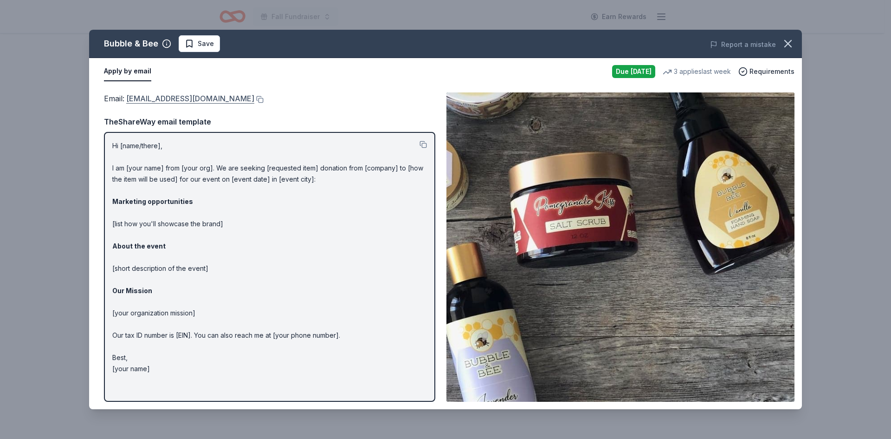
click at [177, 103] on link "info@bubbleandbee.com" at bounding box center [190, 98] width 128 height 12
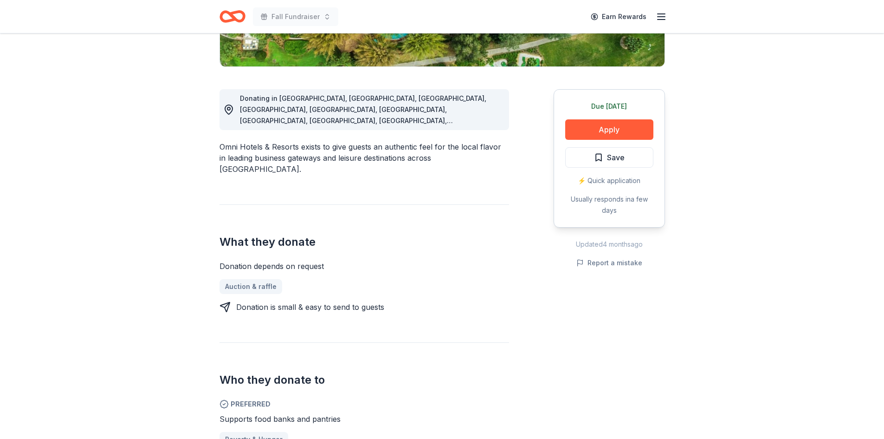
scroll to position [232, 0]
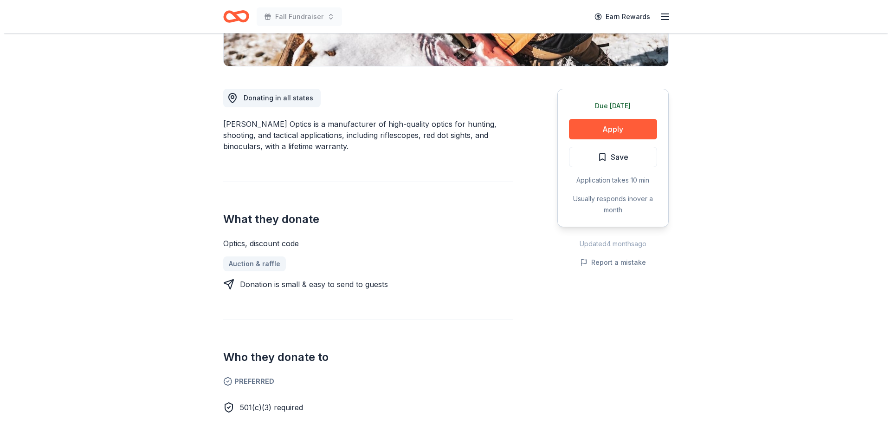
scroll to position [232, 0]
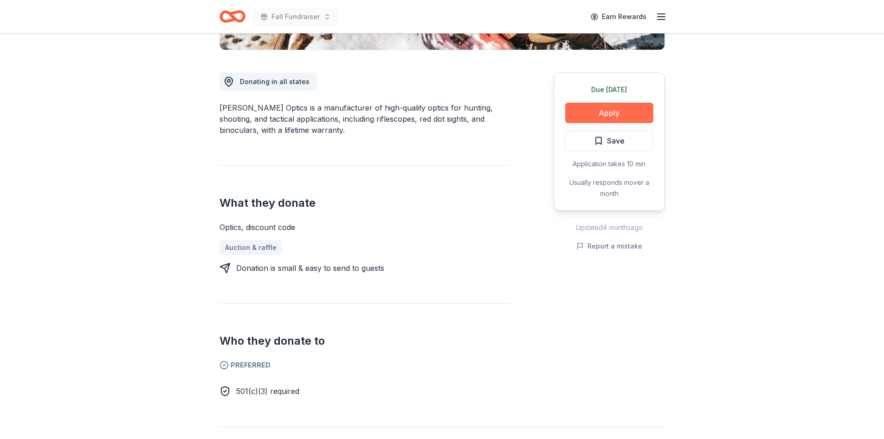
click at [602, 114] on button "Apply" at bounding box center [609, 113] width 88 height 20
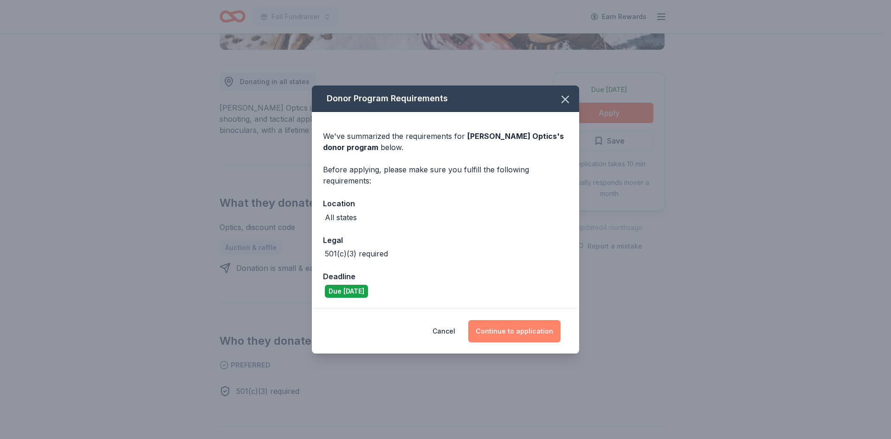
click at [507, 336] on button "Continue to application" at bounding box center [514, 331] width 92 height 22
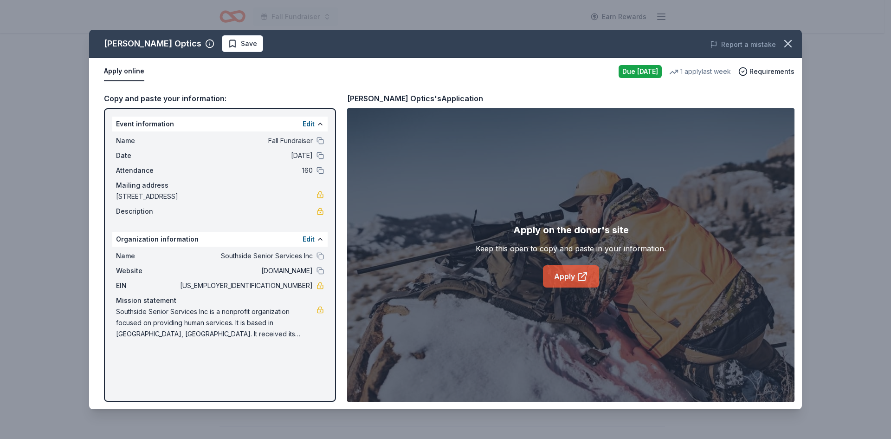
click at [576, 279] on link "Apply" at bounding box center [571, 276] width 56 height 22
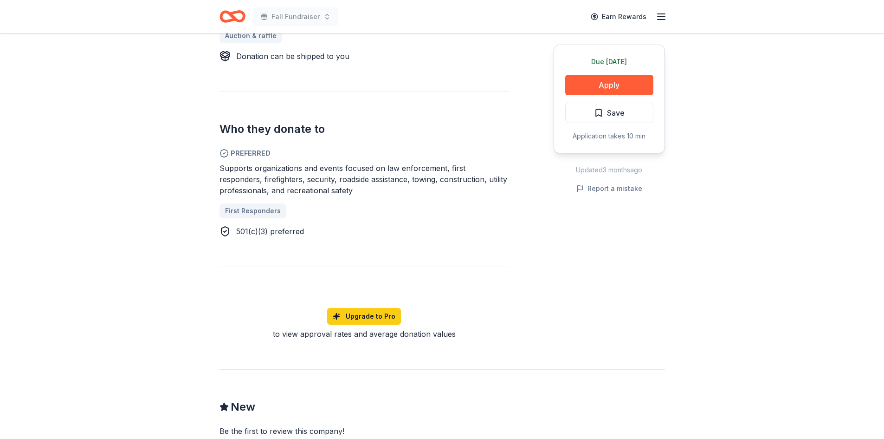
scroll to position [464, 0]
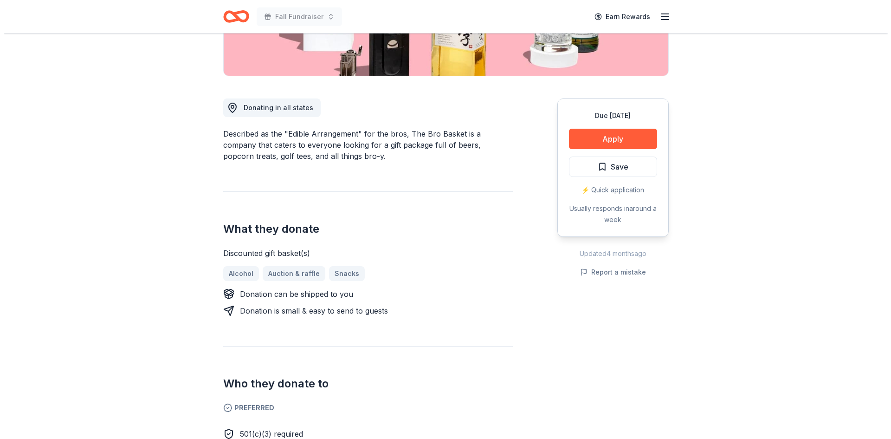
scroll to position [371, 0]
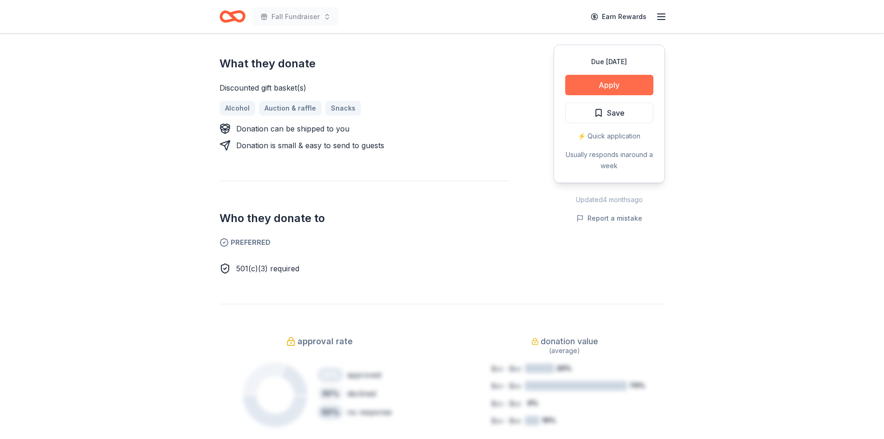
click at [617, 84] on button "Apply" at bounding box center [609, 85] width 88 height 20
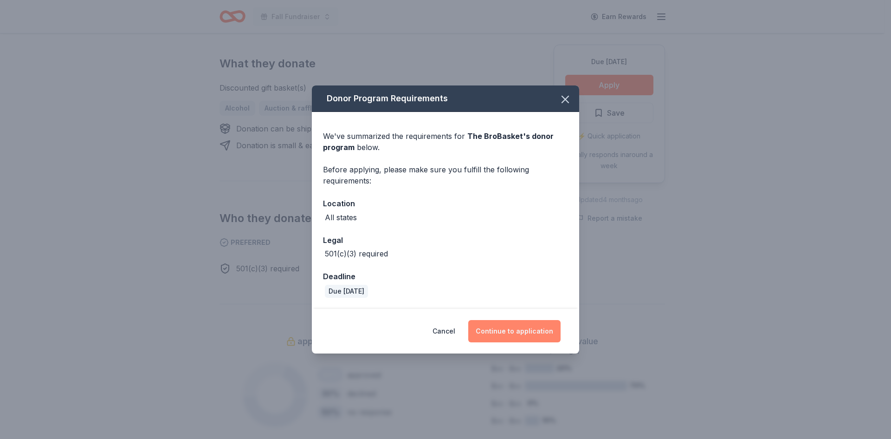
click at [515, 334] on button "Continue to application" at bounding box center [514, 331] width 92 height 22
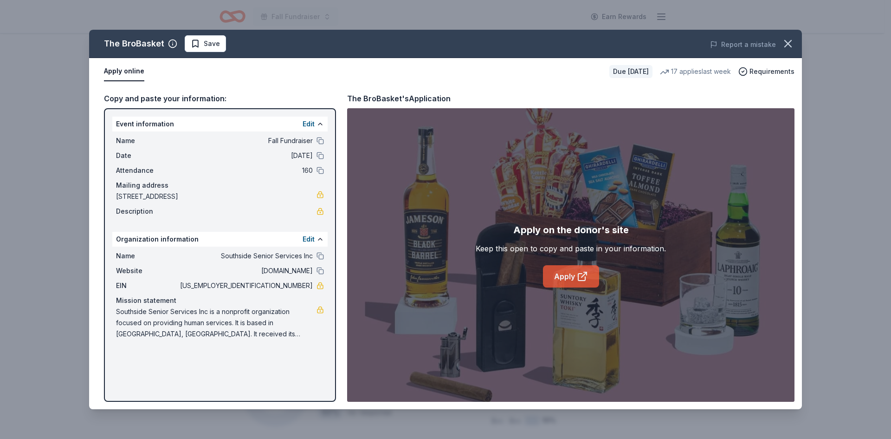
click at [577, 279] on icon at bounding box center [582, 276] width 11 height 11
